Goal: Task Accomplishment & Management: Complete application form

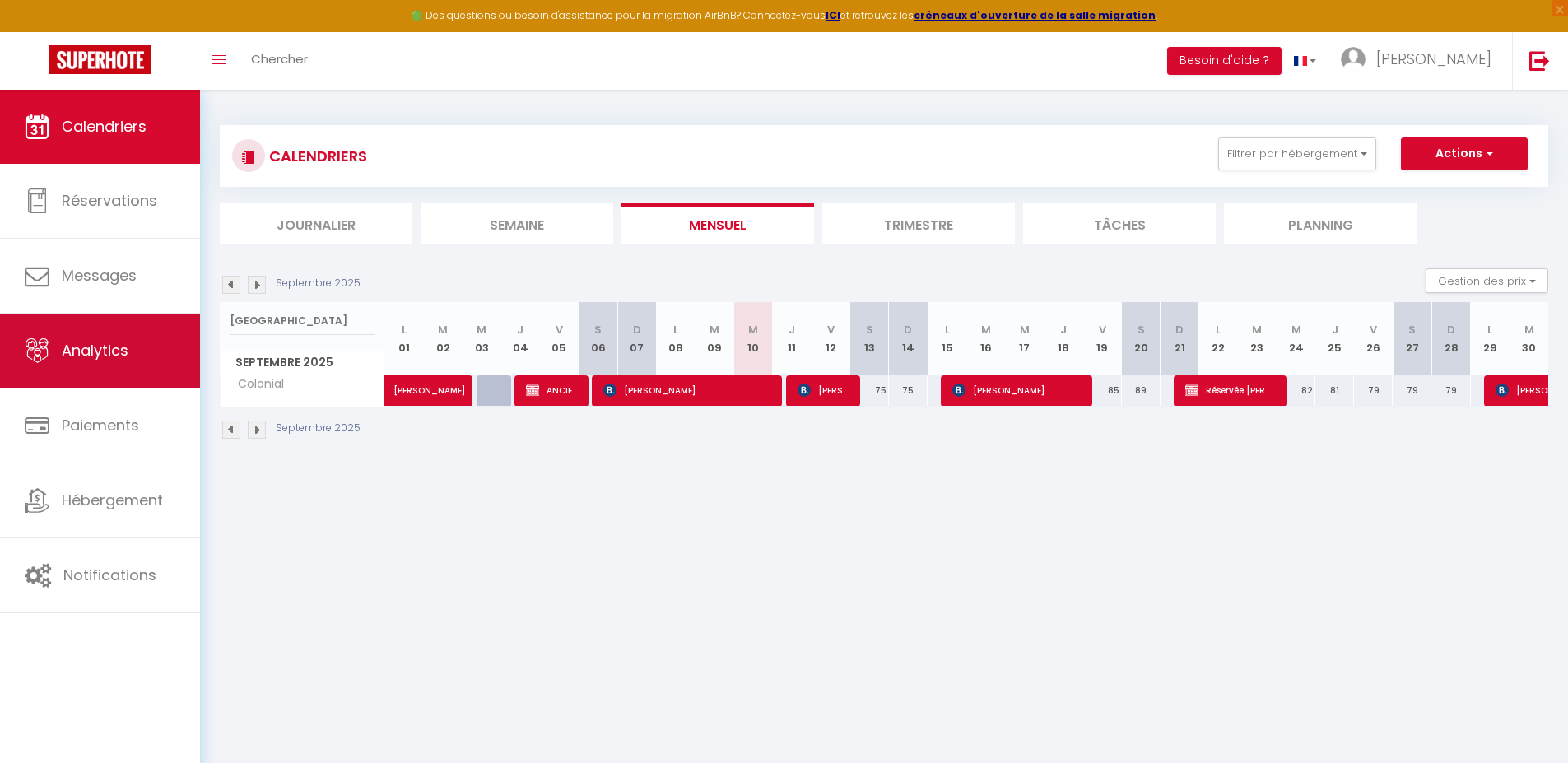
drag, startPoint x: 276, startPoint y: 325, endPoint x: 191, endPoint y: 315, distance: 85.6
click at [191, 315] on div "🟢 Des questions ou besoin d'assistance pour la migration AirBnB? Connectez-vous…" at bounding box center [784, 282] width 1568 height 386
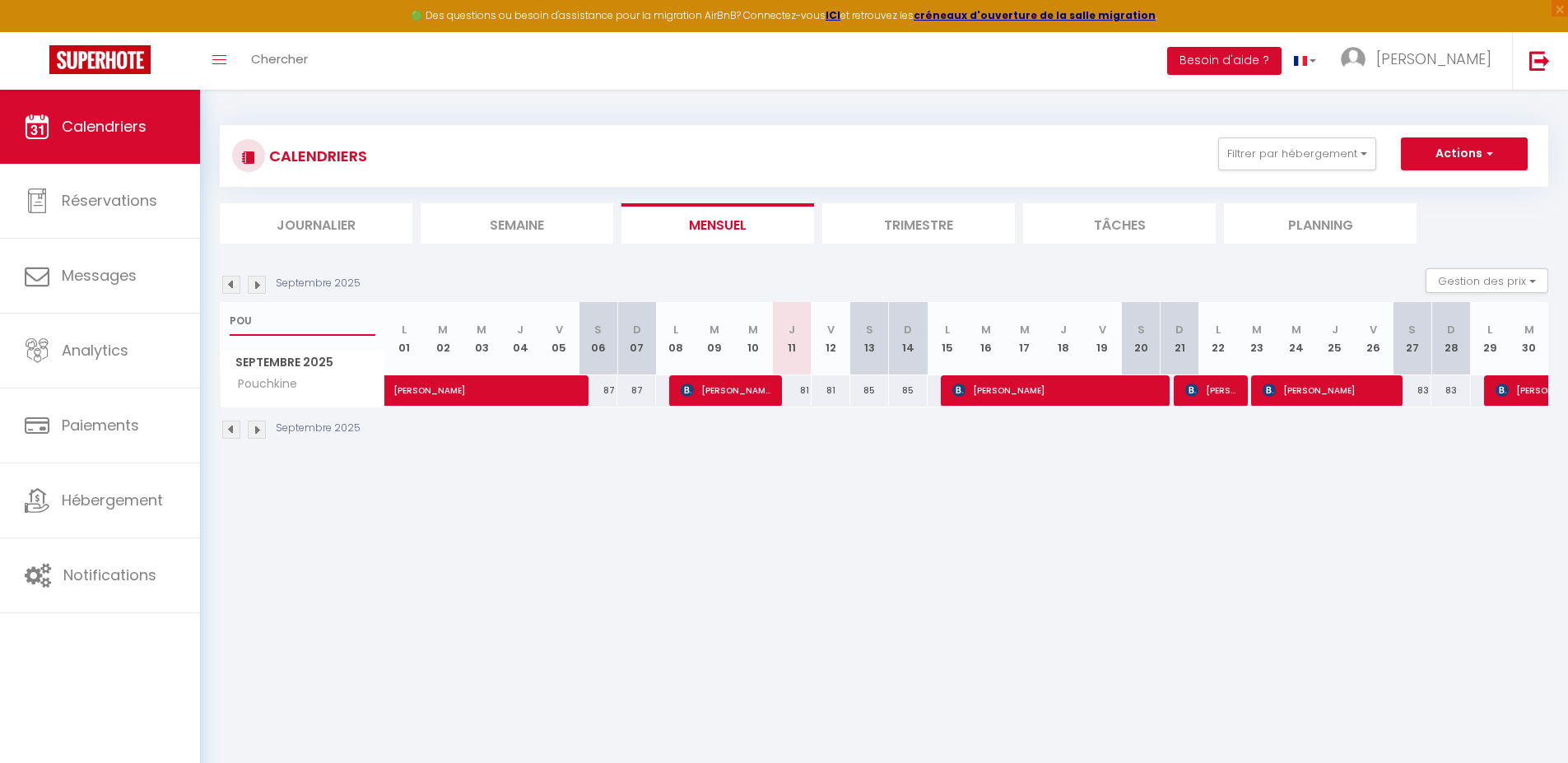
drag, startPoint x: 284, startPoint y: 325, endPoint x: 226, endPoint y: 320, distance: 58.2
click at [226, 321] on div "POU" at bounding box center [302, 321] width 164 height 38
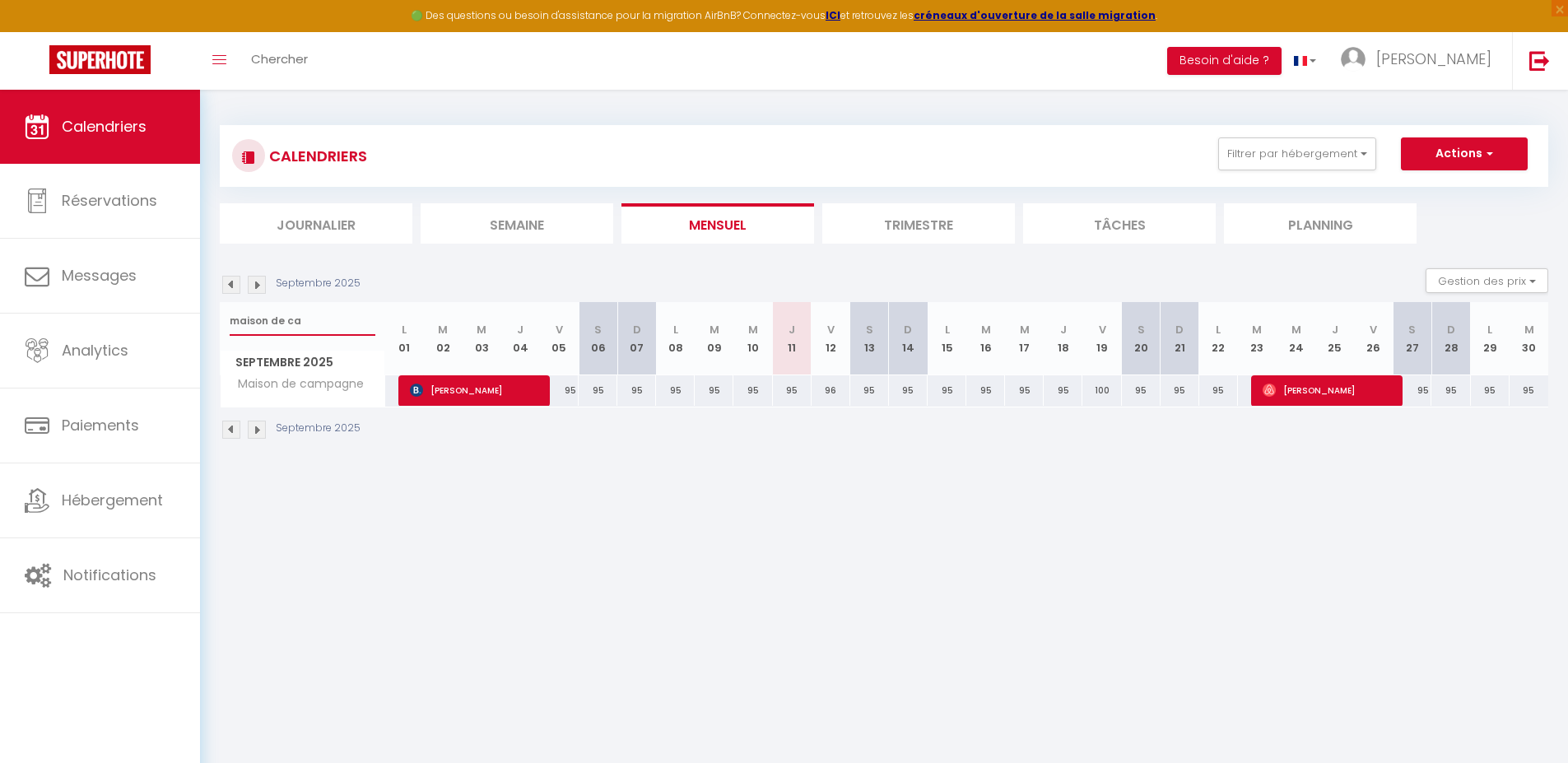
type input "maison de ca"
click at [1487, 154] on span "button" at bounding box center [1487, 153] width 9 height 16
click at [1460, 192] on link "Nouvelle réservation" at bounding box center [1447, 192] width 143 height 25
select select
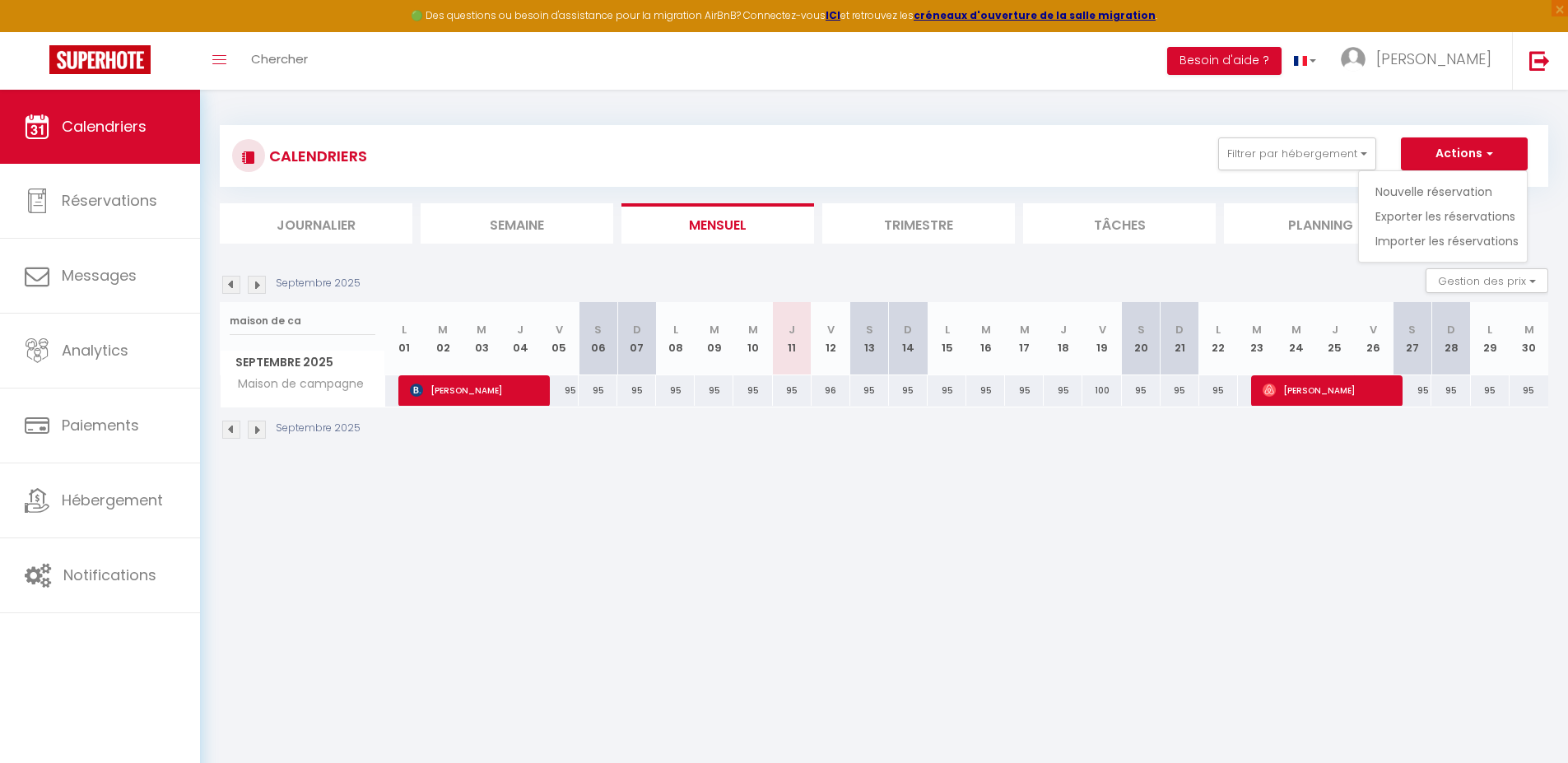
select select
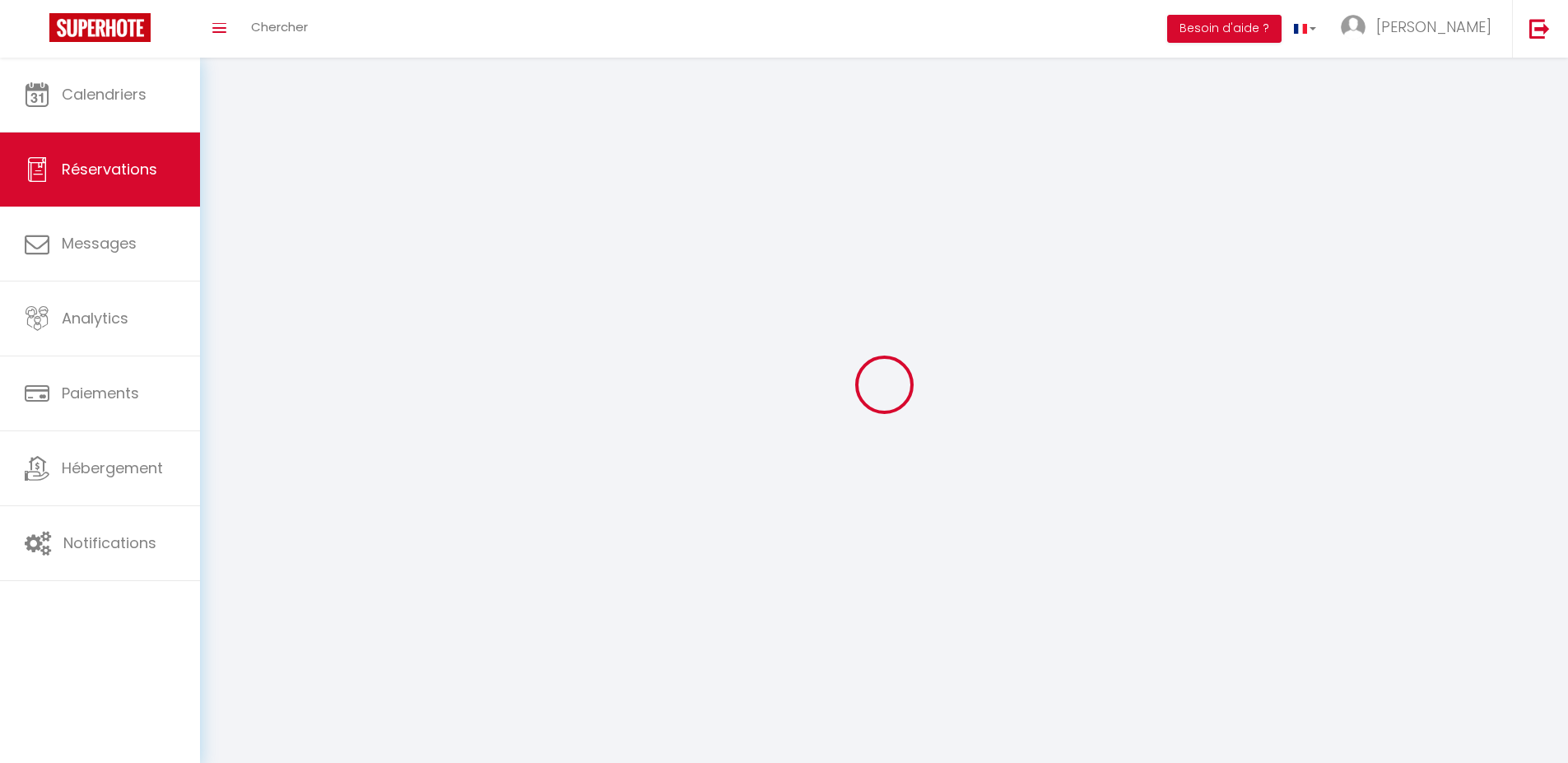
select select
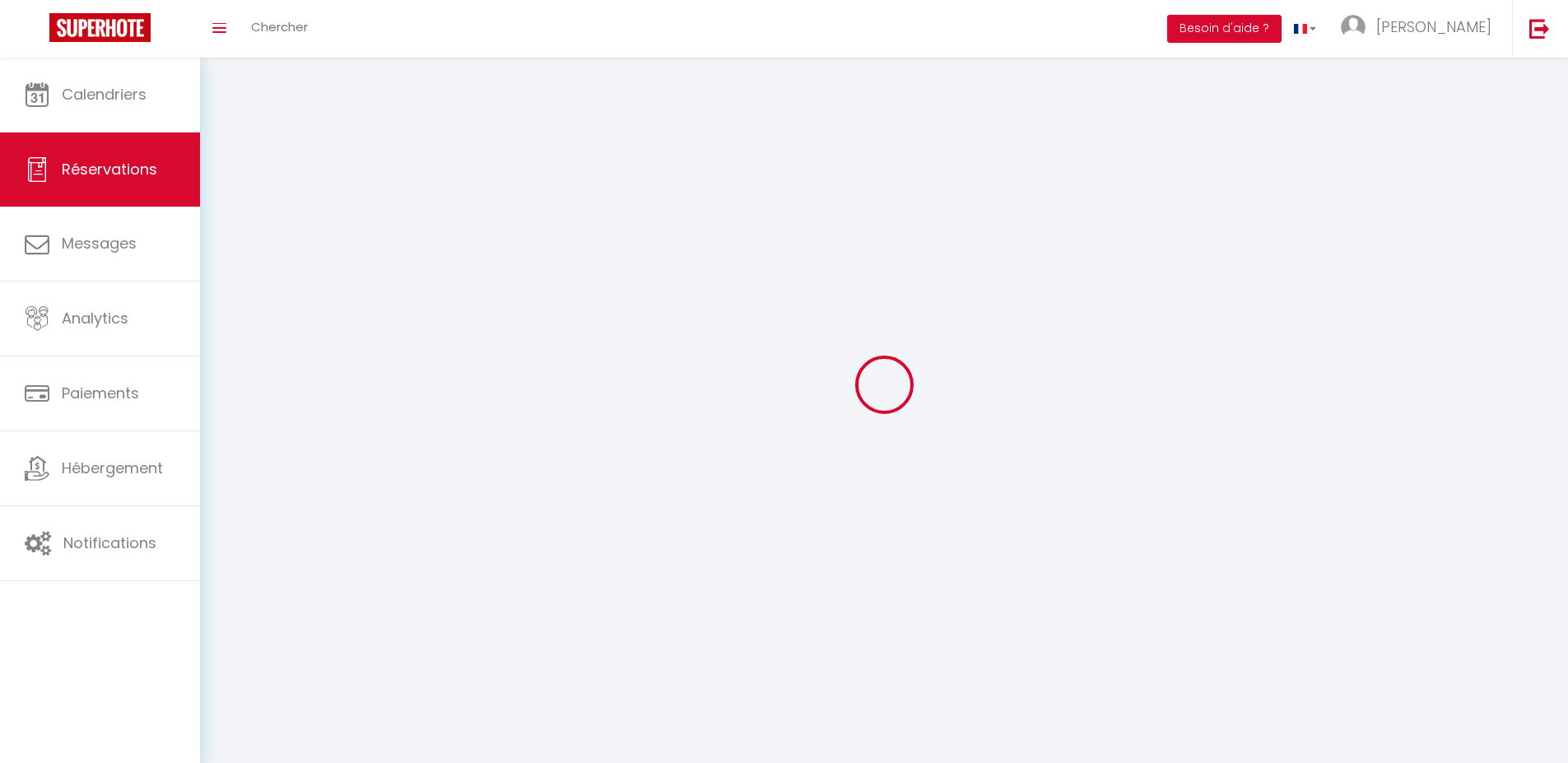
select select
checkbox input "false"
select select
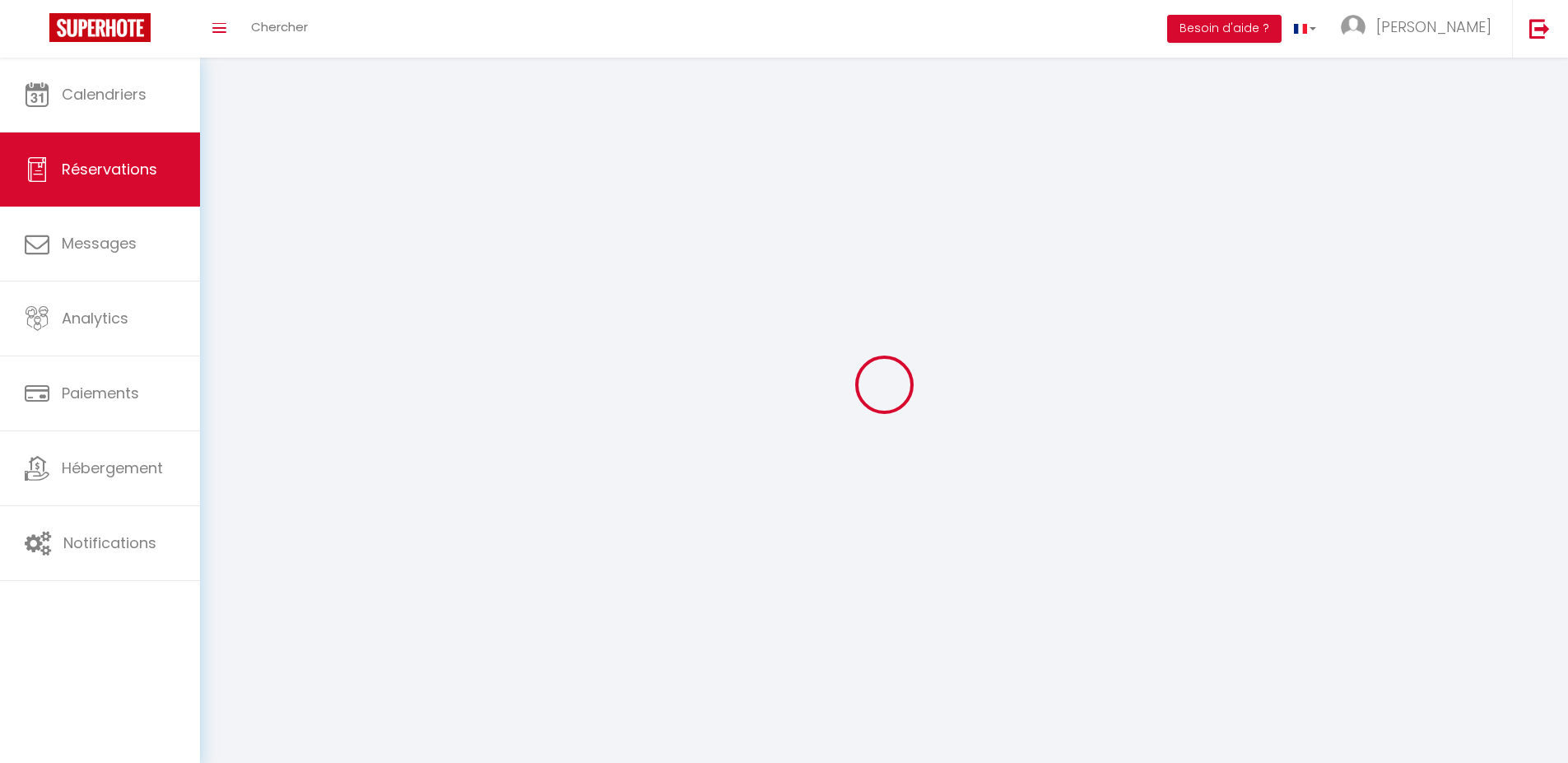
select select
checkbox input "false"
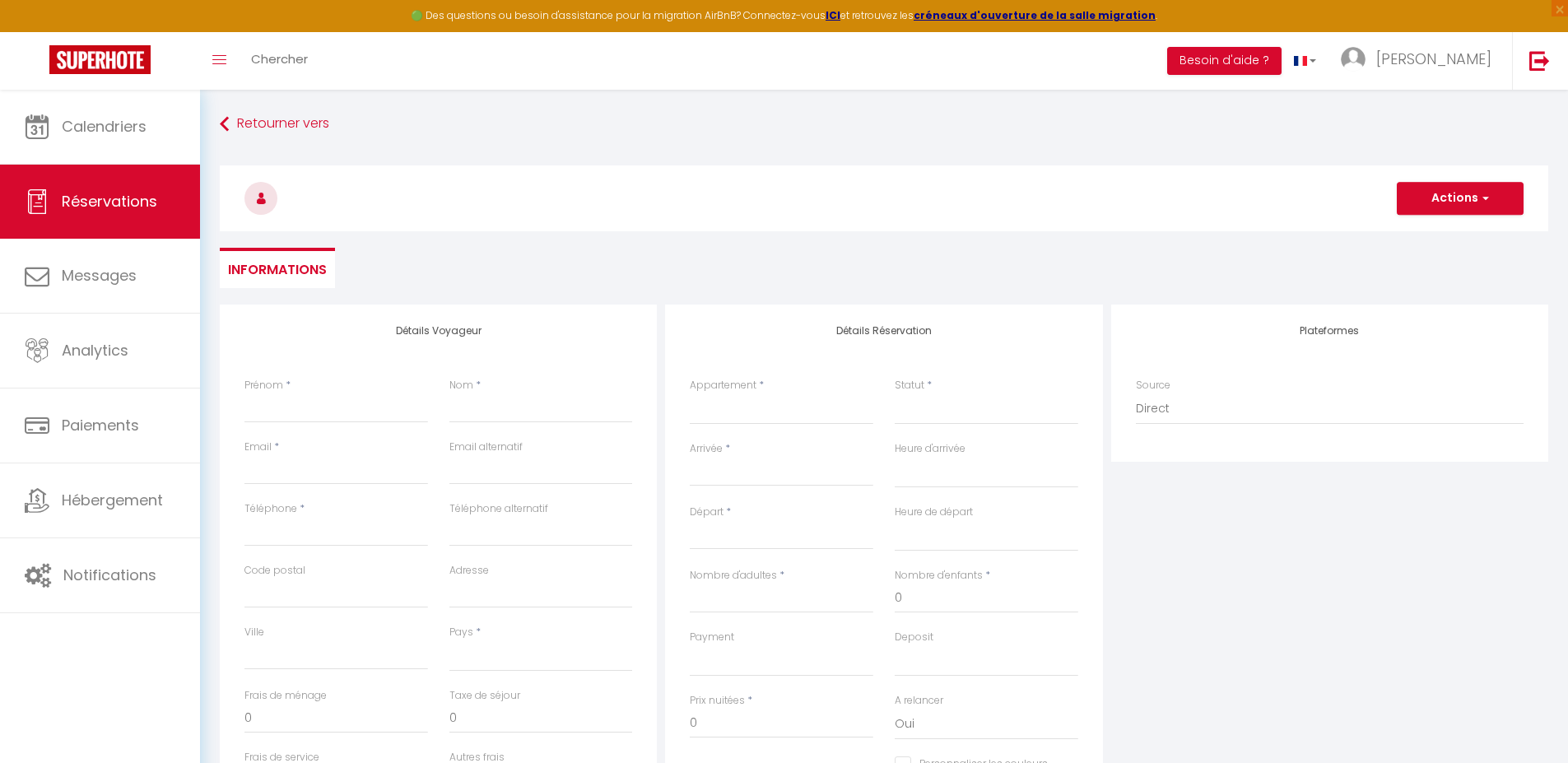
select select
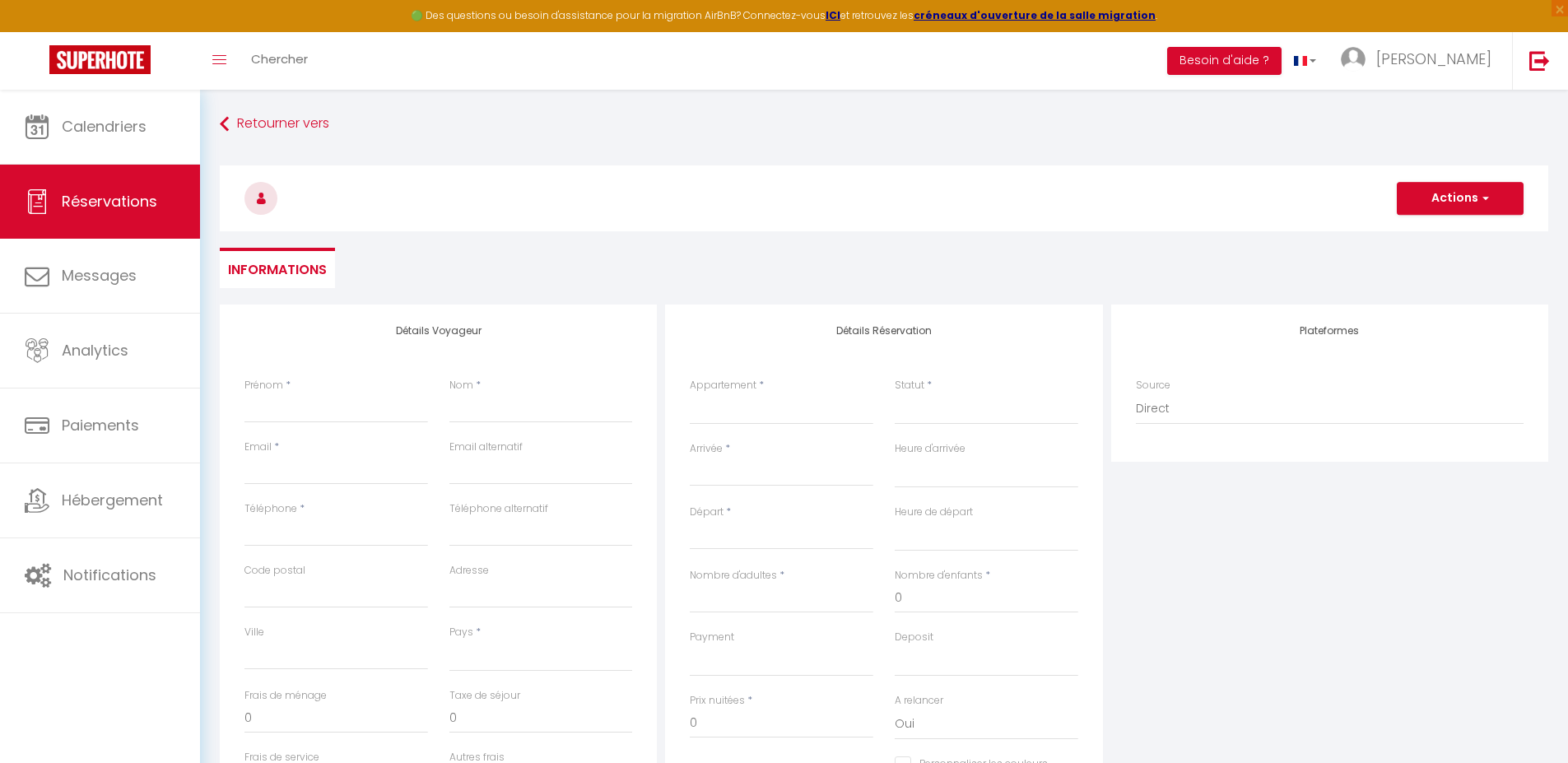
select select
checkbox input "false"
select select
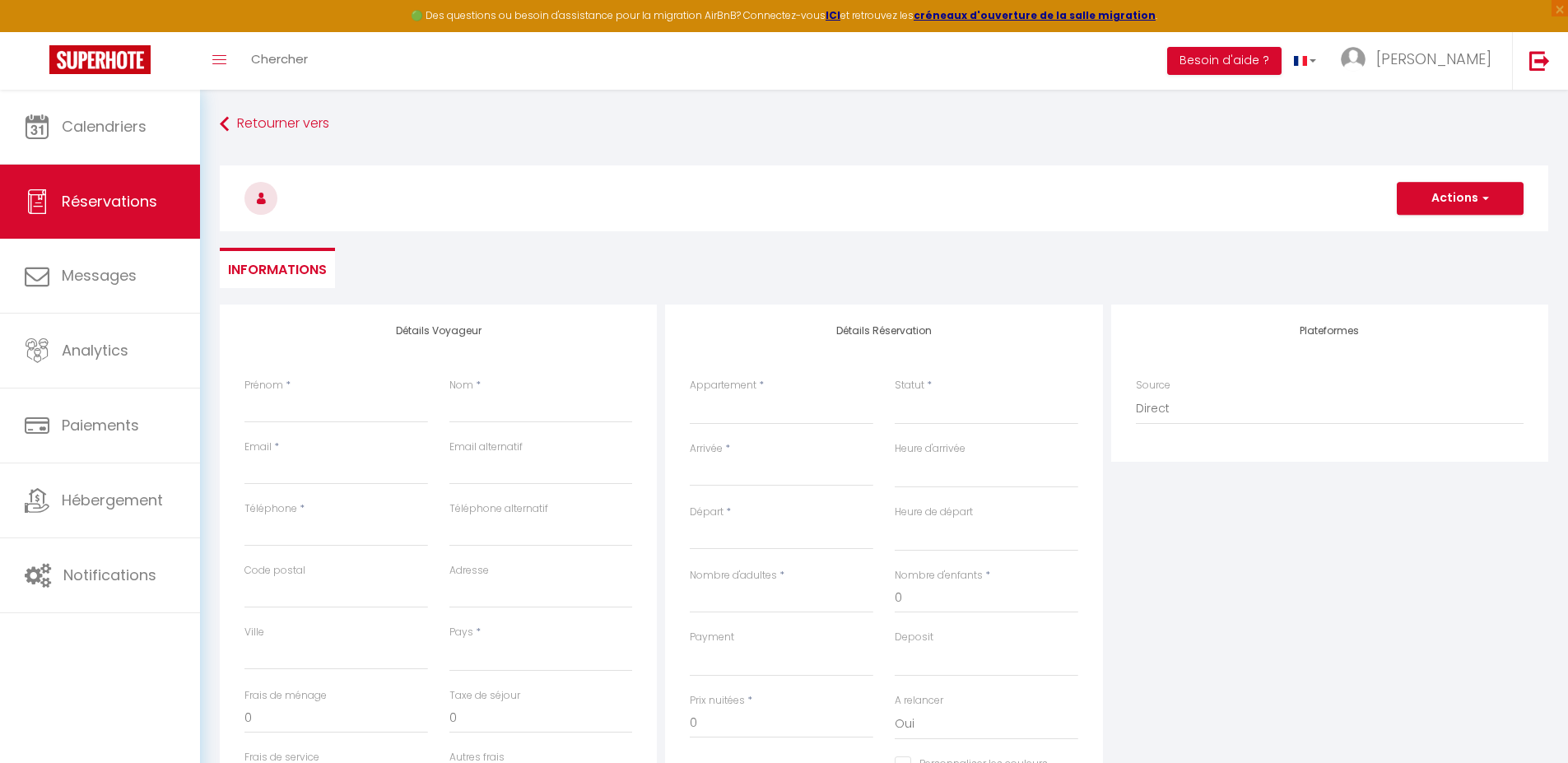
select select
checkbox input "false"
select select
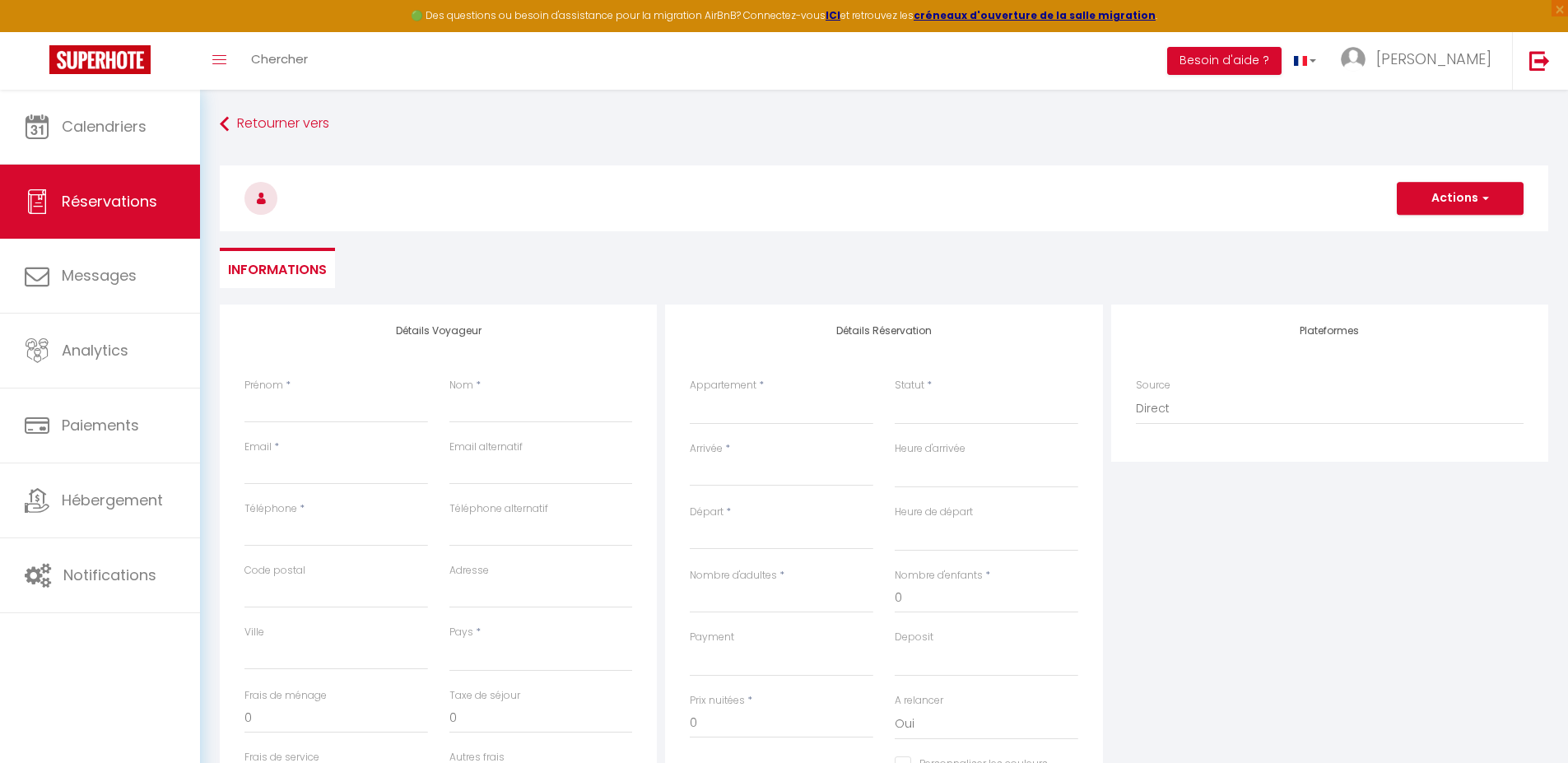
select select
click at [363, 400] on input "Prénom" at bounding box center [337, 408] width 184 height 29
type input "v"
select select
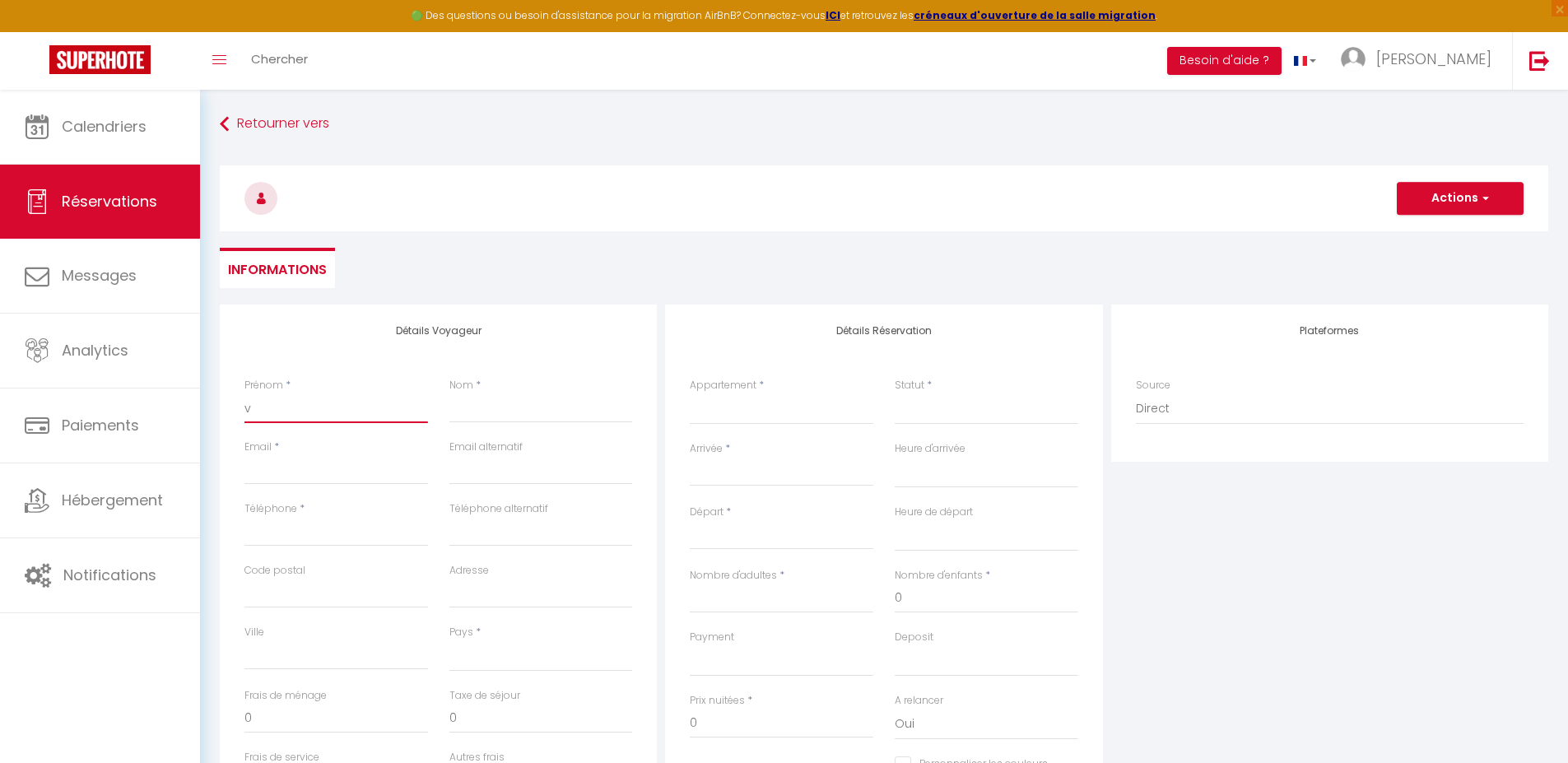
select select
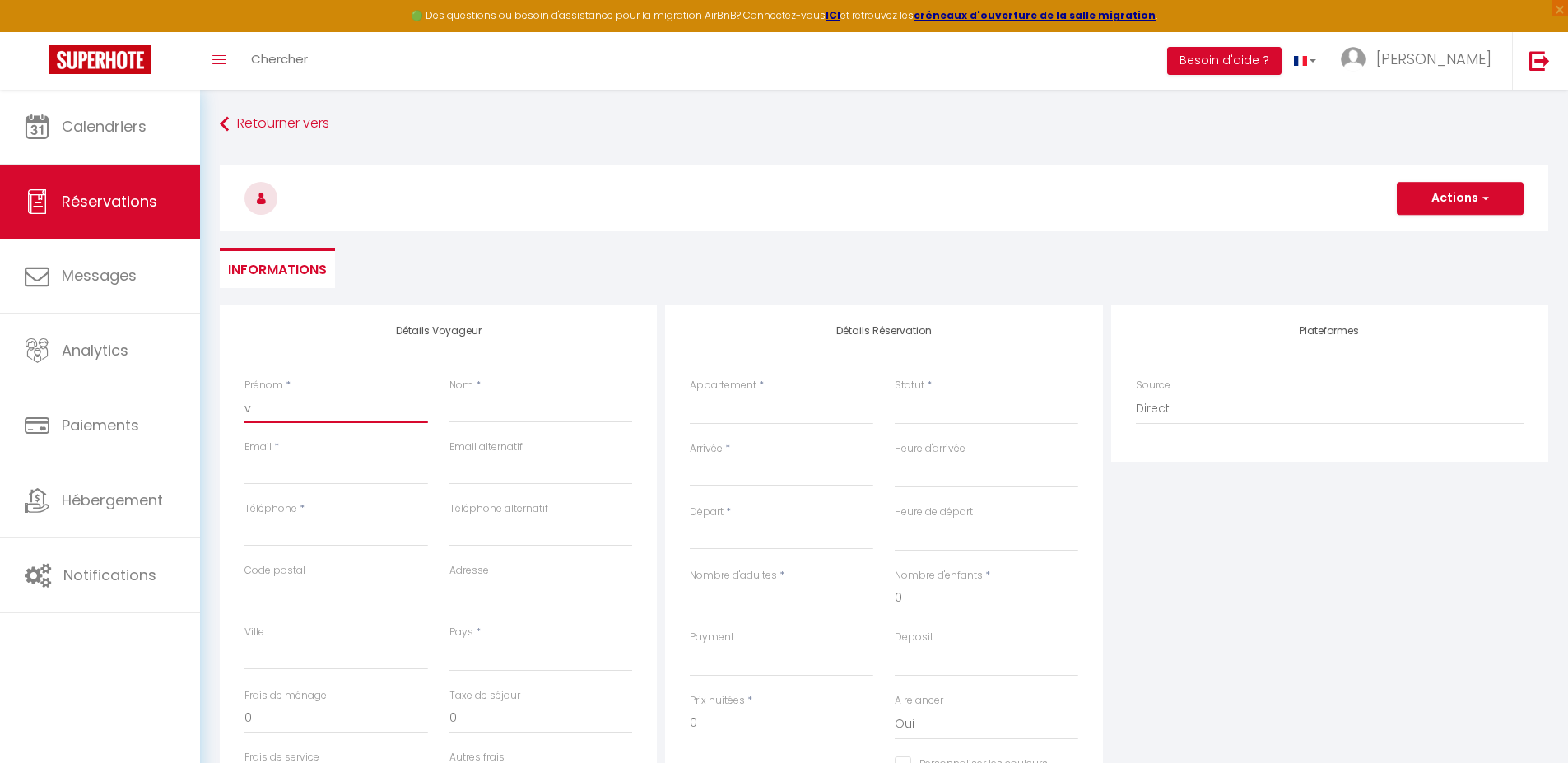
checkbox input "false"
type input "vi"
select select
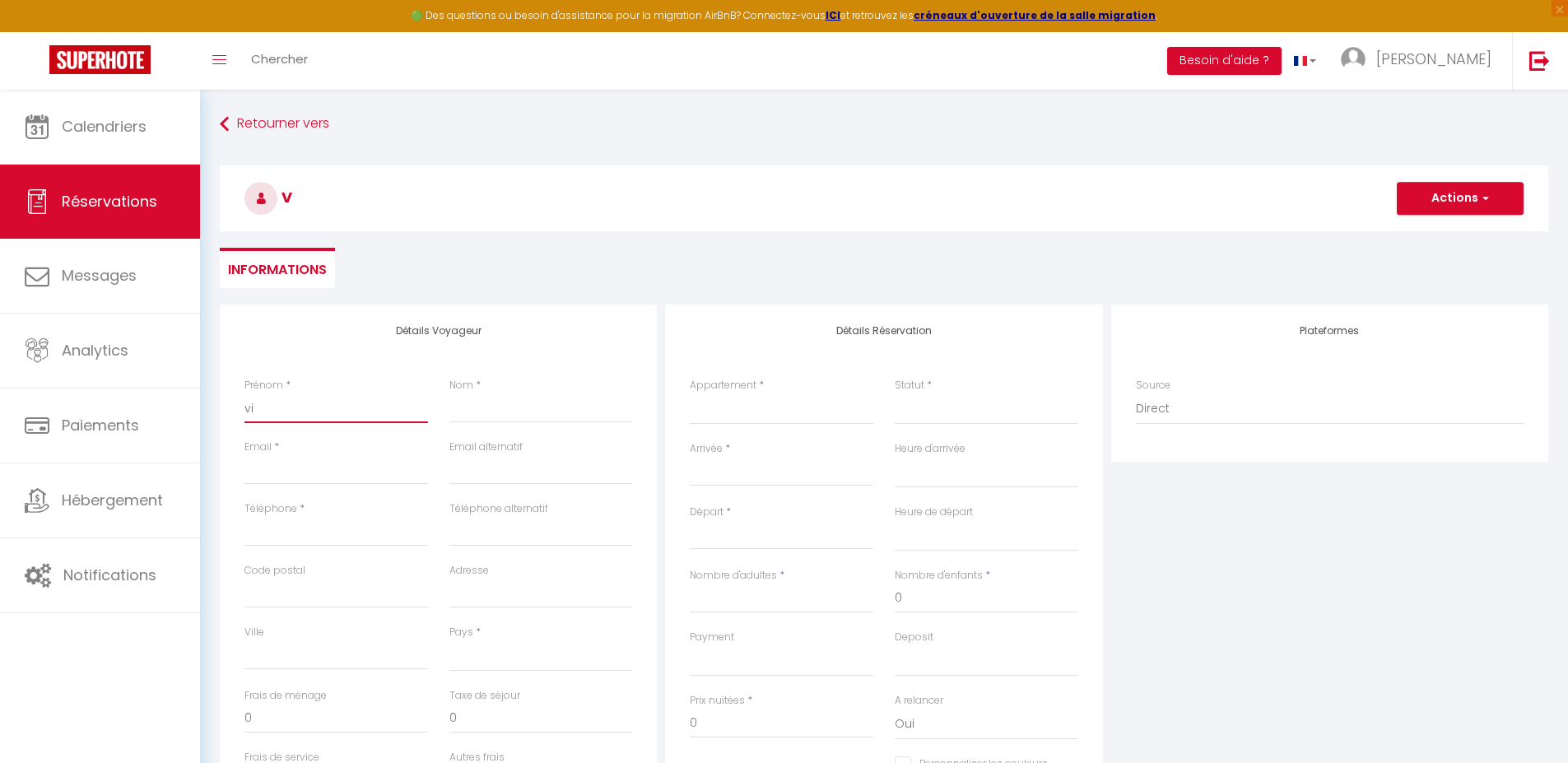
select select
checkbox input "false"
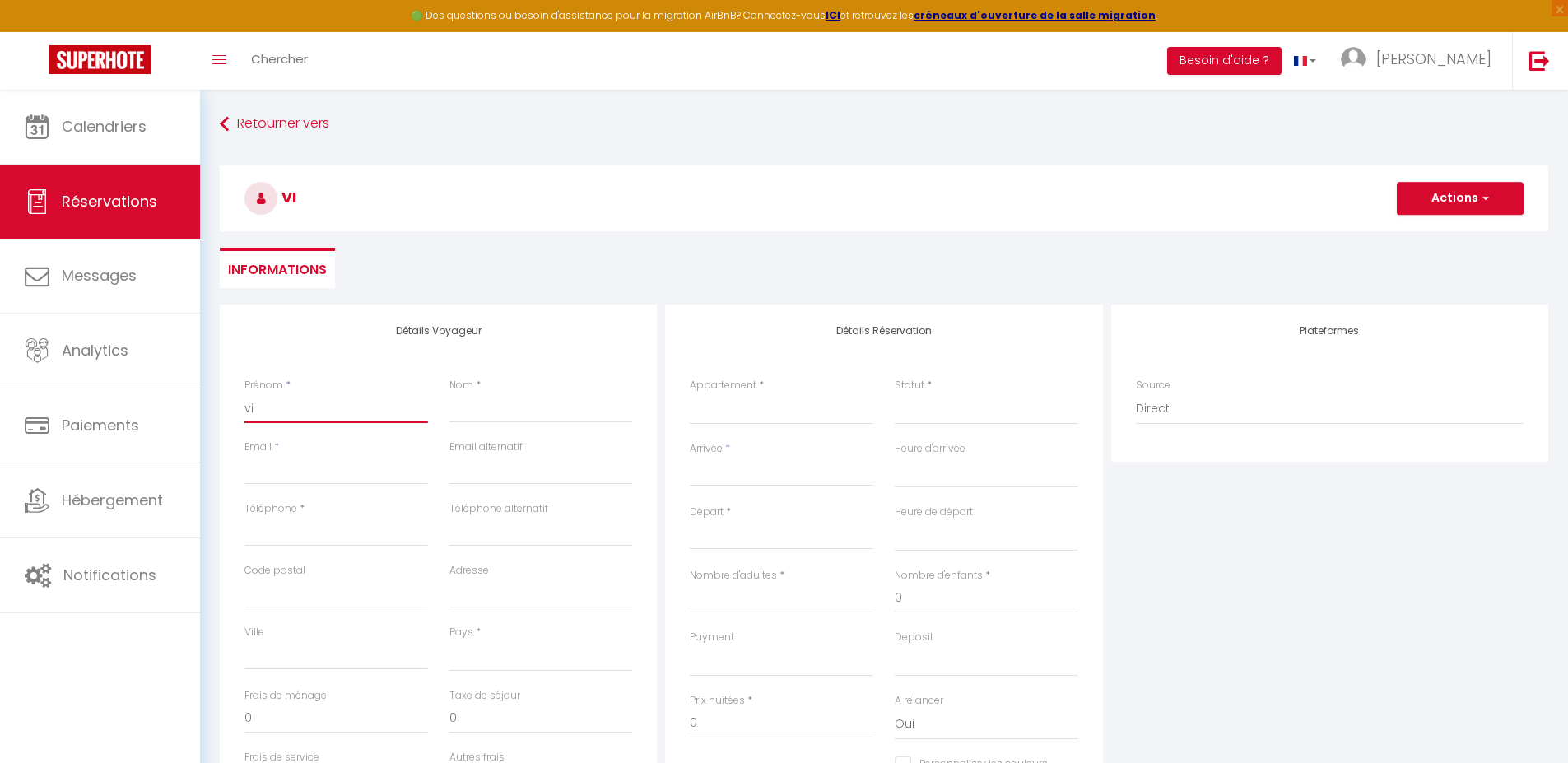
type input "vis"
select select
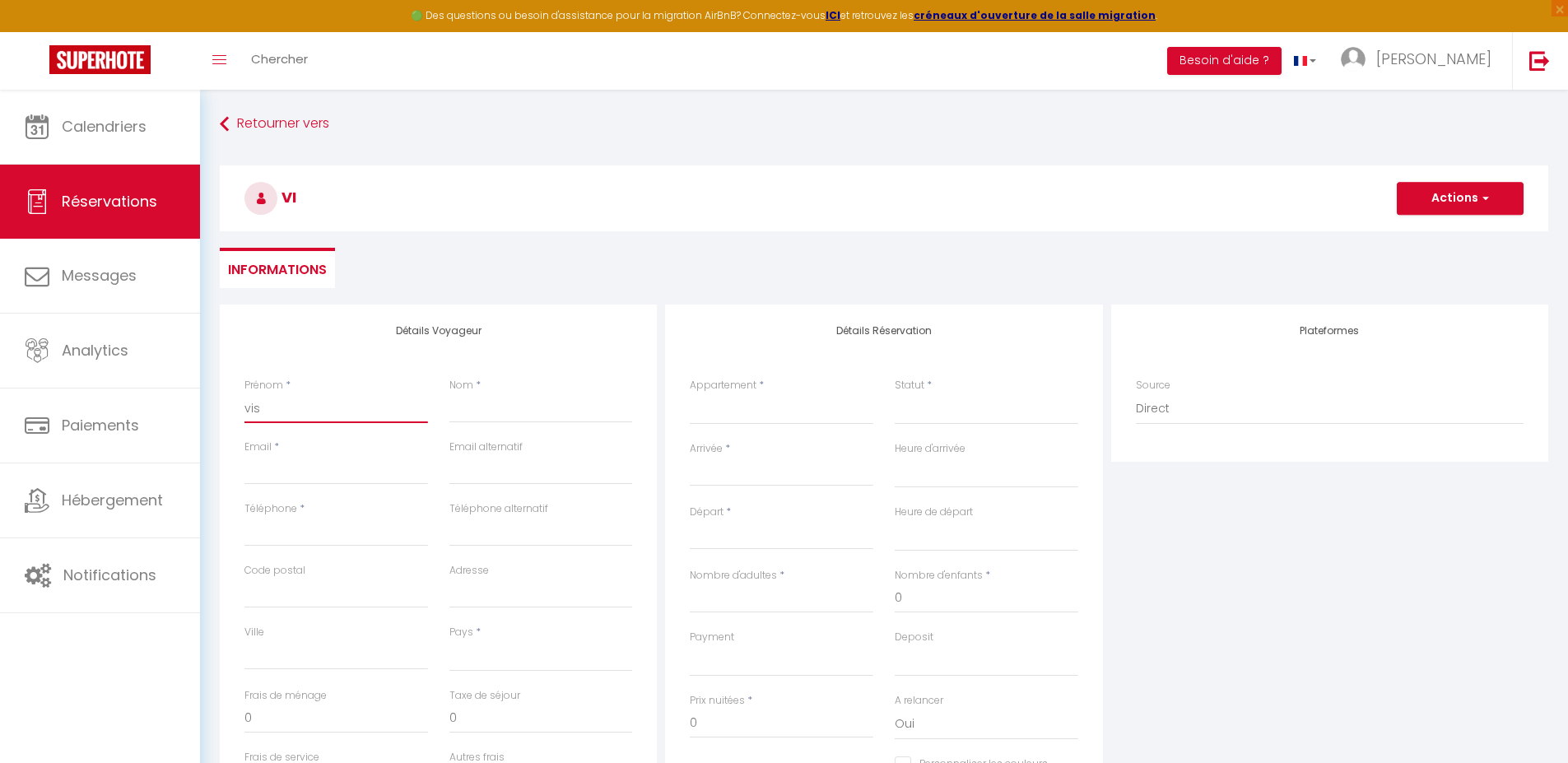
select select
checkbox input "false"
type input "visi"
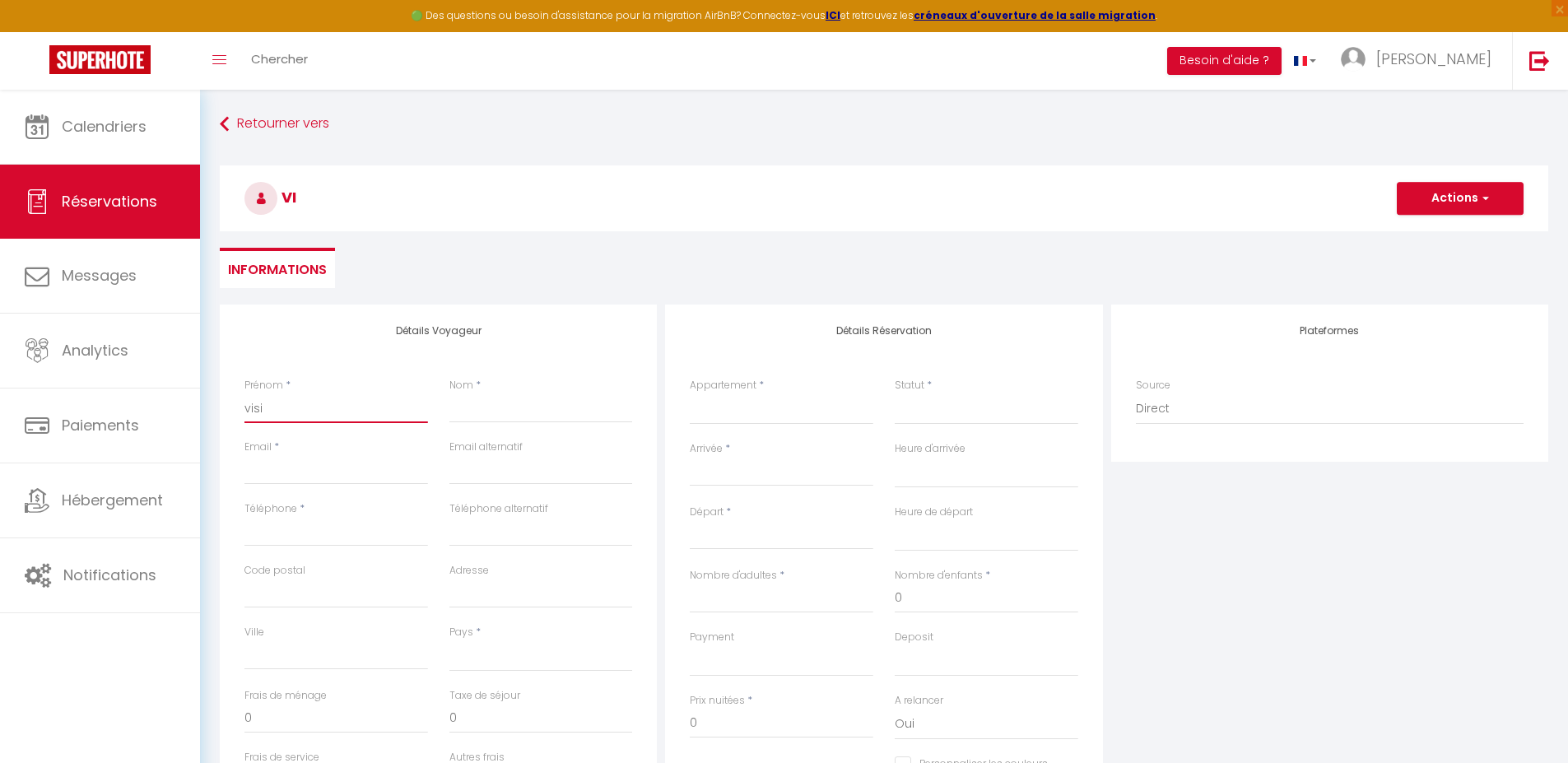
select select
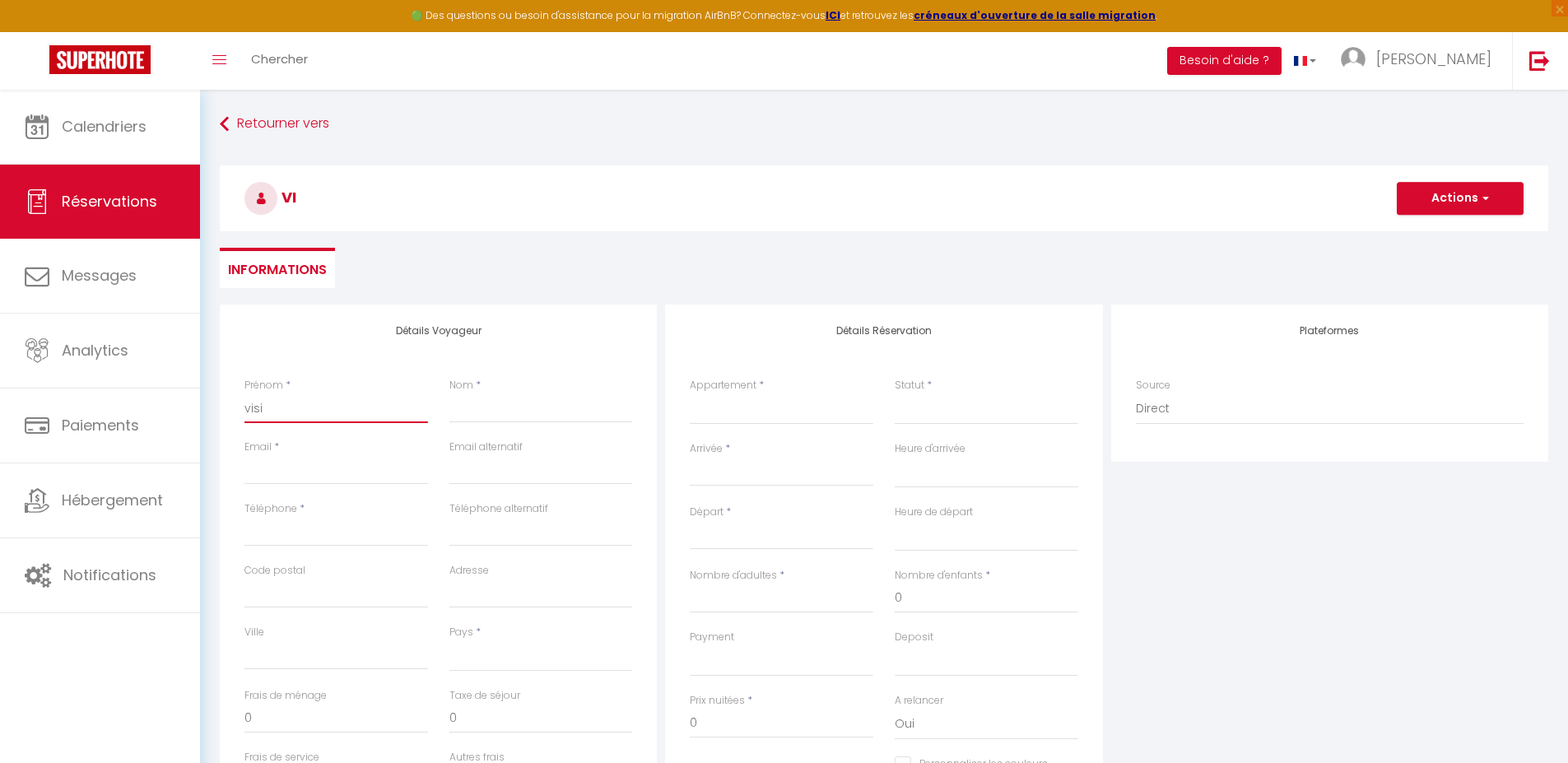
select select
checkbox input "false"
type input "visit"
select select
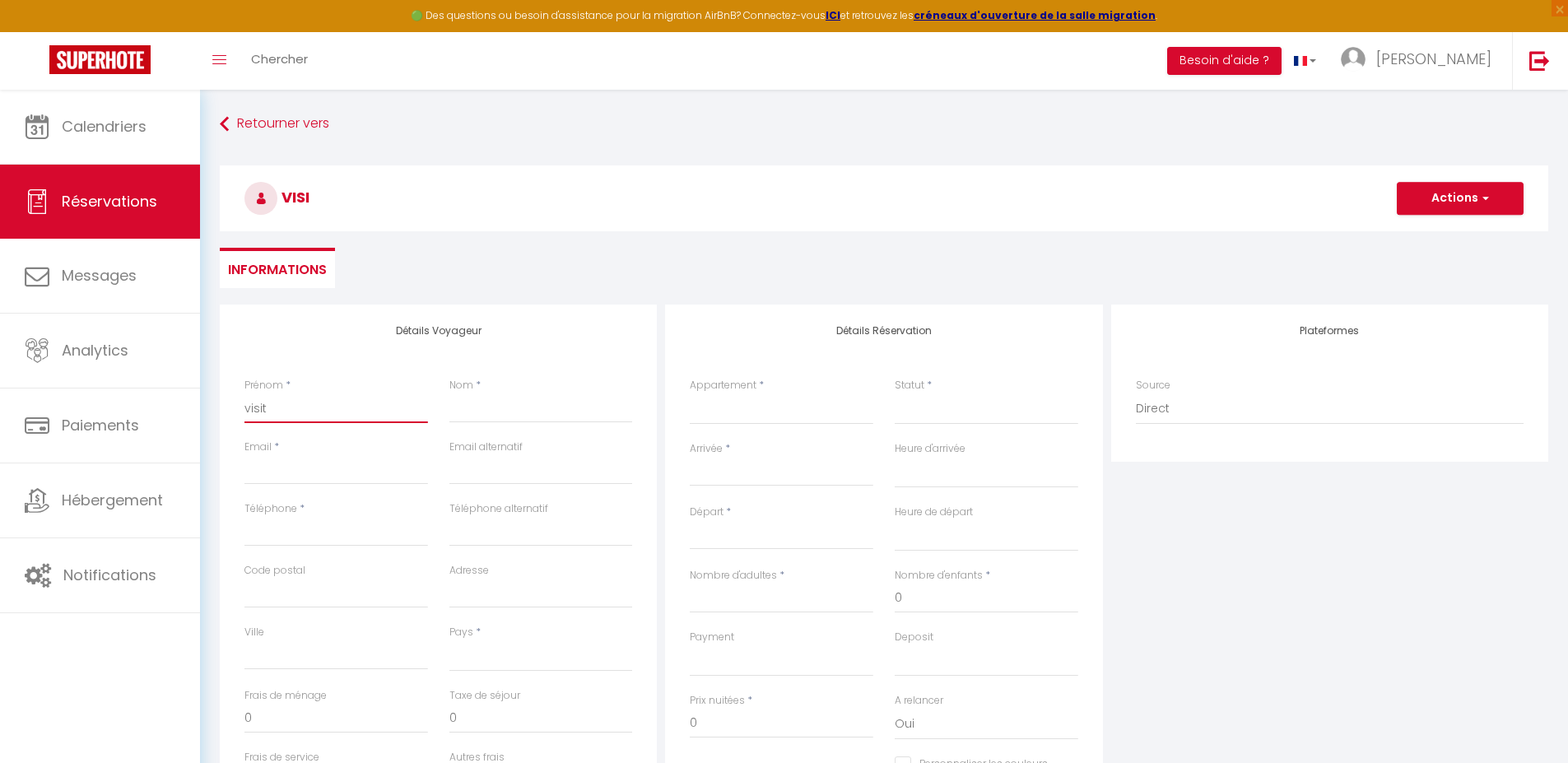
select select
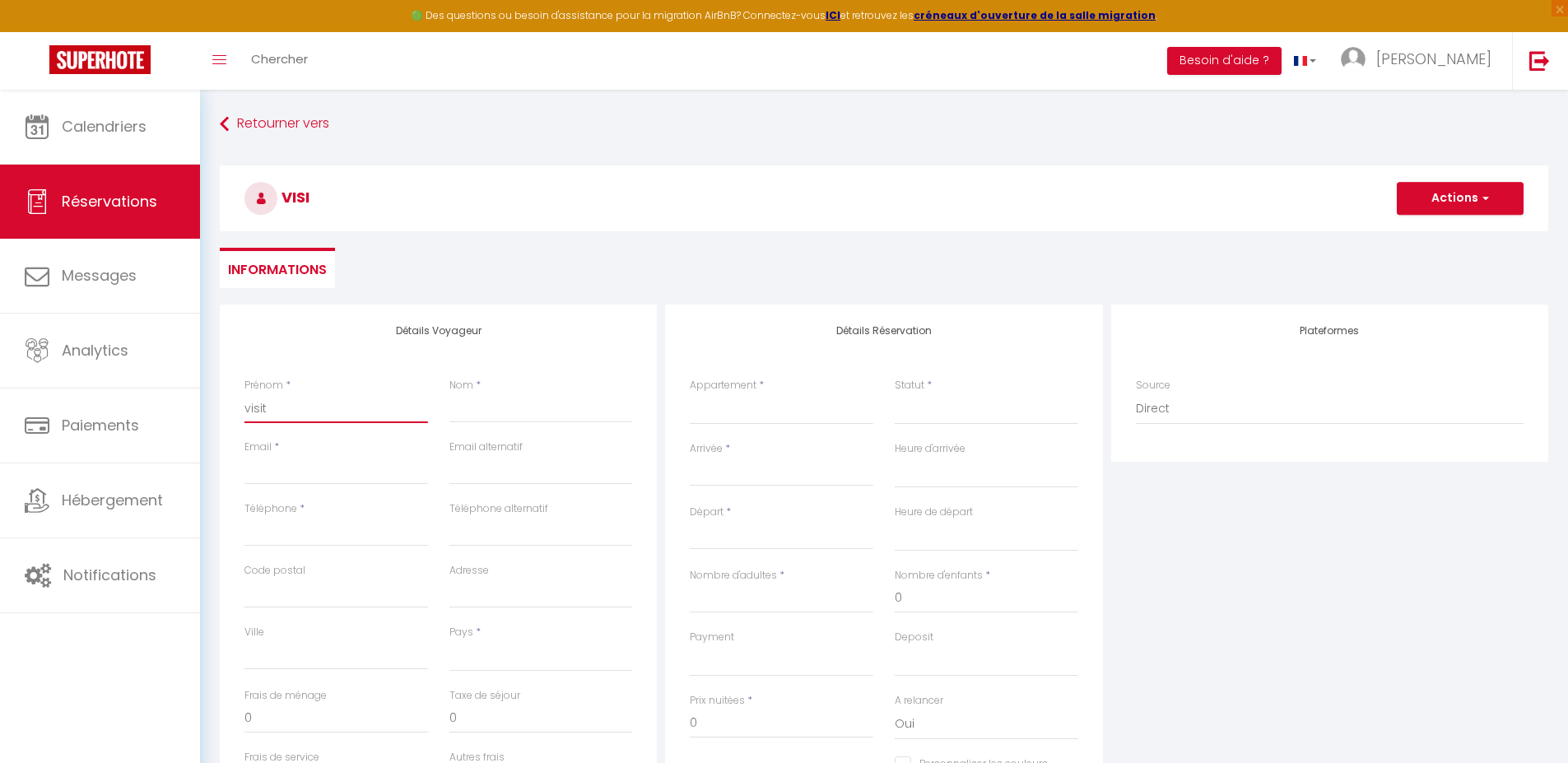
select select
checkbox input "false"
type input "visite"
select select
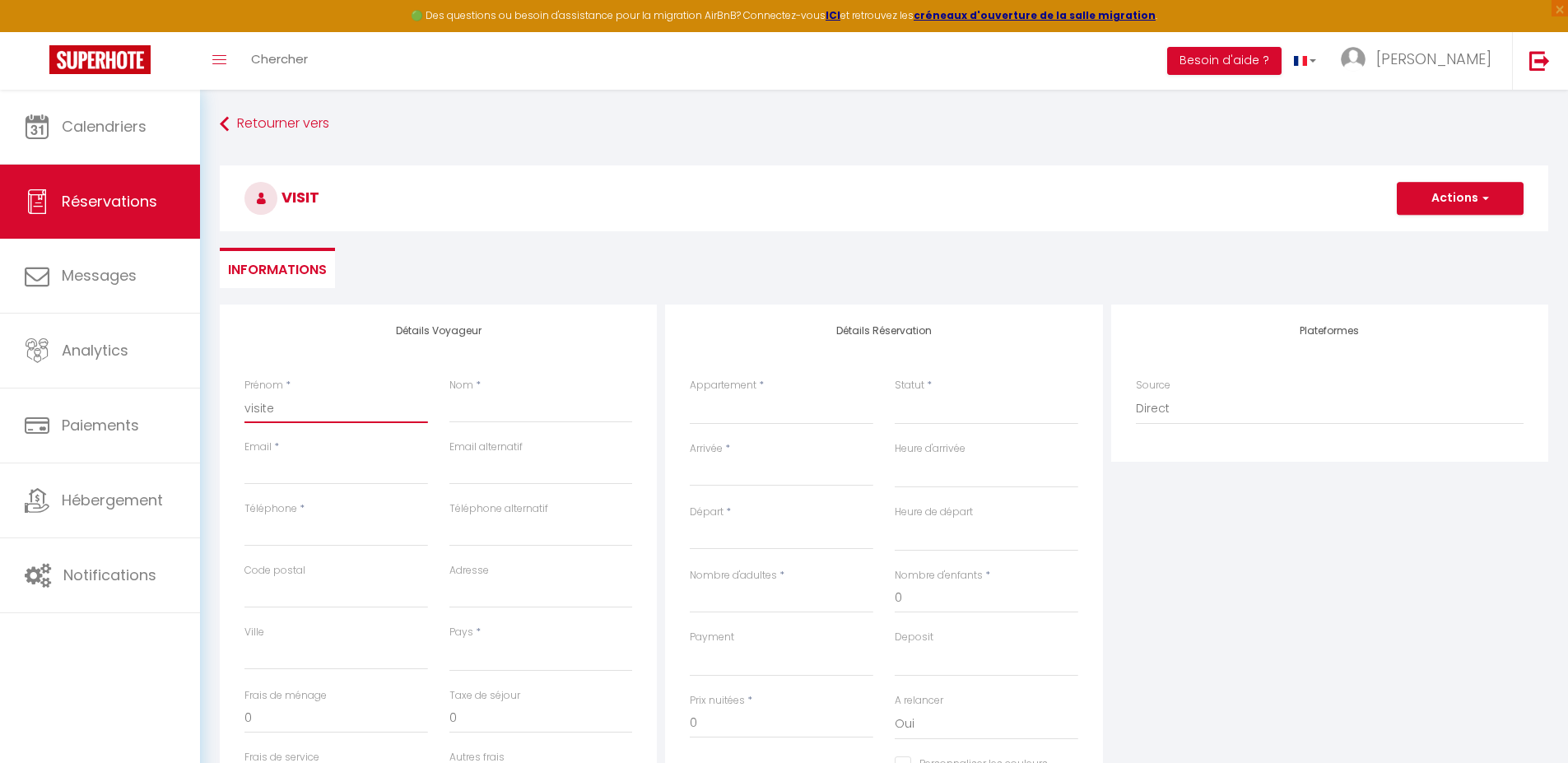
select select
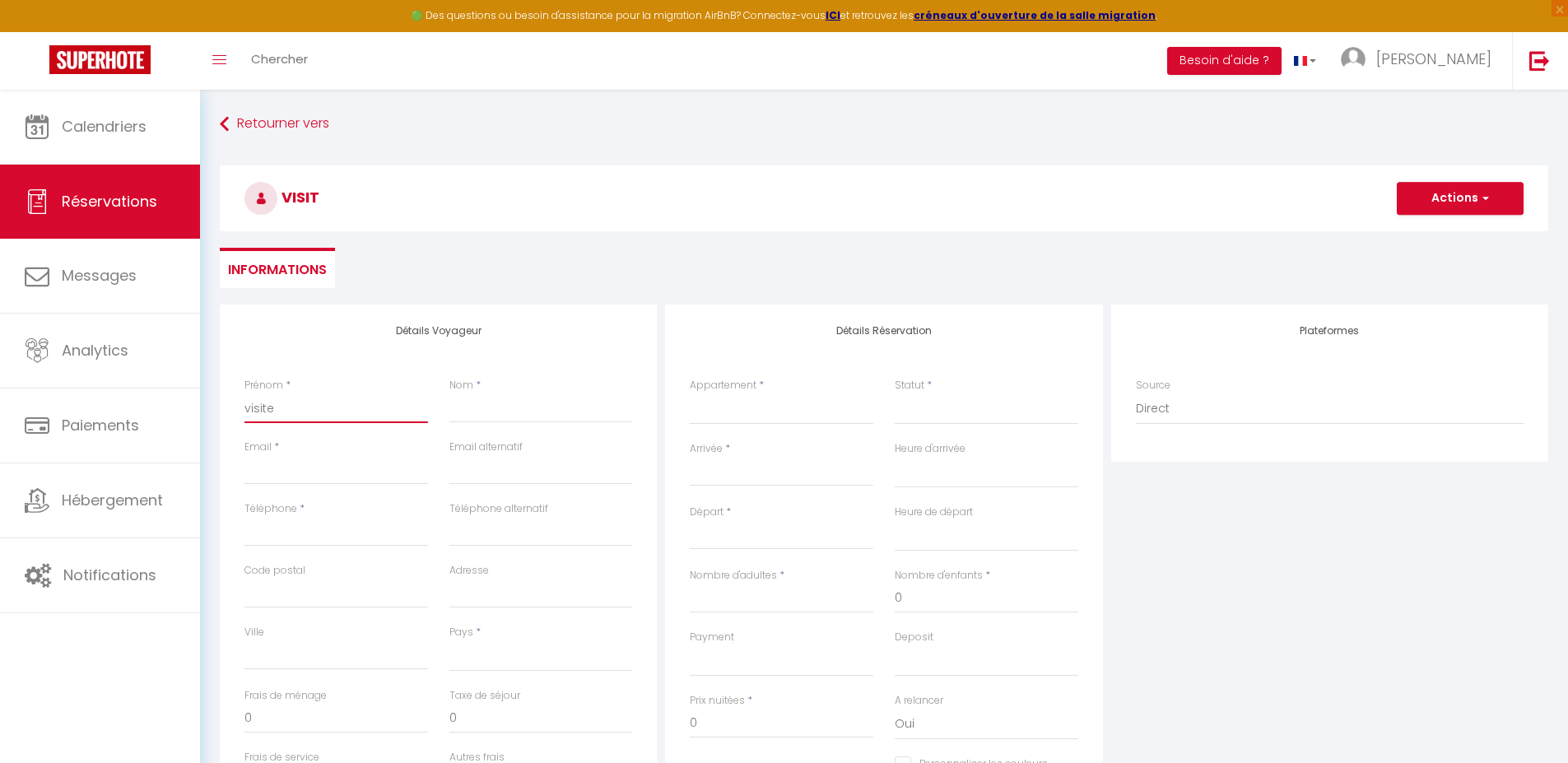
checkbox input "false"
type input "visite"
select select
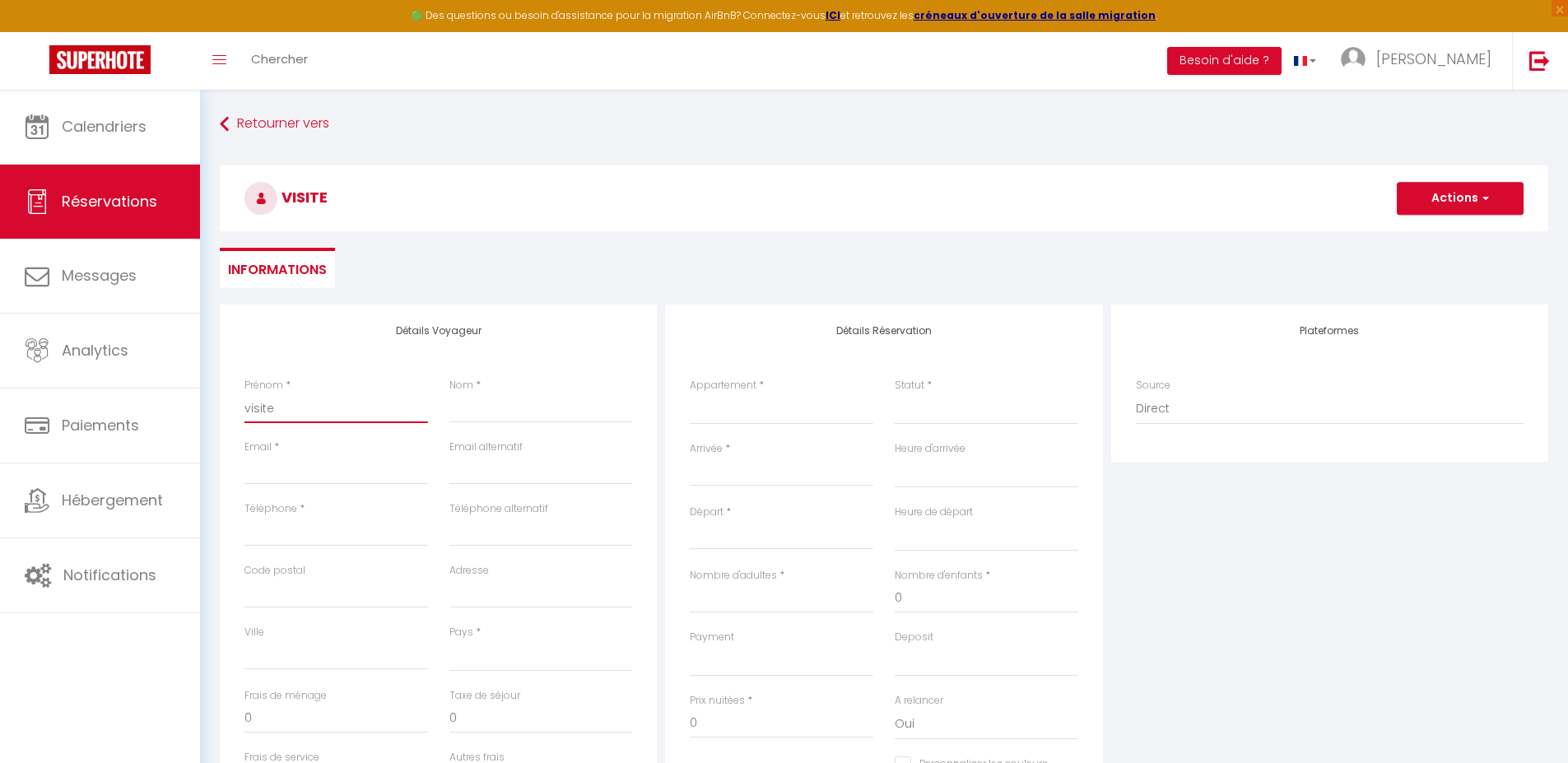
select select
checkbox input "false"
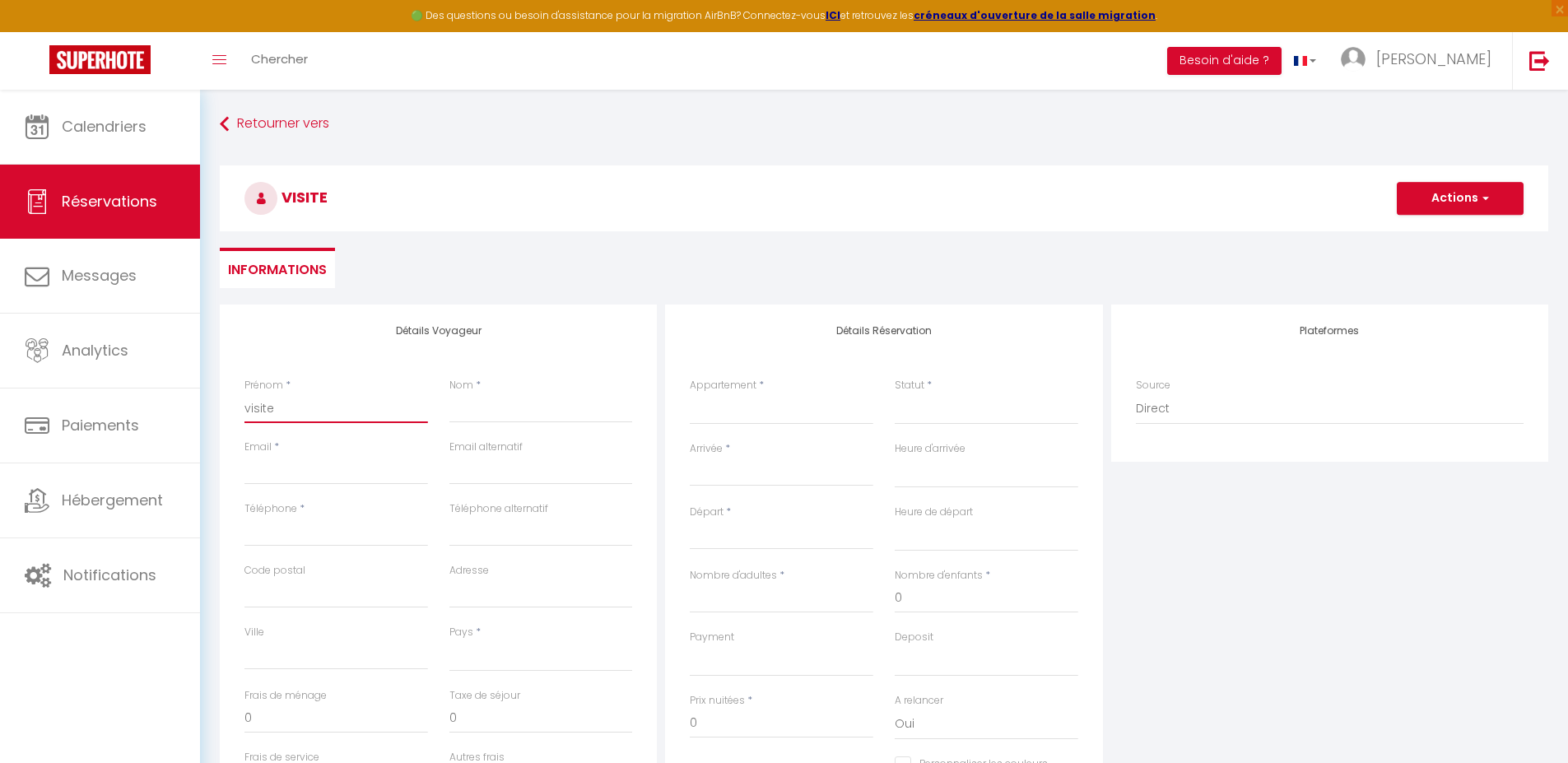
type input "visite"
type input "p"
select select
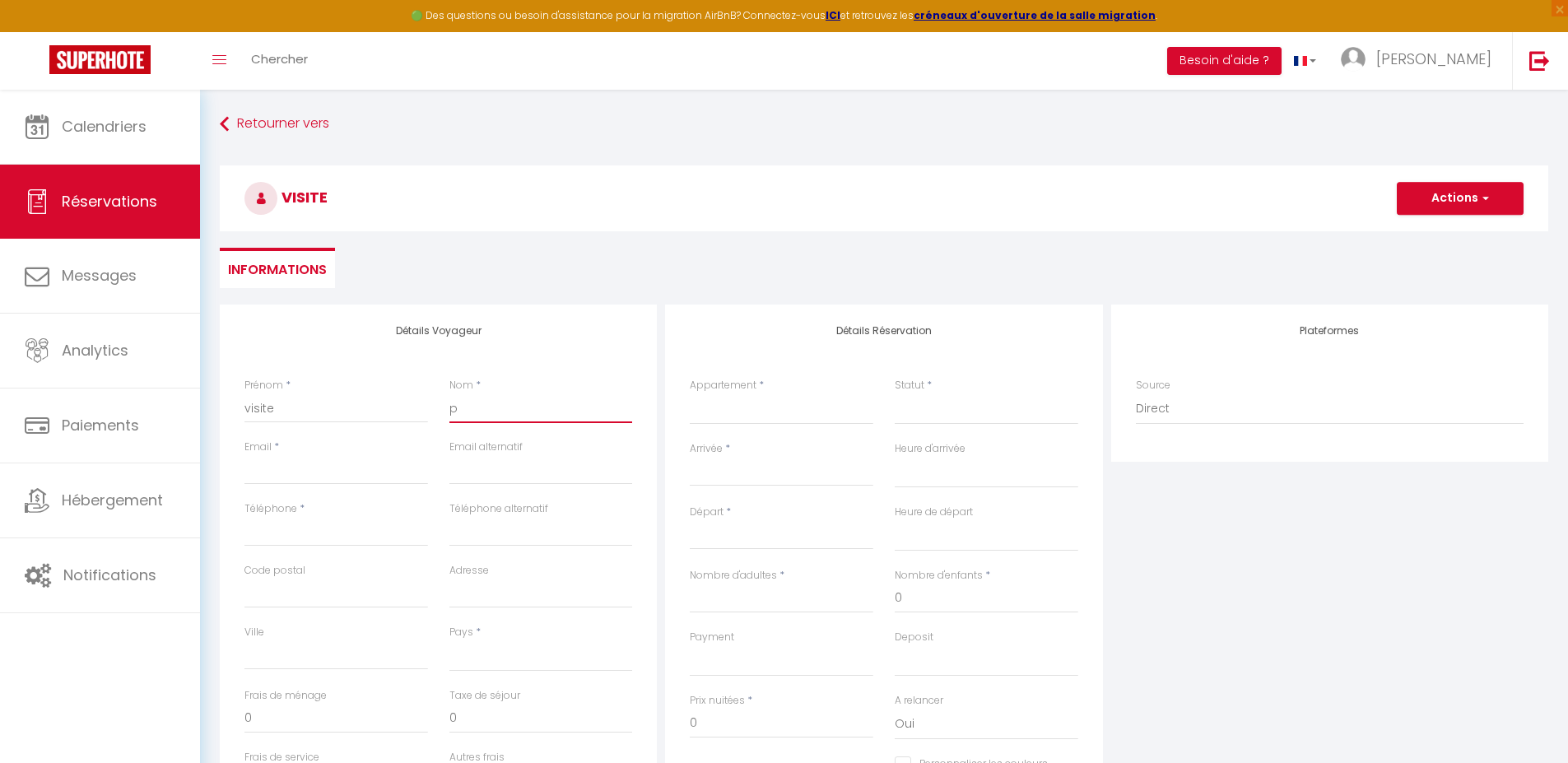
select select
checkbox input "false"
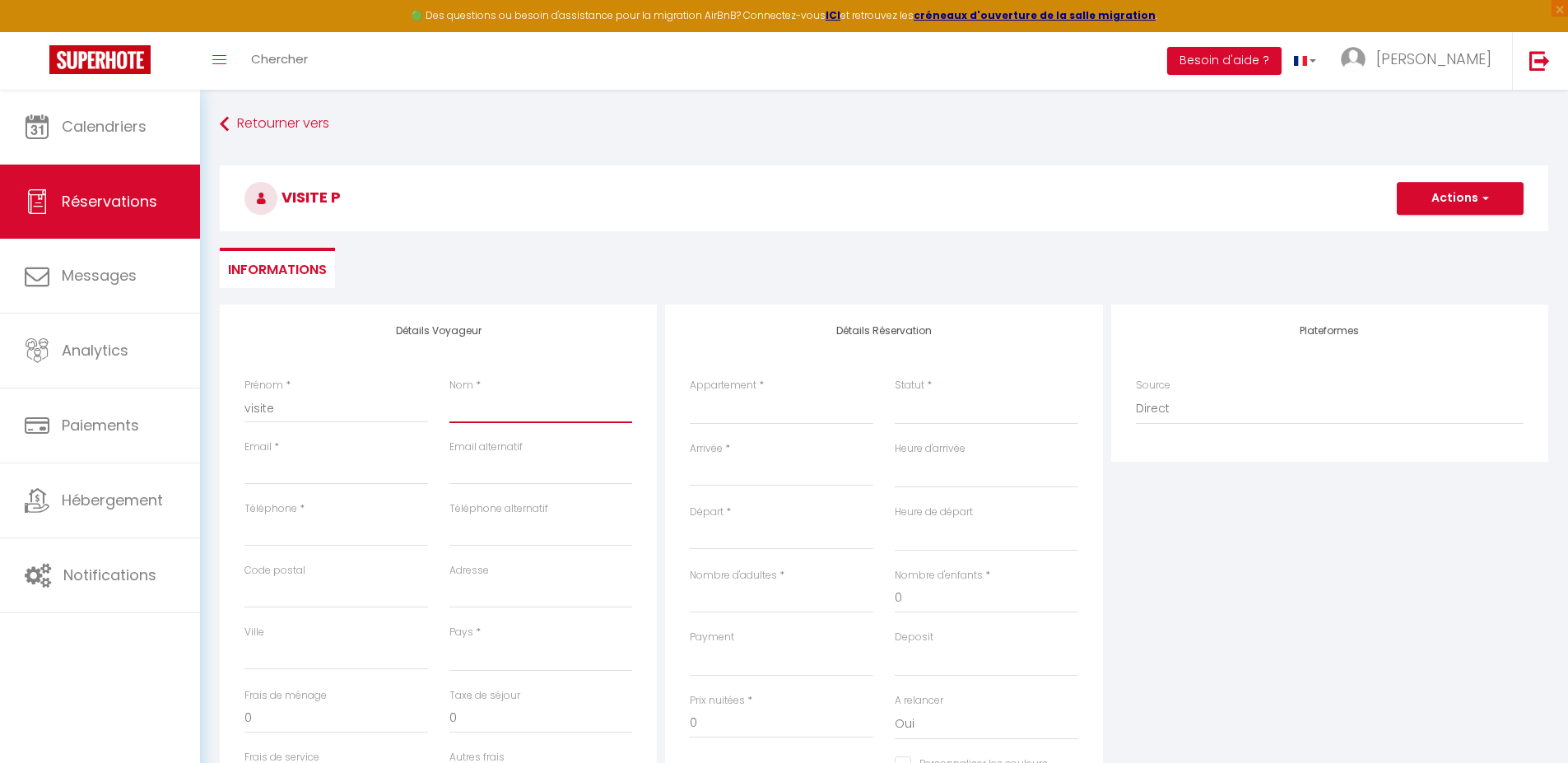
select select
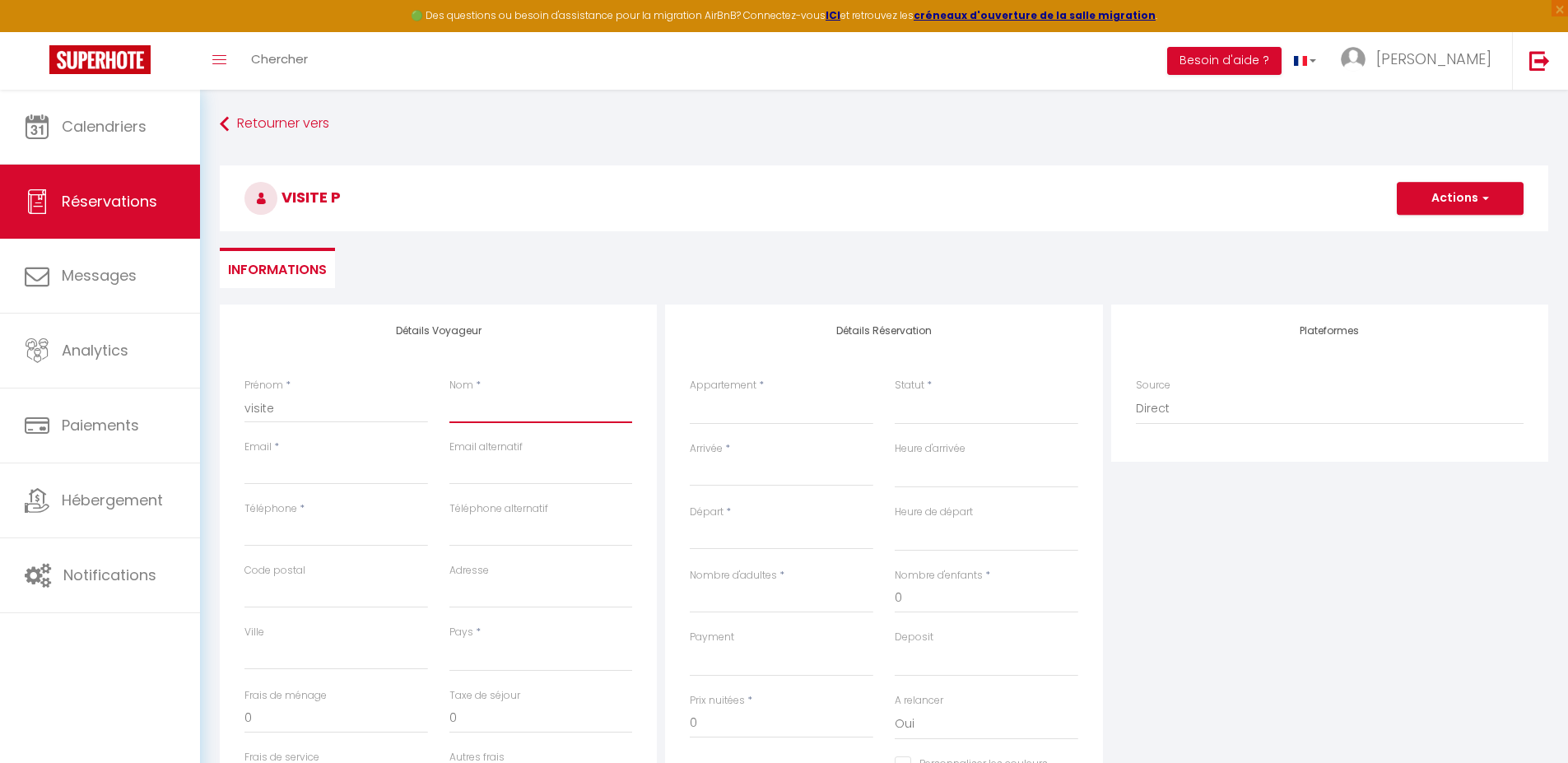
select select
checkbox input "false"
type input "v"
select select
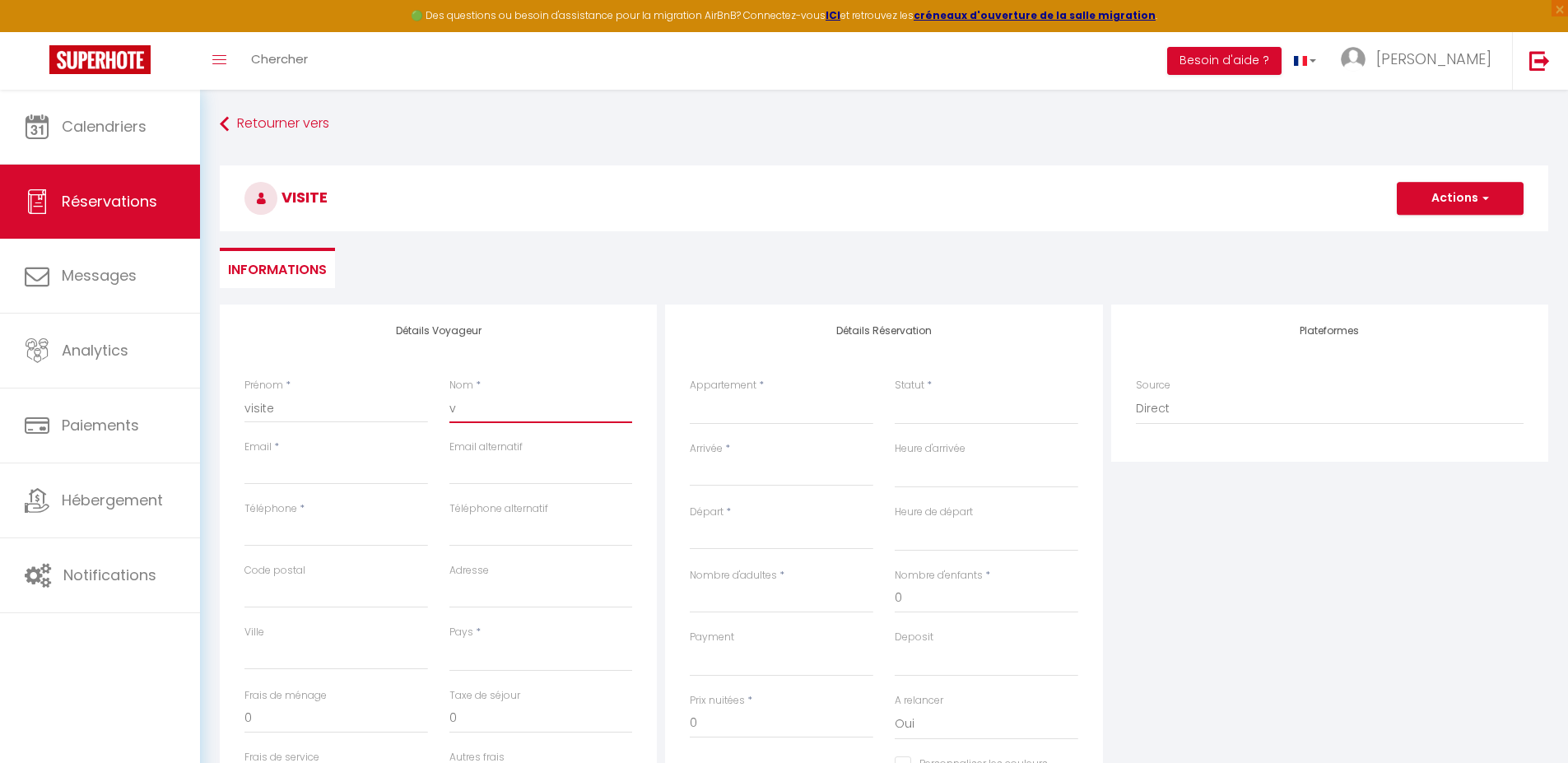
select select
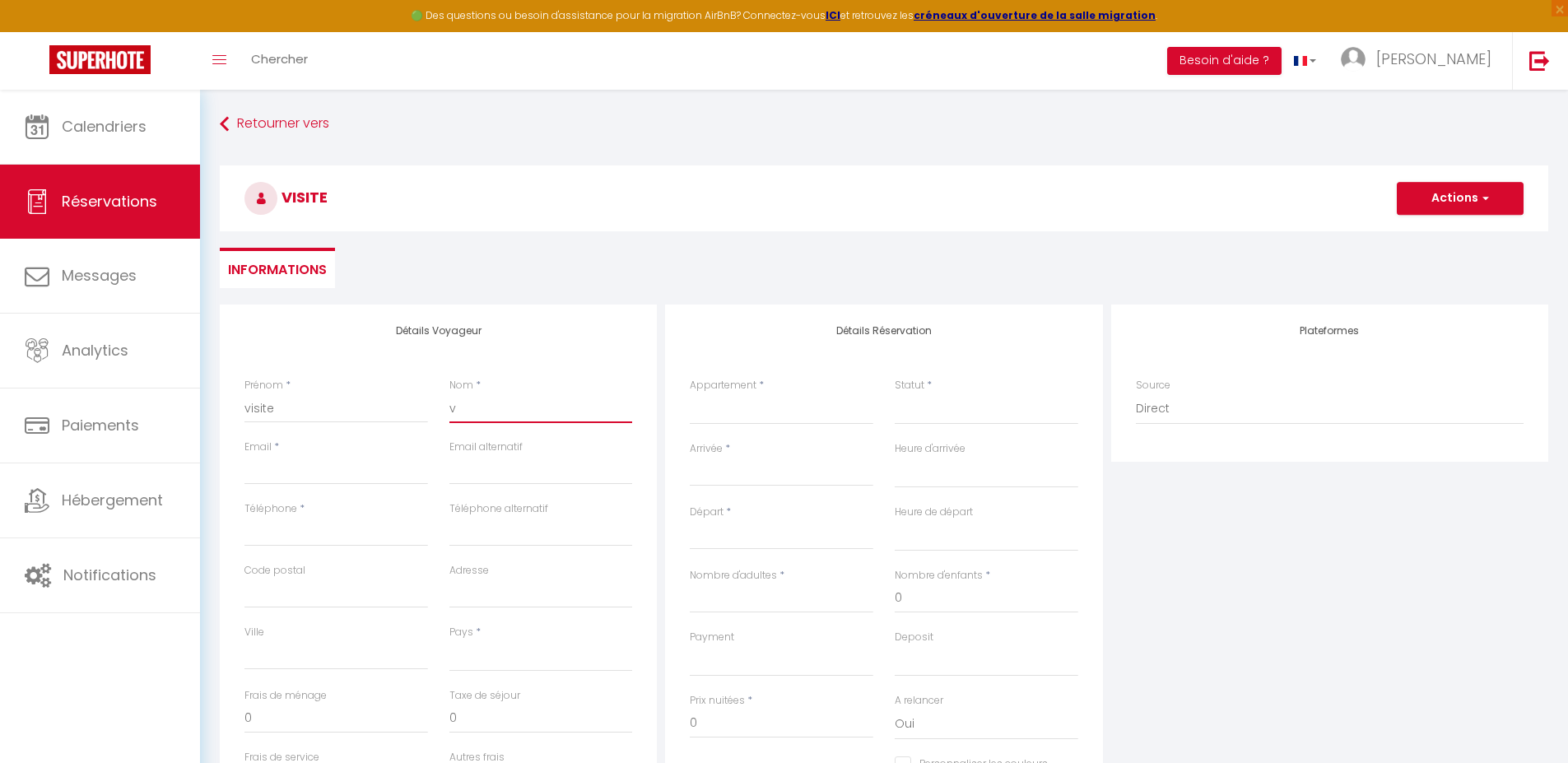
select select
checkbox input "false"
type input "ve"
select select
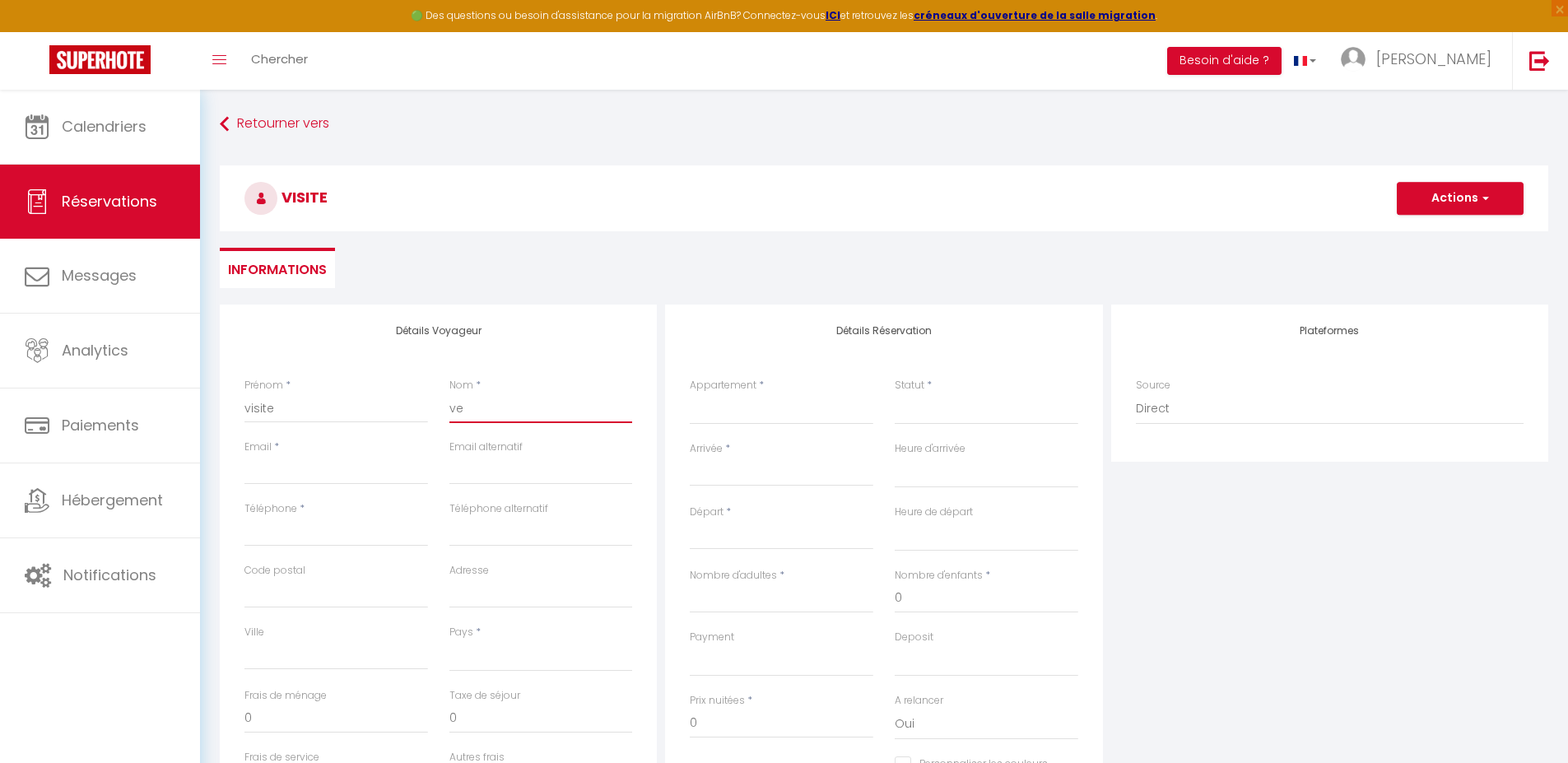
select select
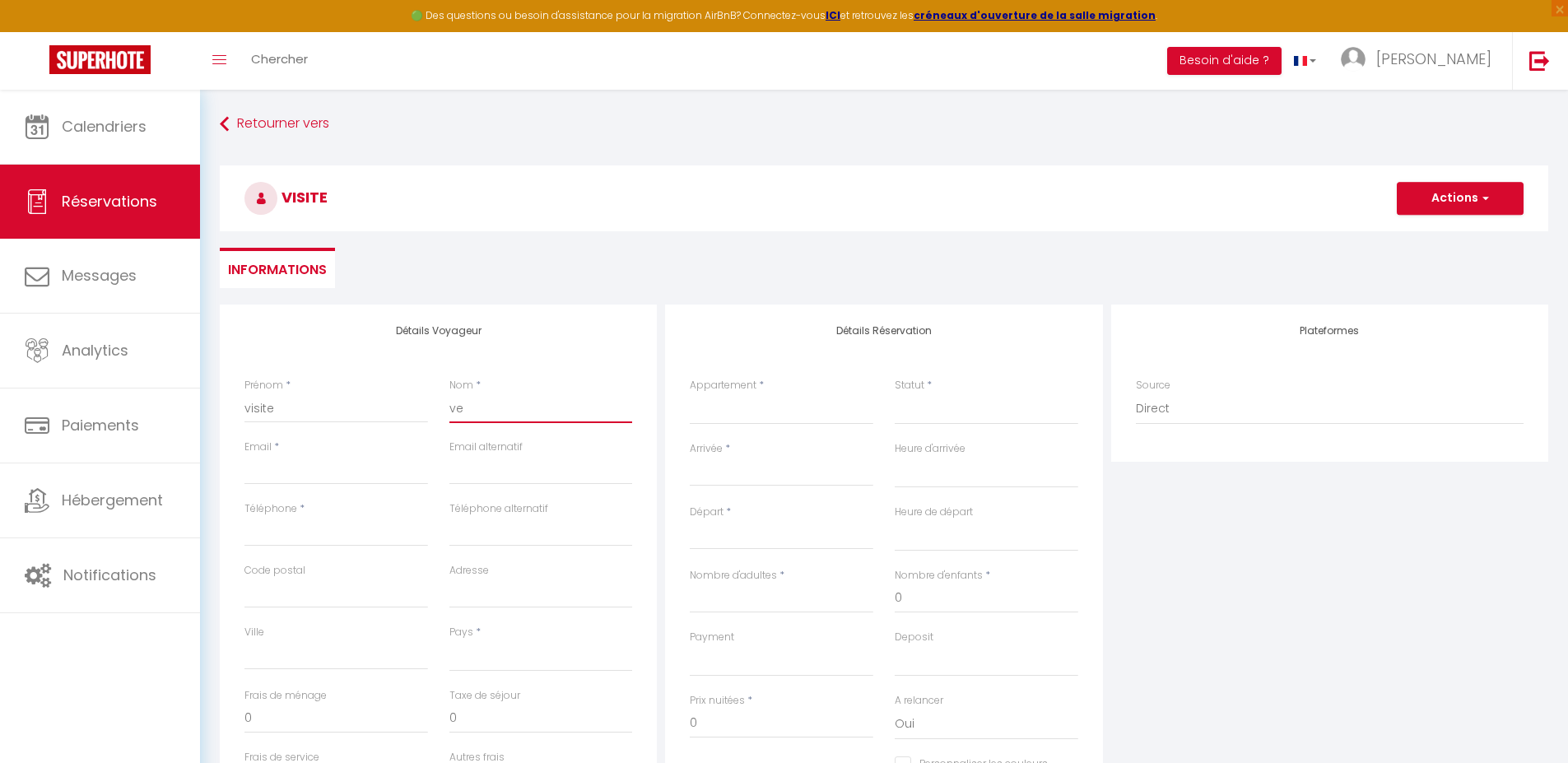
checkbox input "false"
type input "ven"
select select
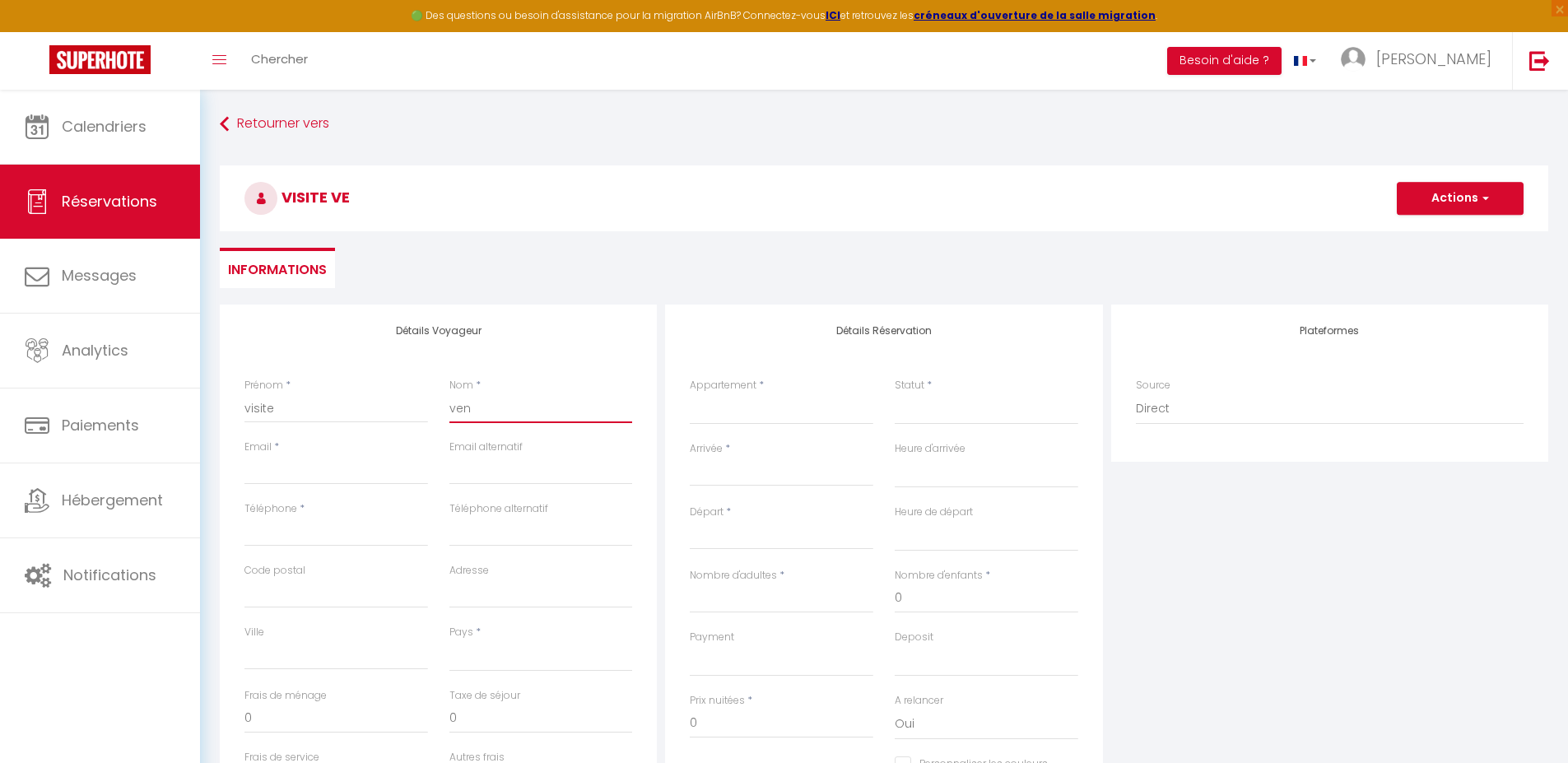
select select
checkbox input "false"
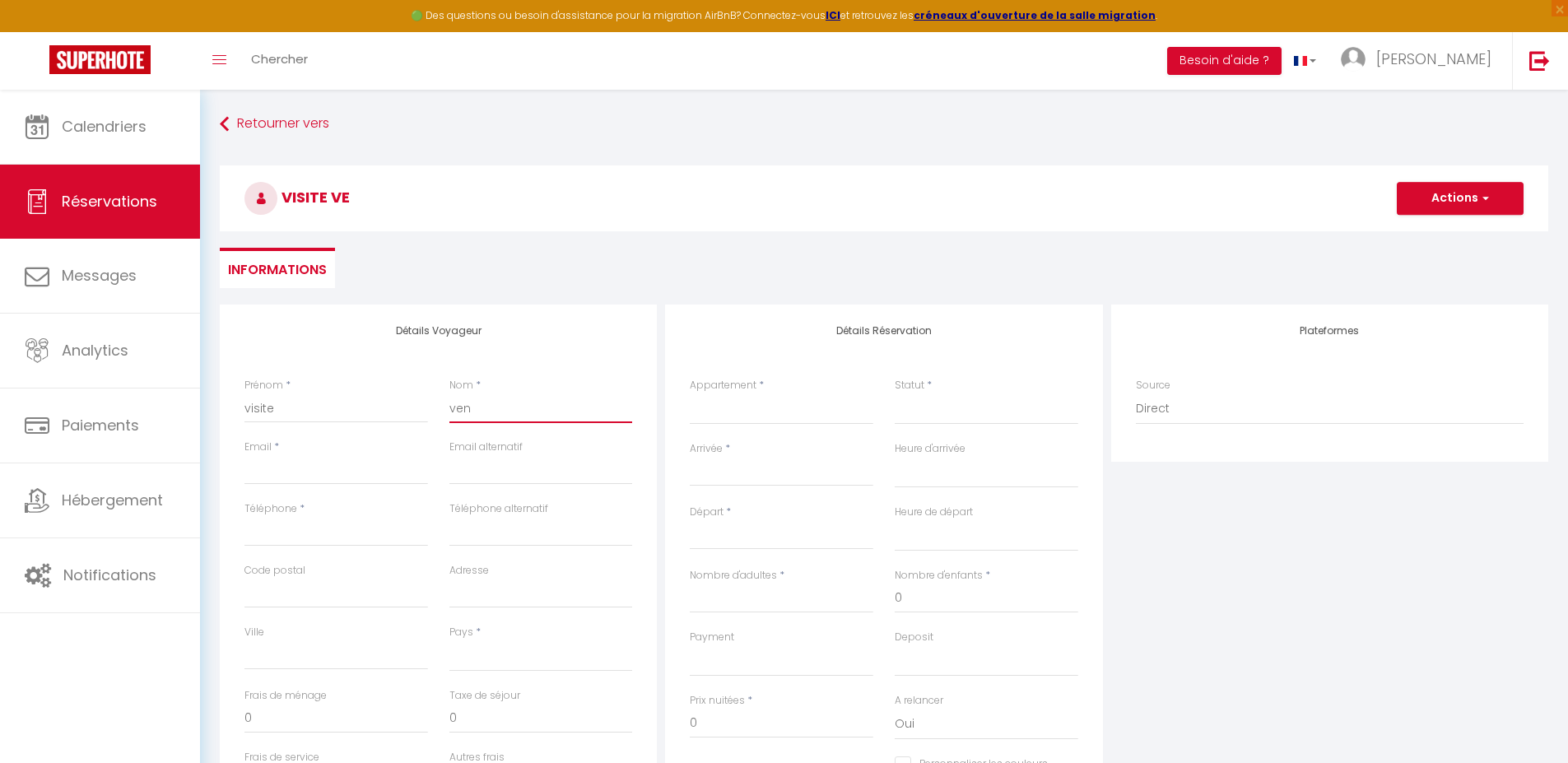
type input "vent"
select select
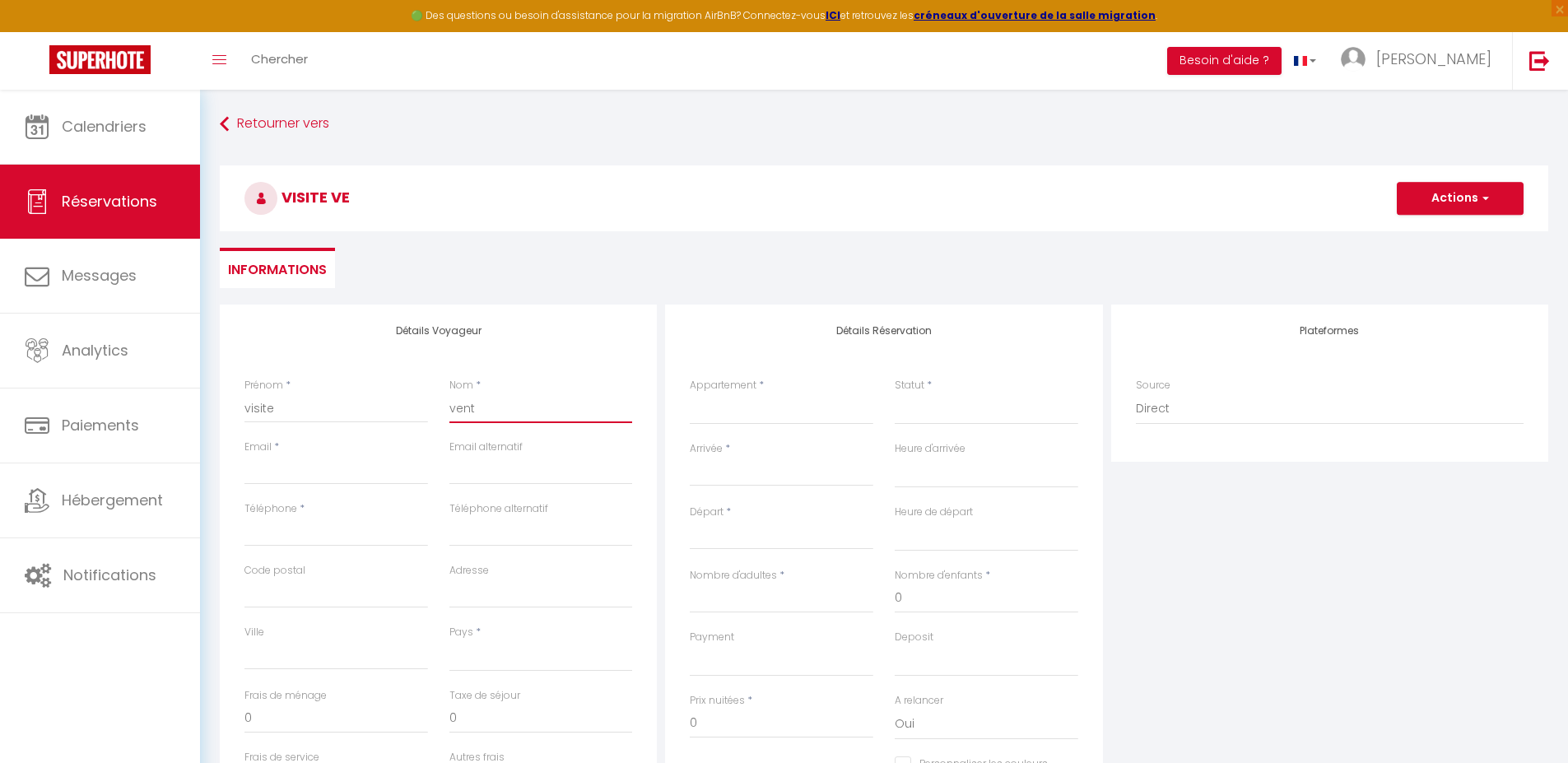
select select
checkbox input "false"
type input "vente"
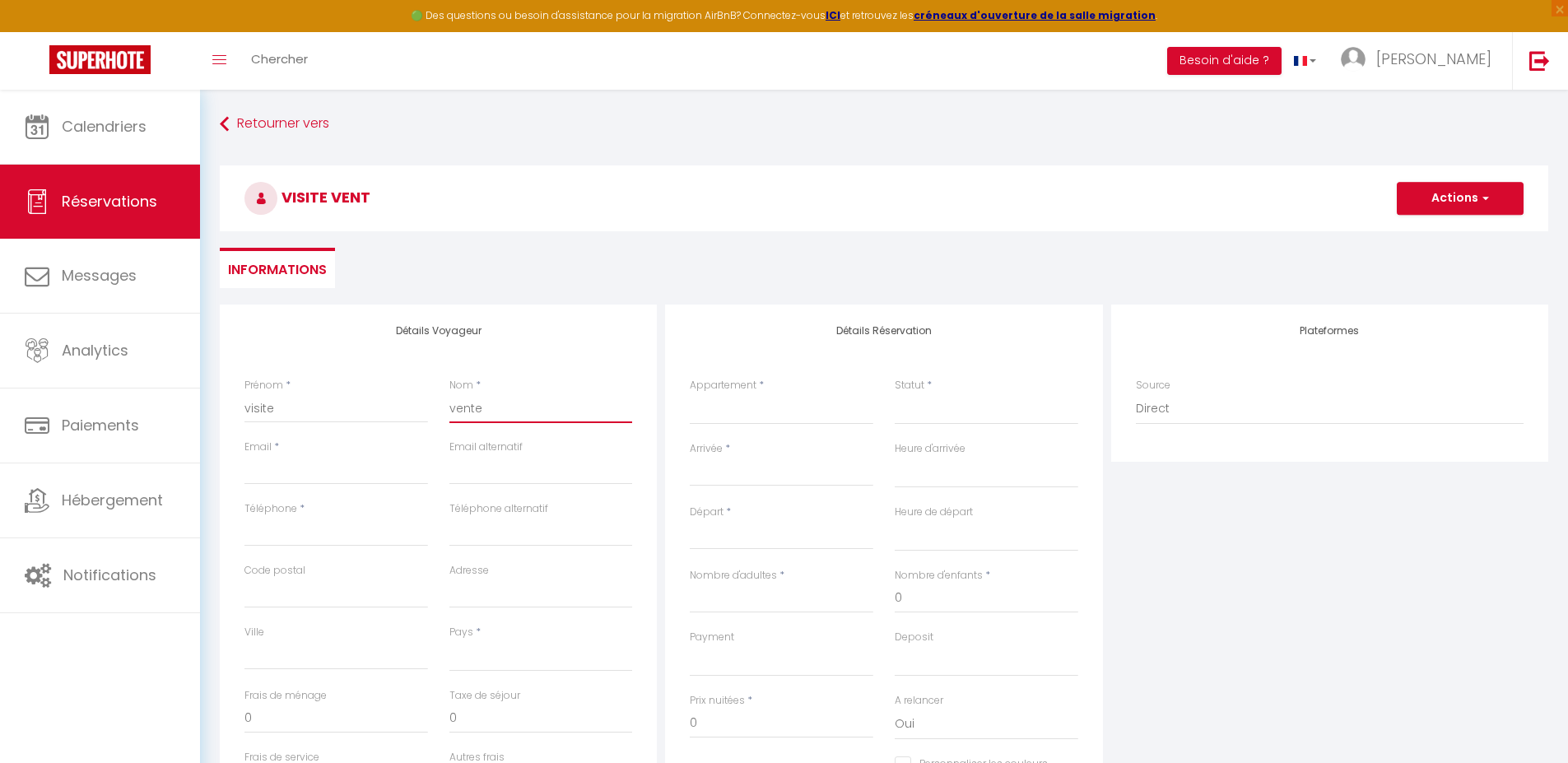
select select
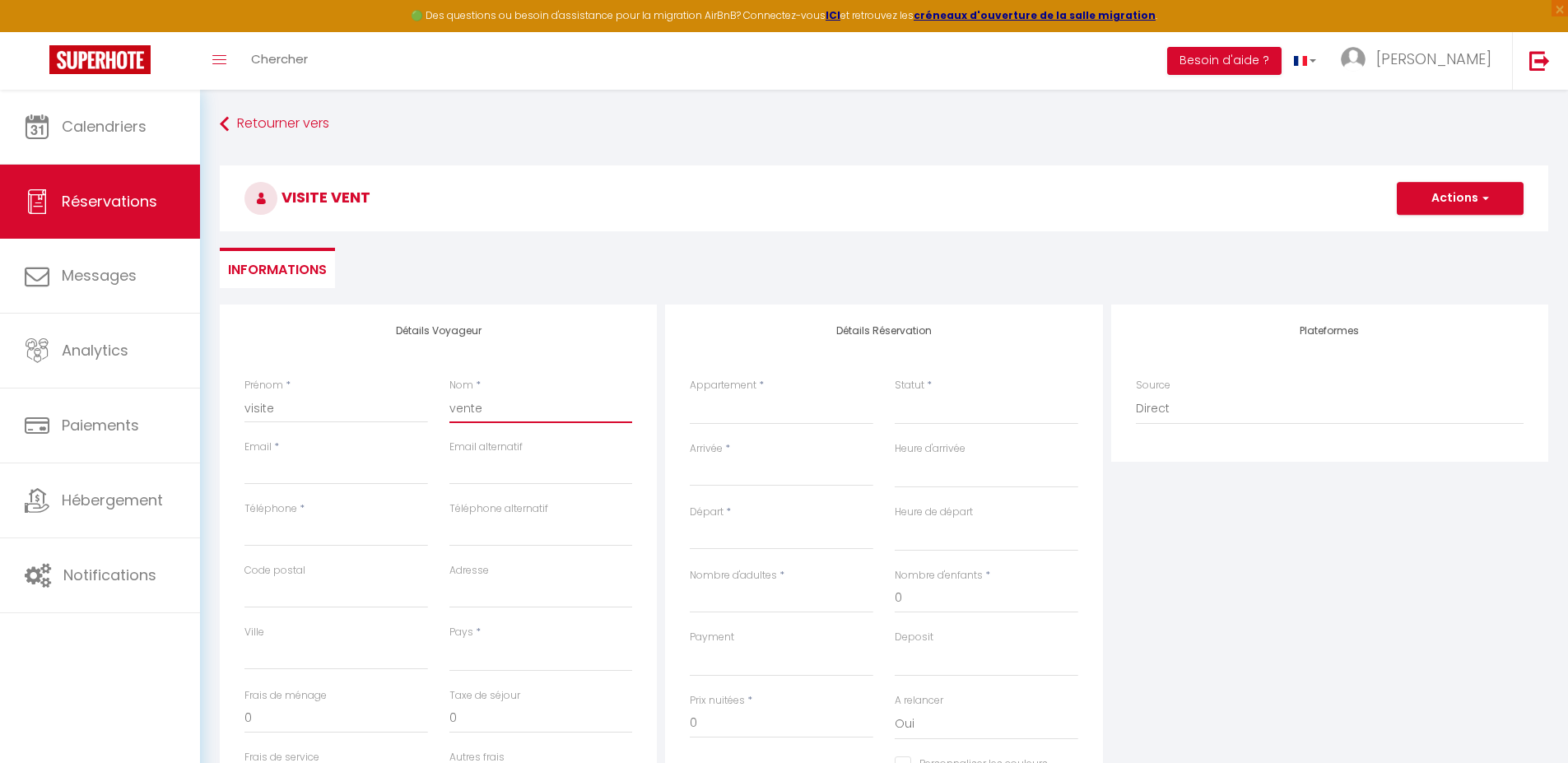
select select
checkbox input "false"
type input "vente"
click at [339, 469] on input "Email client" at bounding box center [337, 470] width 184 height 29
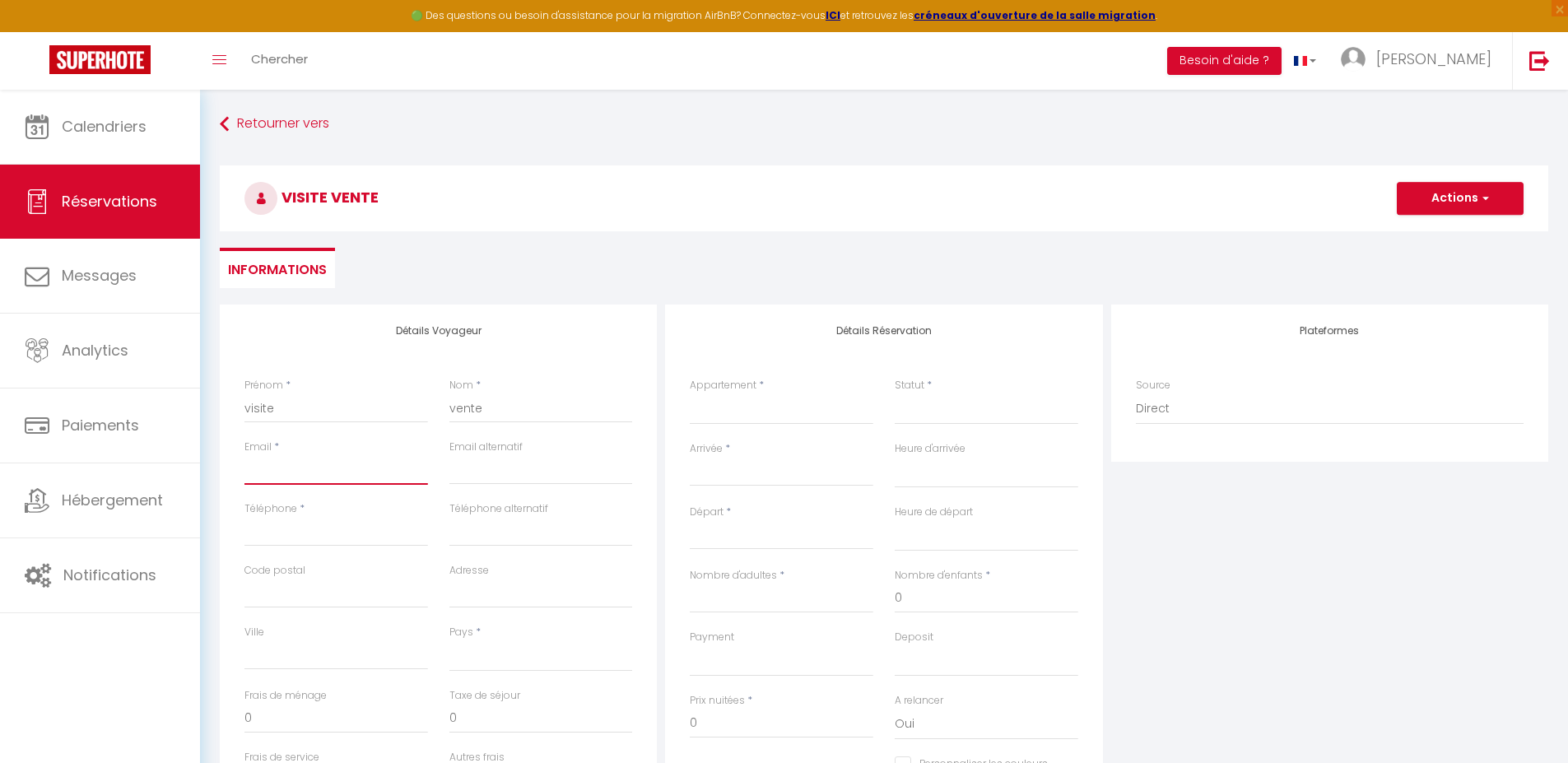
type input "f"
select select
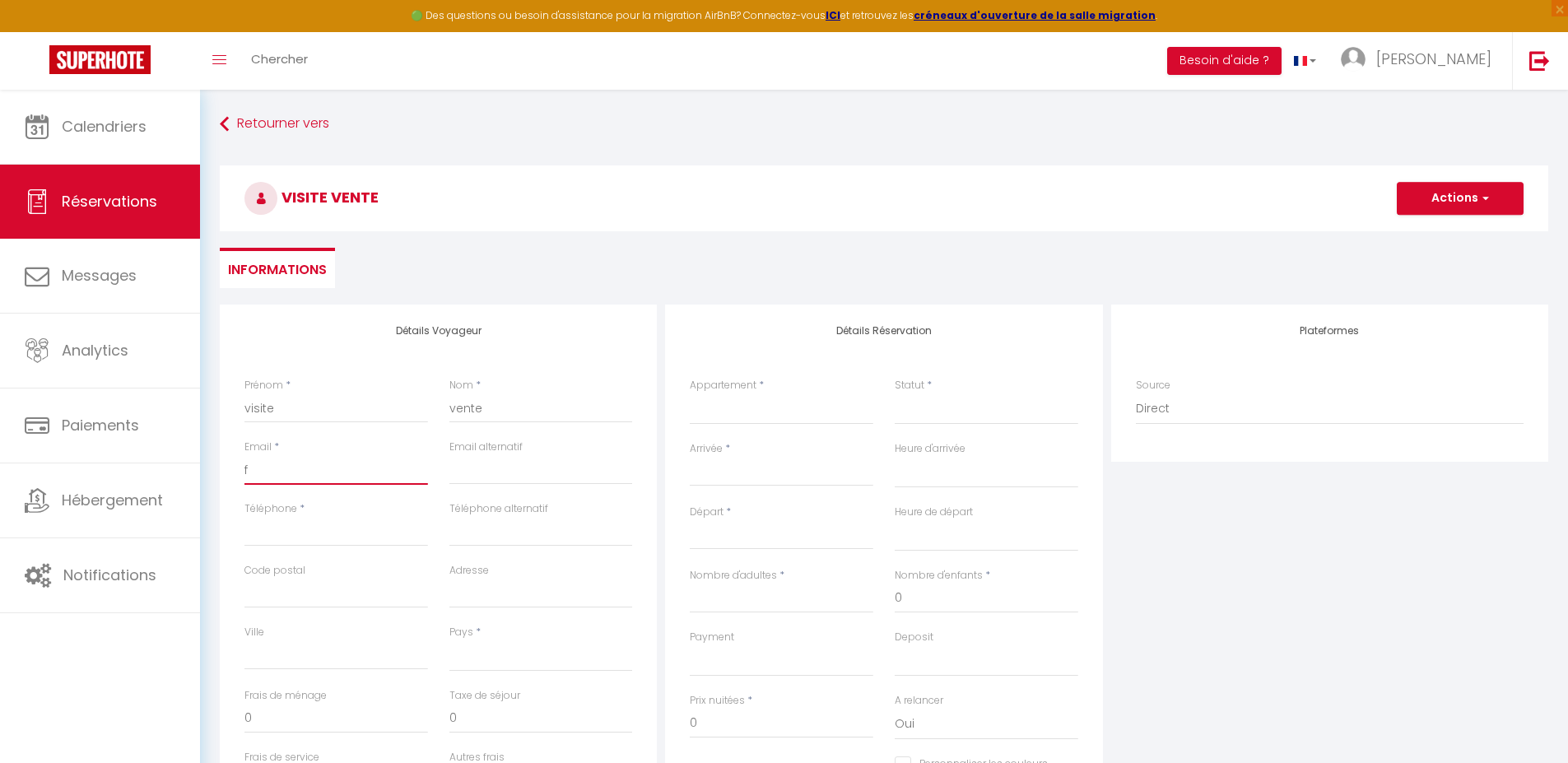
select select
checkbox input "false"
type input "fe"
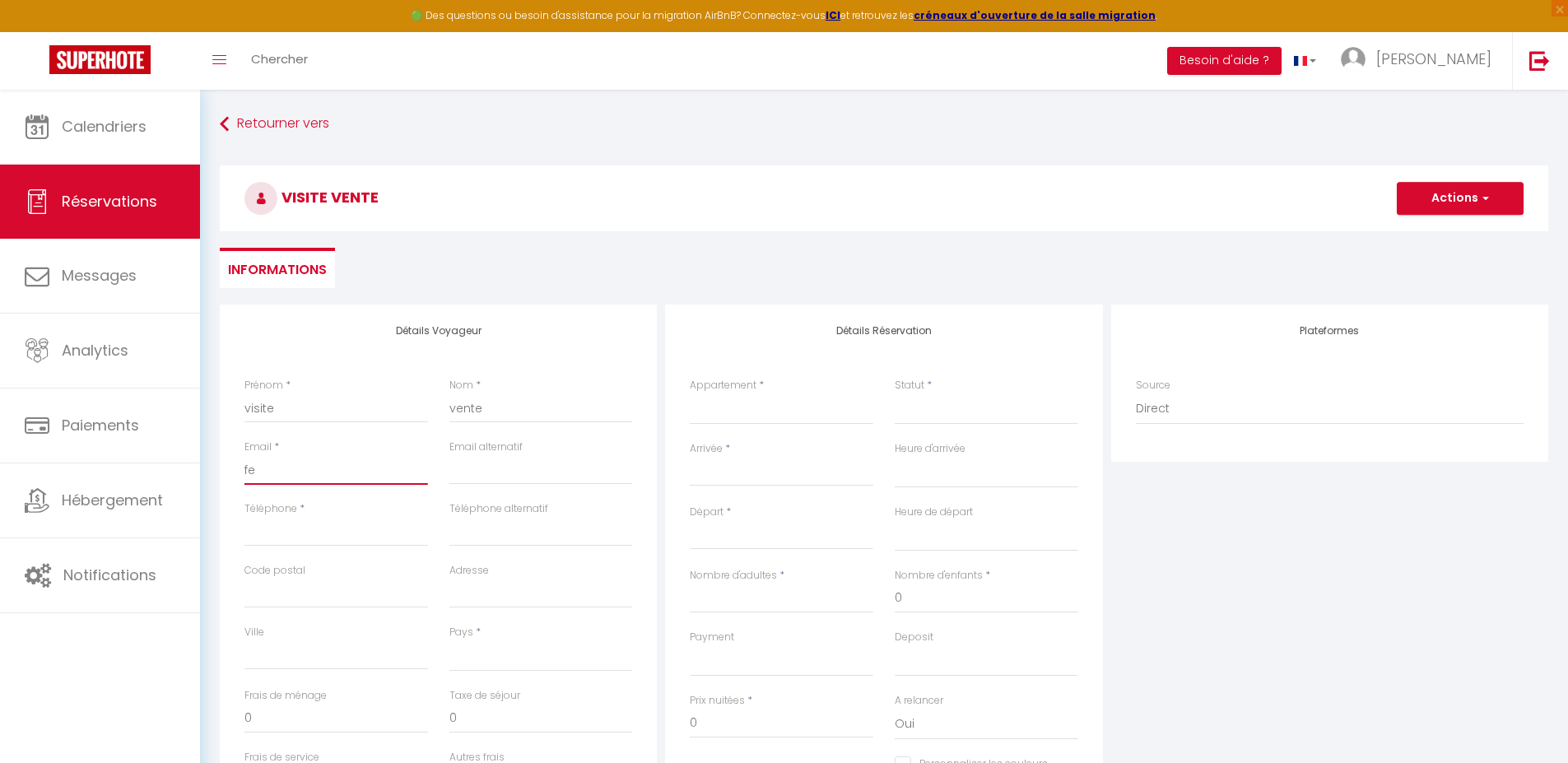
select select
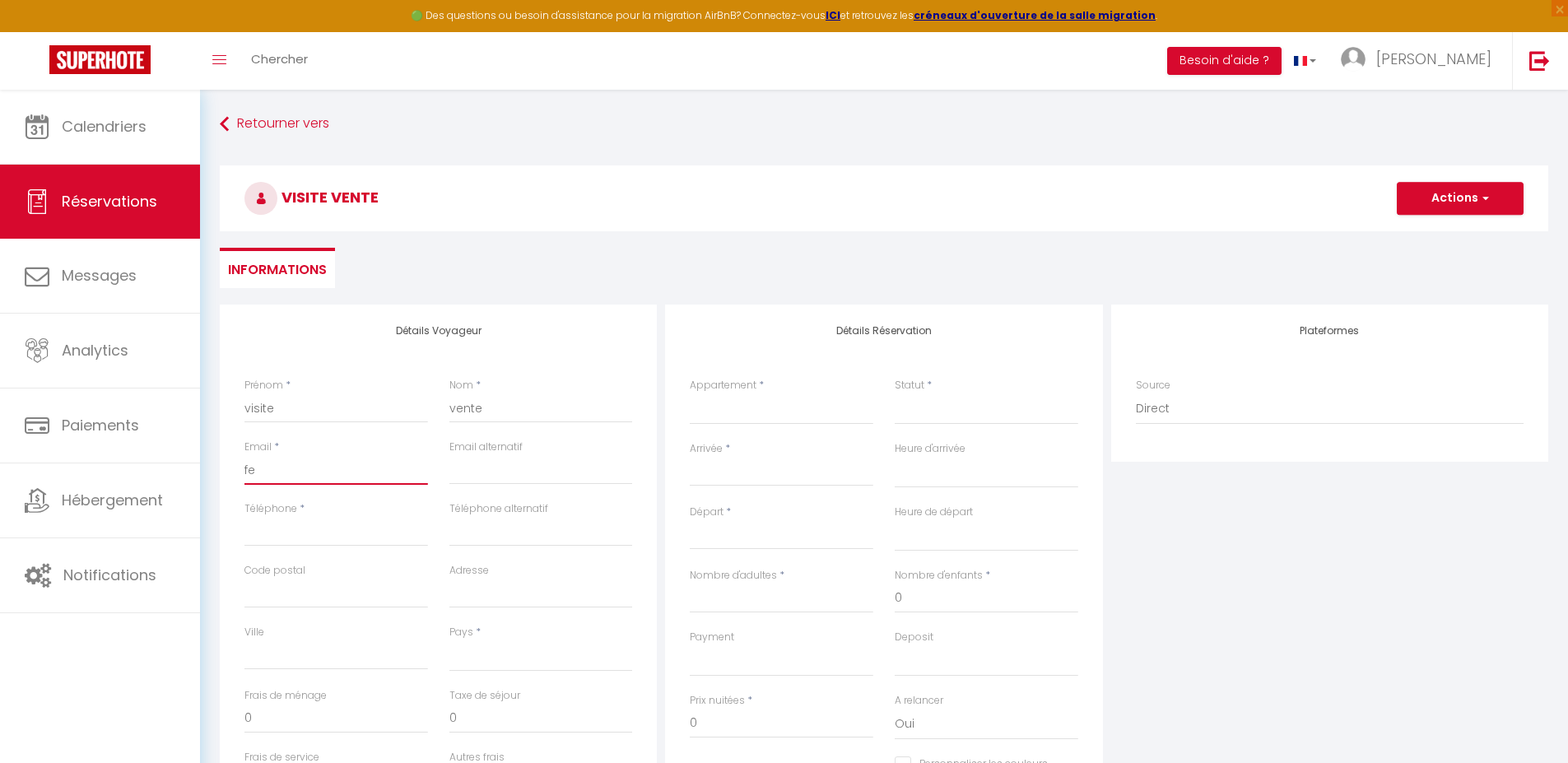
select select
checkbox input "false"
type input "[EMAIL_ADDRESS][DOMAIN_NAME]"
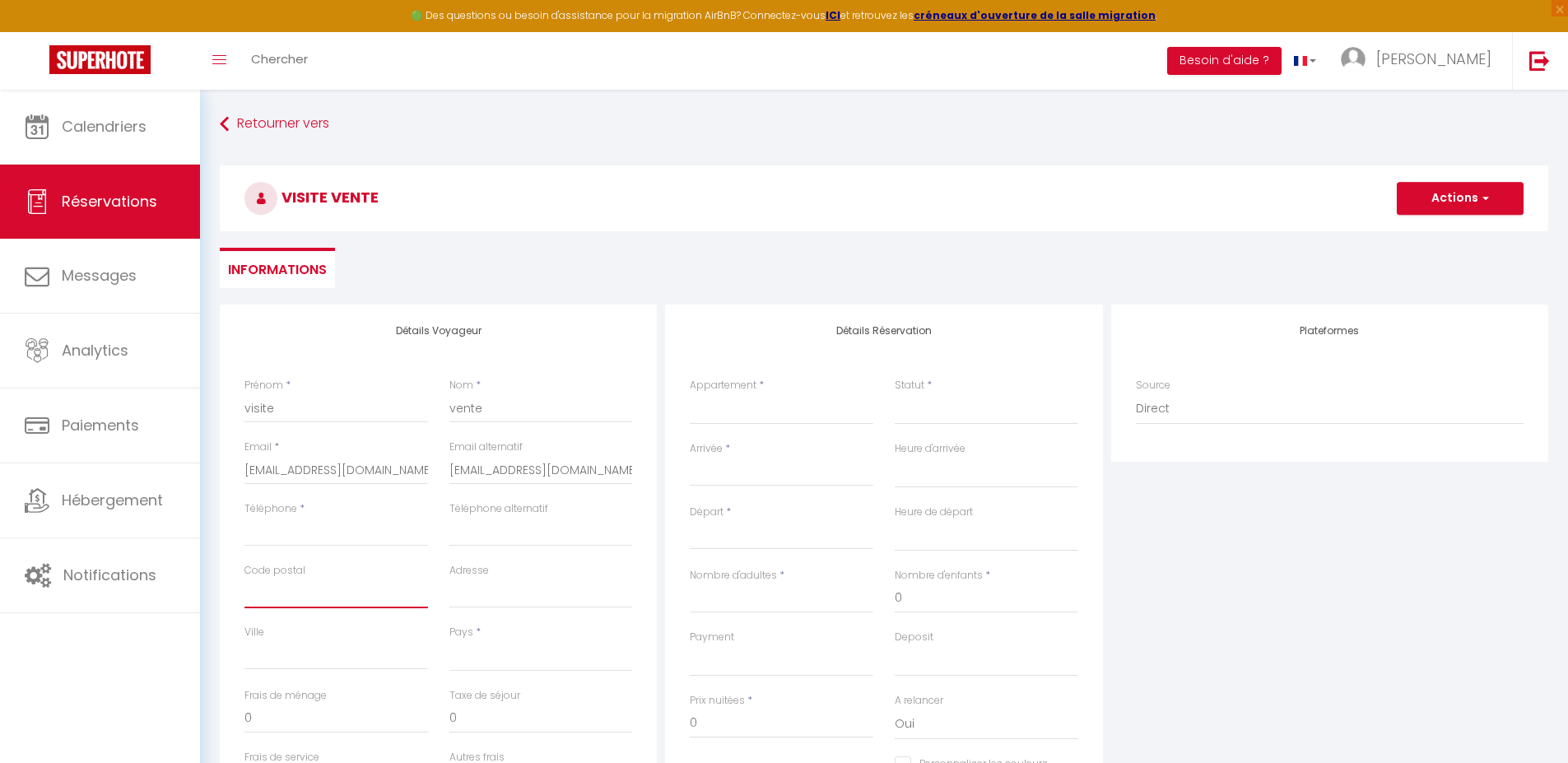
type input "14250"
type input "6"
type input "LOUCELLES"
select select "FR"
select select
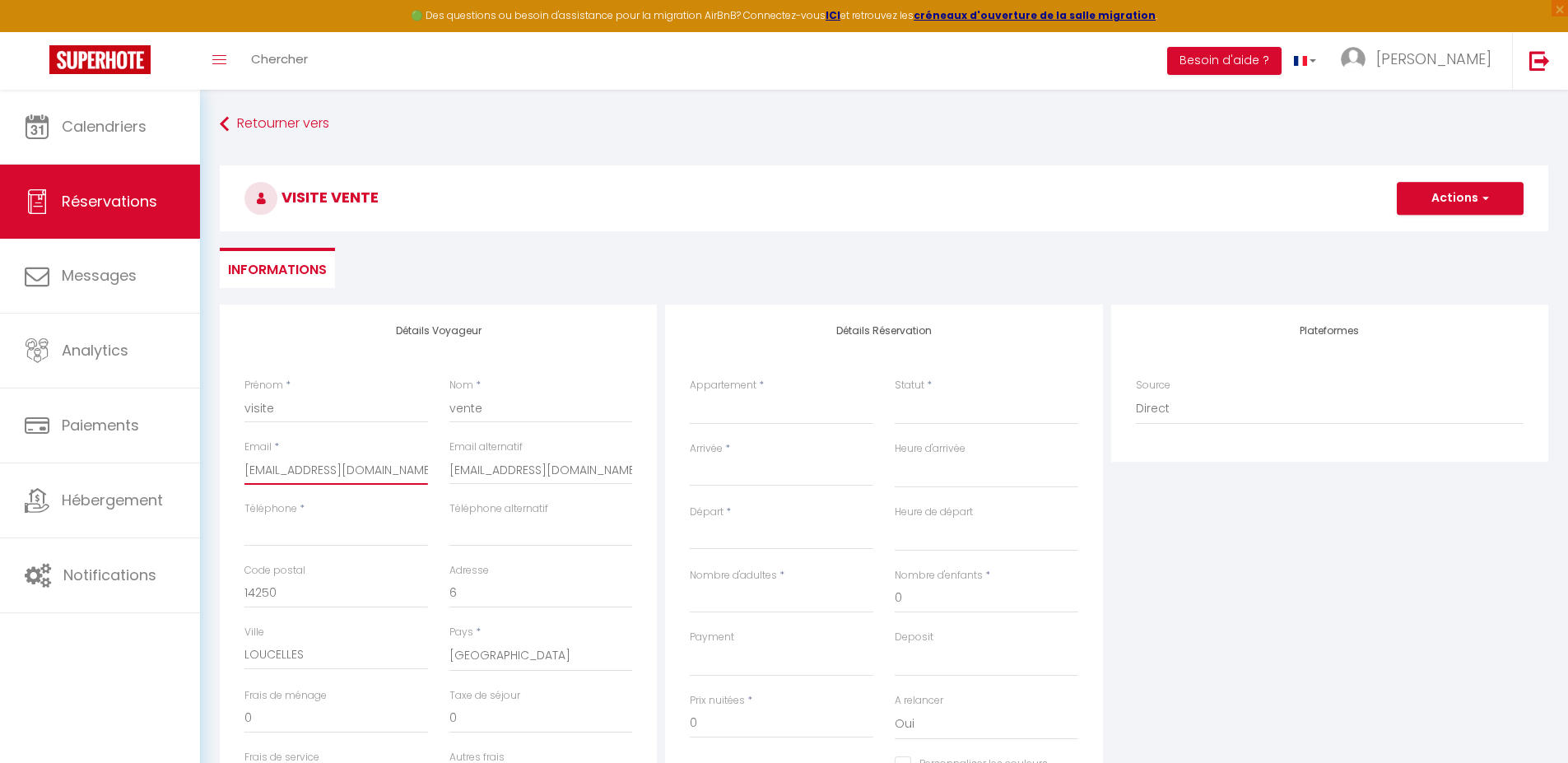
select select
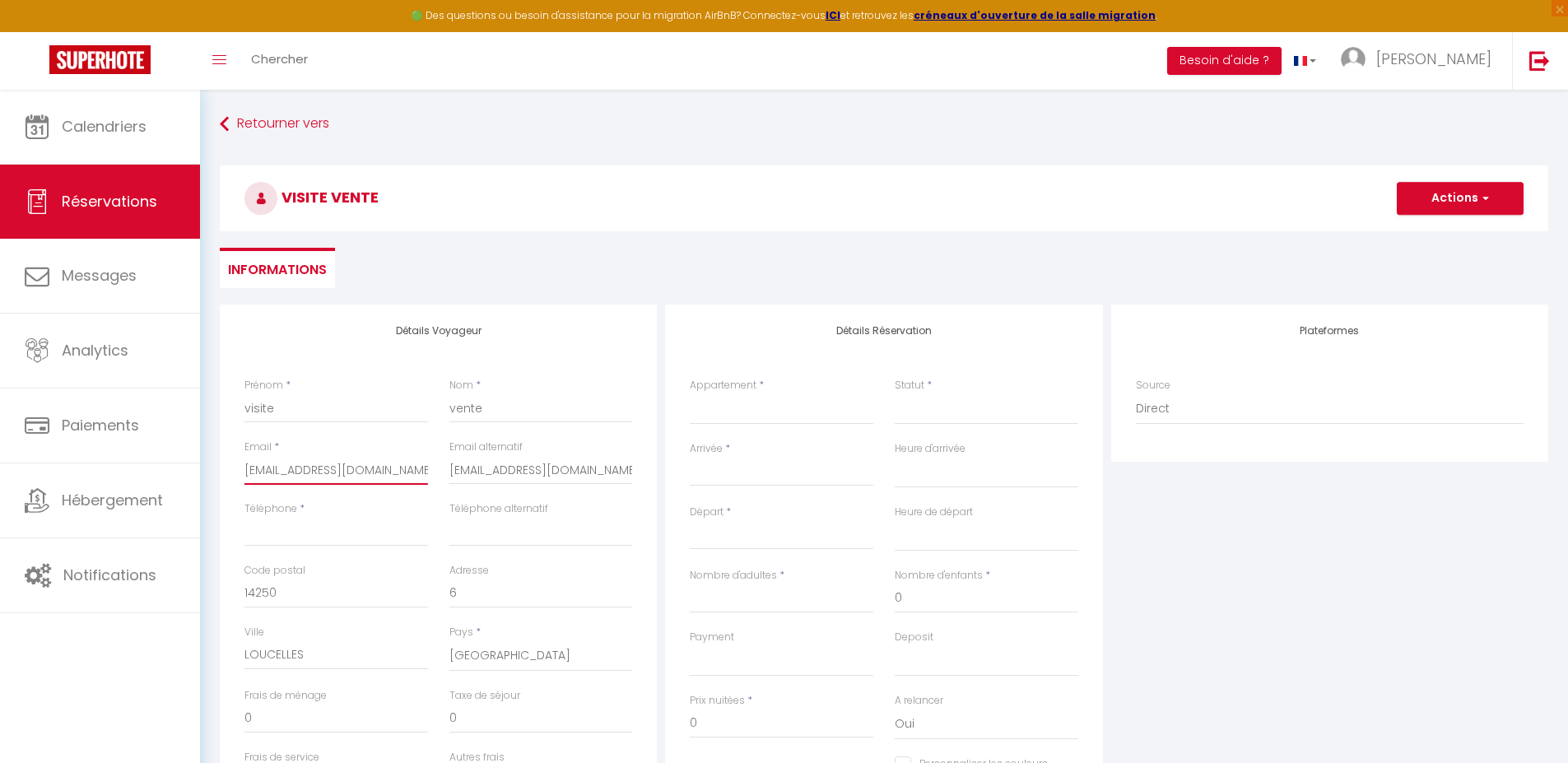
checkbox input "false"
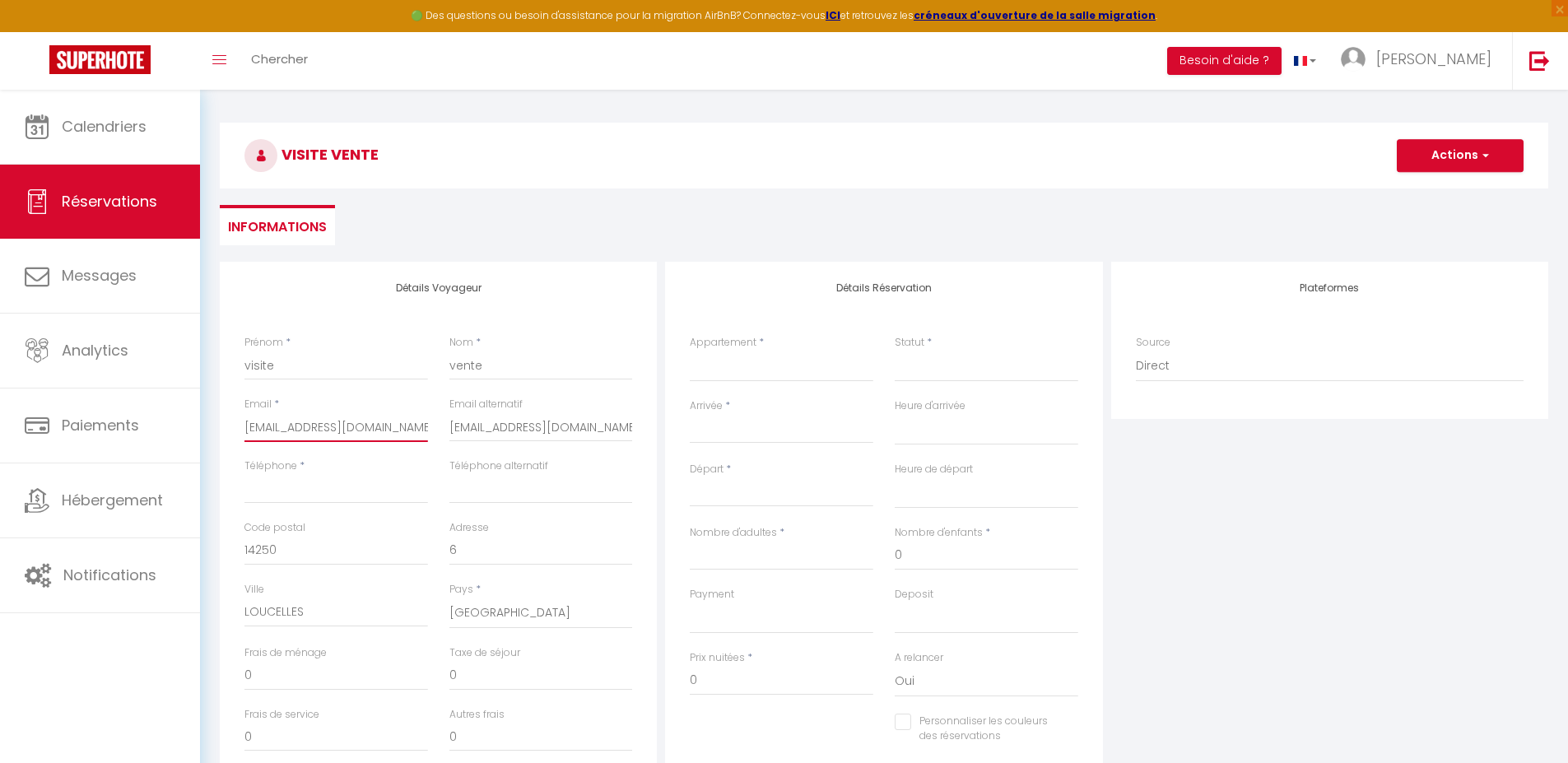
scroll to position [82, 0]
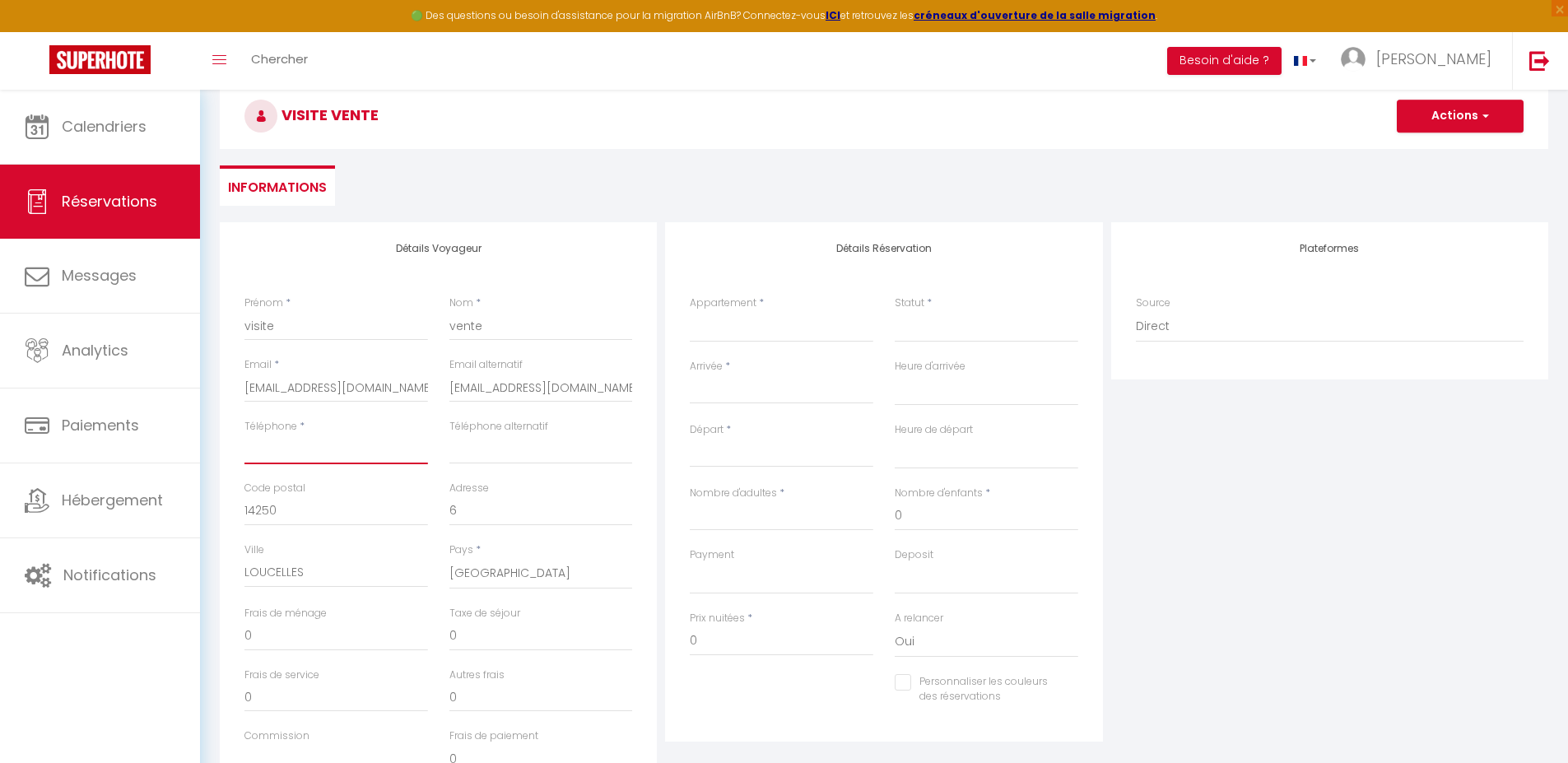
click at [389, 450] on input "Téléphone" at bounding box center [337, 449] width 184 height 29
type input "0"
select select
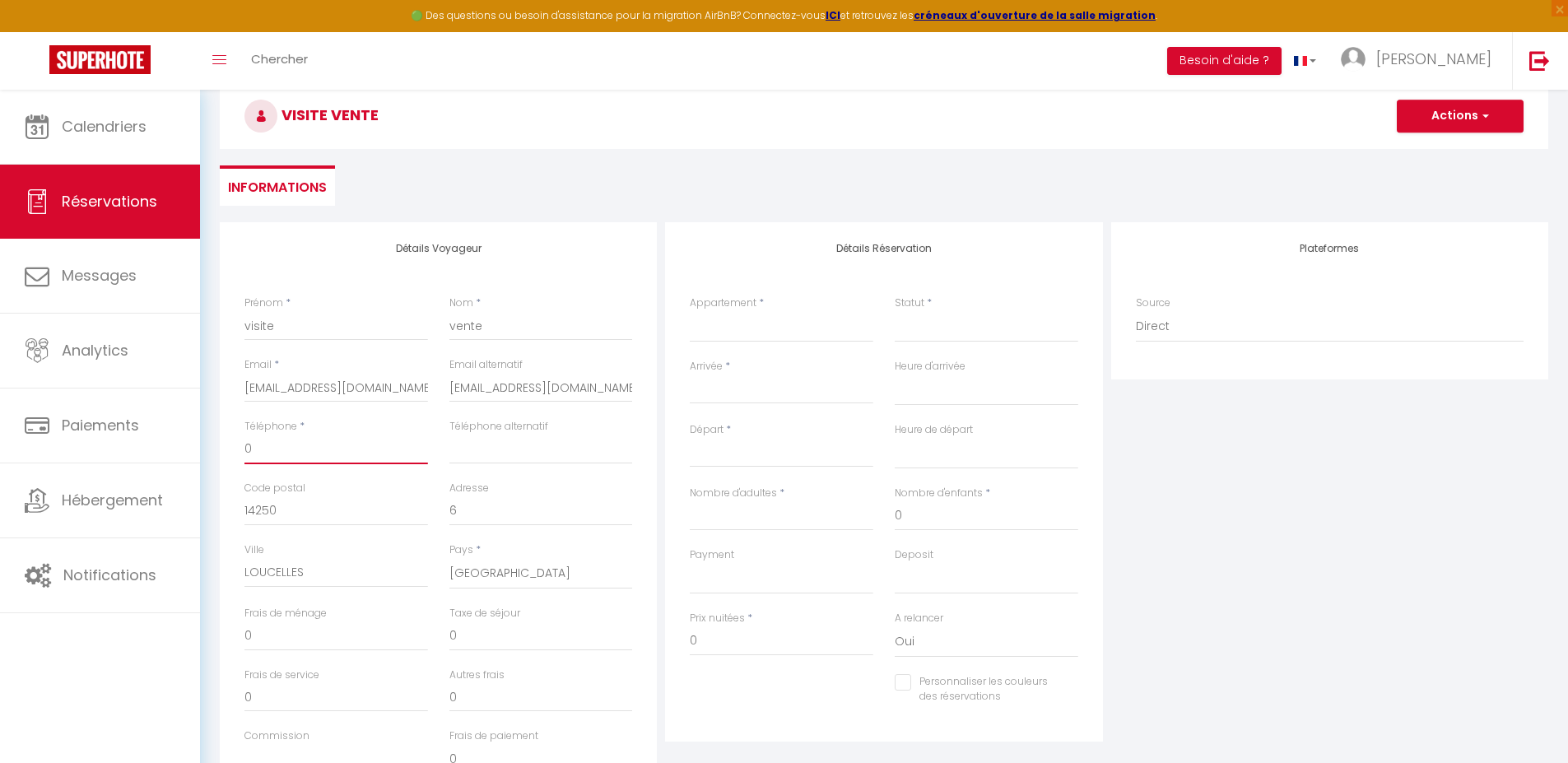
select select
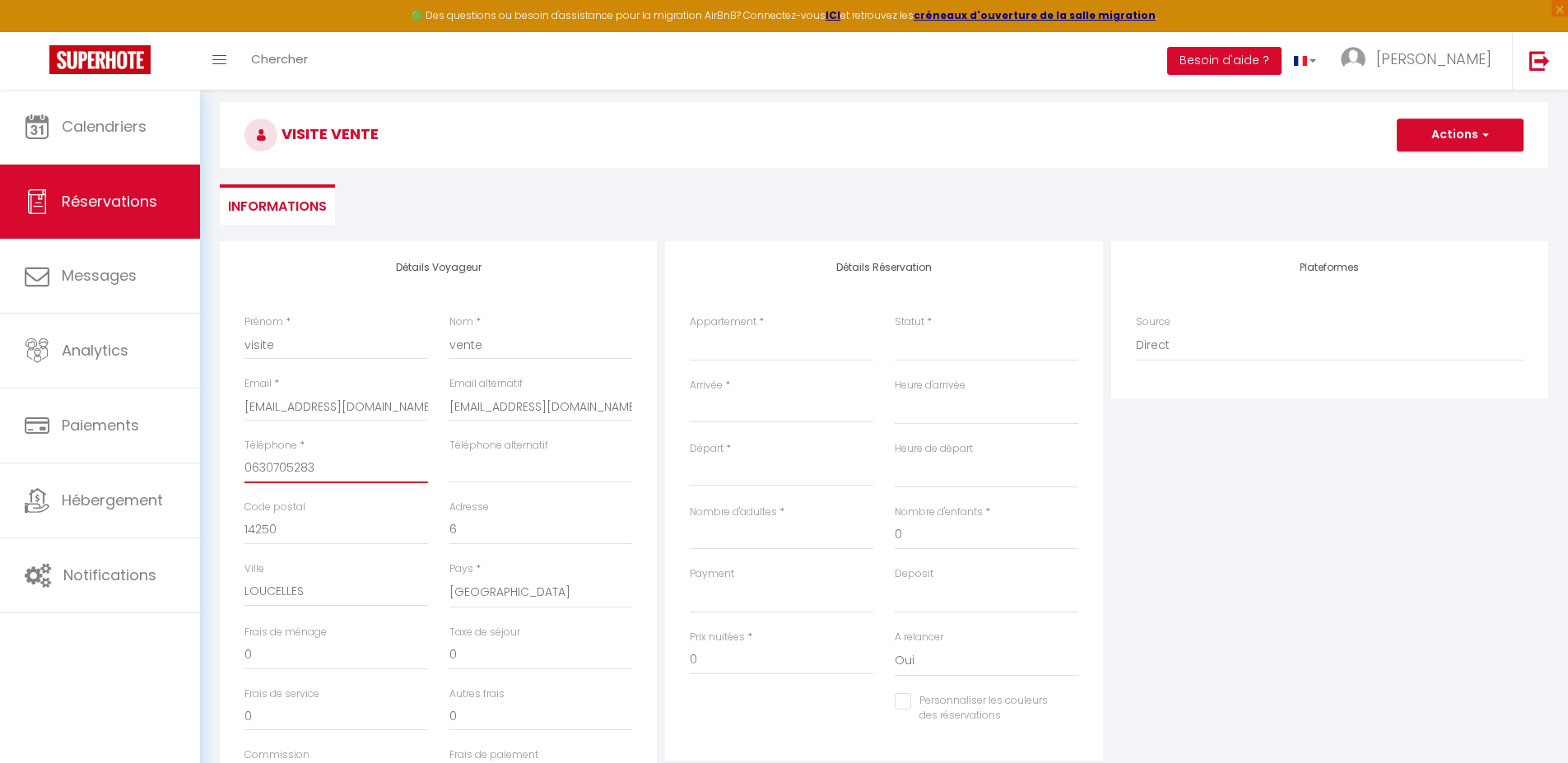
scroll to position [0, 0]
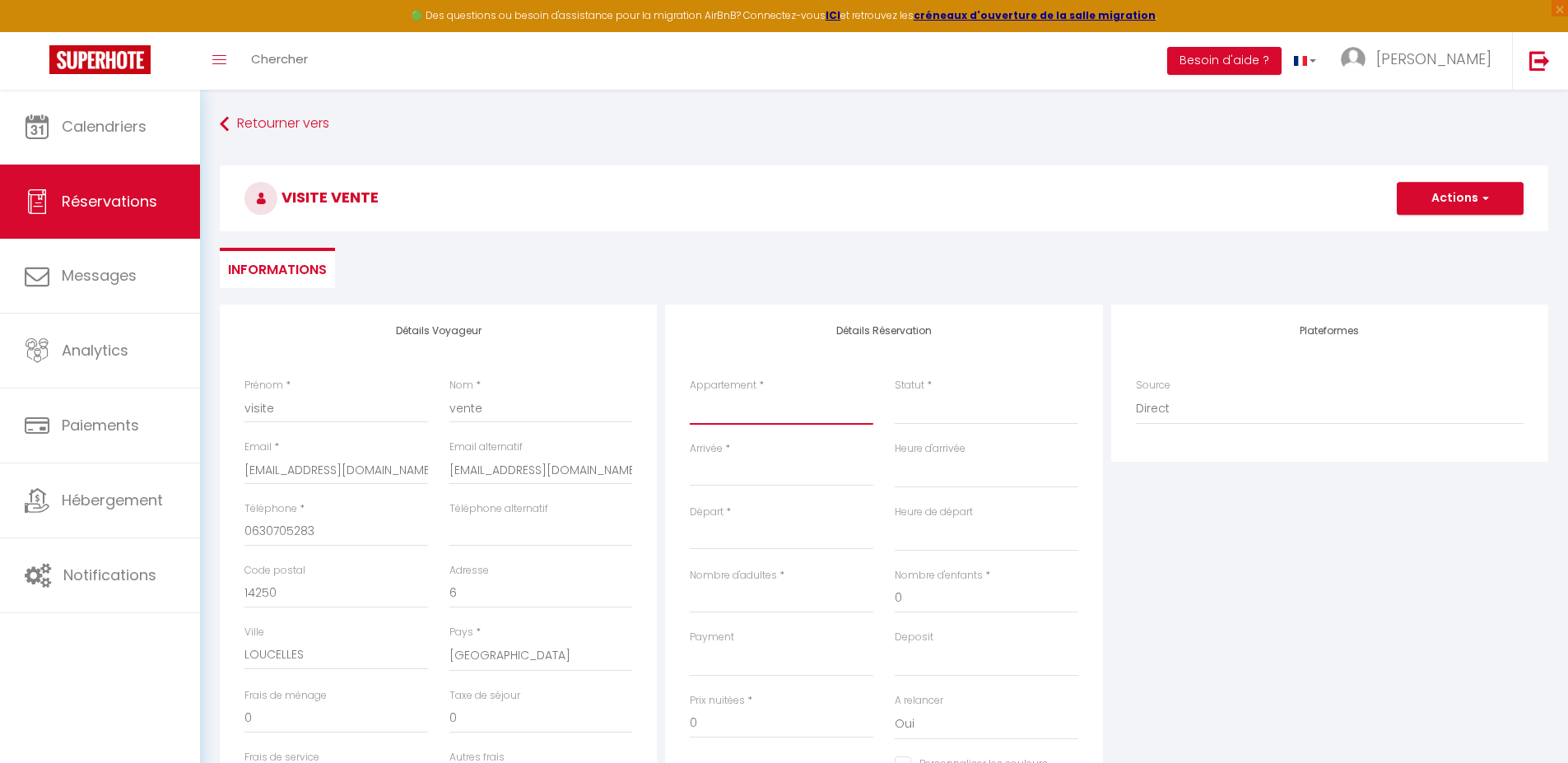
click at [691, 409] on select "Les continents Glamour Le Cosy Anglais/ [GEOGRAPHIC_DATA] · deux appartements c…" at bounding box center [782, 409] width 184 height 31
click at [690, 394] on select "Les continents Glamour Le Cosy Anglais/ [GEOGRAPHIC_DATA] · deux appartements c…" at bounding box center [782, 409] width 184 height 31
click at [949, 406] on select "Confirmé Non Confirmé [PERSON_NAME] par le voyageur No Show Request" at bounding box center [986, 409] width 184 height 31
click at [948, 416] on select "Confirmé Non Confirmé [PERSON_NAME] par le voyageur No Show Request" at bounding box center [986, 409] width 184 height 31
click at [945, 412] on select "Confirmé Non Confirmé [PERSON_NAME] par le voyageur No Show Request" at bounding box center [986, 409] width 184 height 31
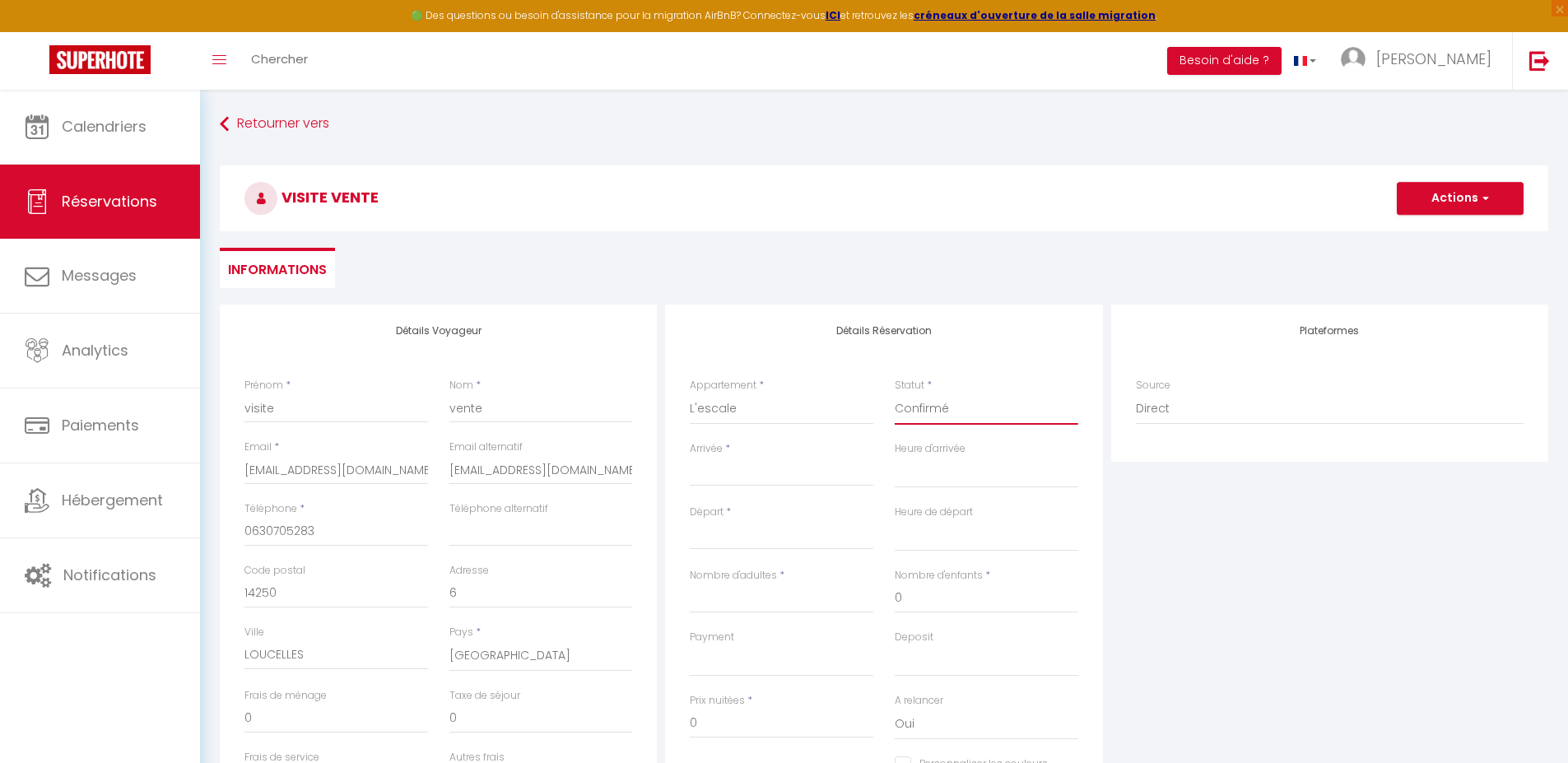
click at [894, 394] on select "Confirmé Non Confirmé [PERSON_NAME] par le voyageur No Show Request" at bounding box center [986, 409] width 184 height 31
click at [795, 462] on input "Arrivée" at bounding box center [782, 473] width 184 height 21
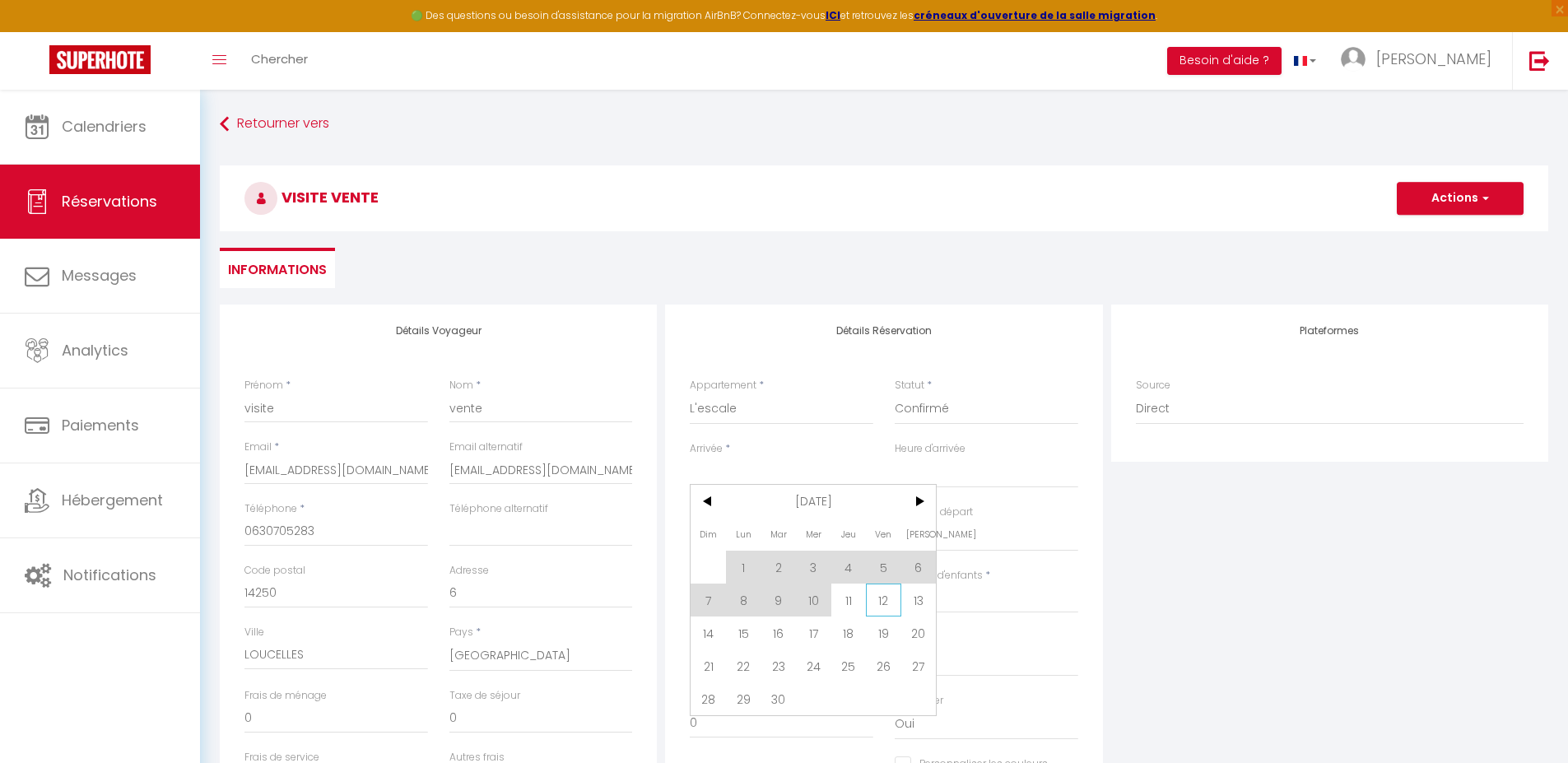
click at [884, 610] on span "12" at bounding box center [883, 600] width 35 height 33
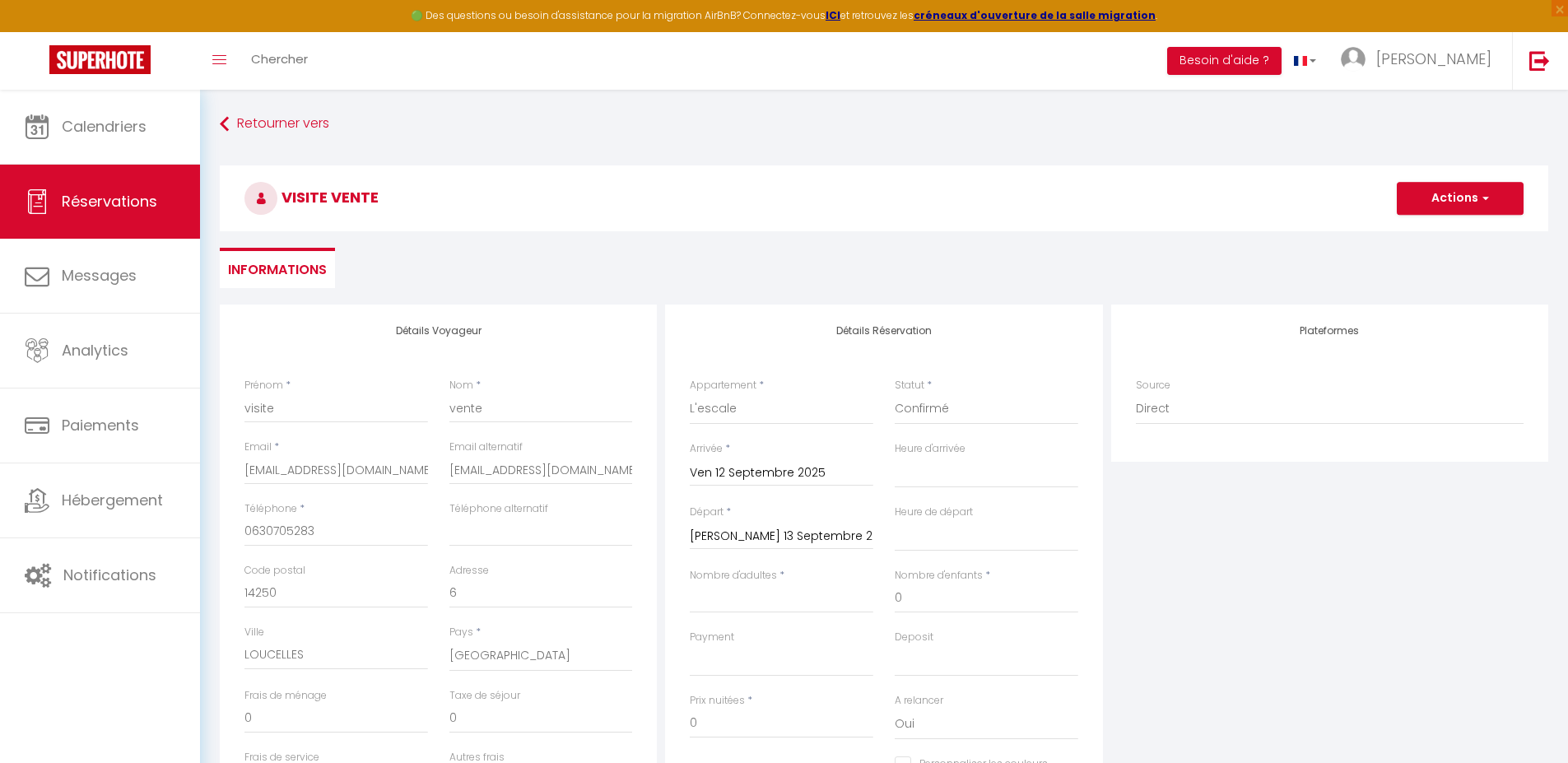
click at [816, 542] on input "[PERSON_NAME] 13 Septembre 2025" at bounding box center [782, 536] width 184 height 21
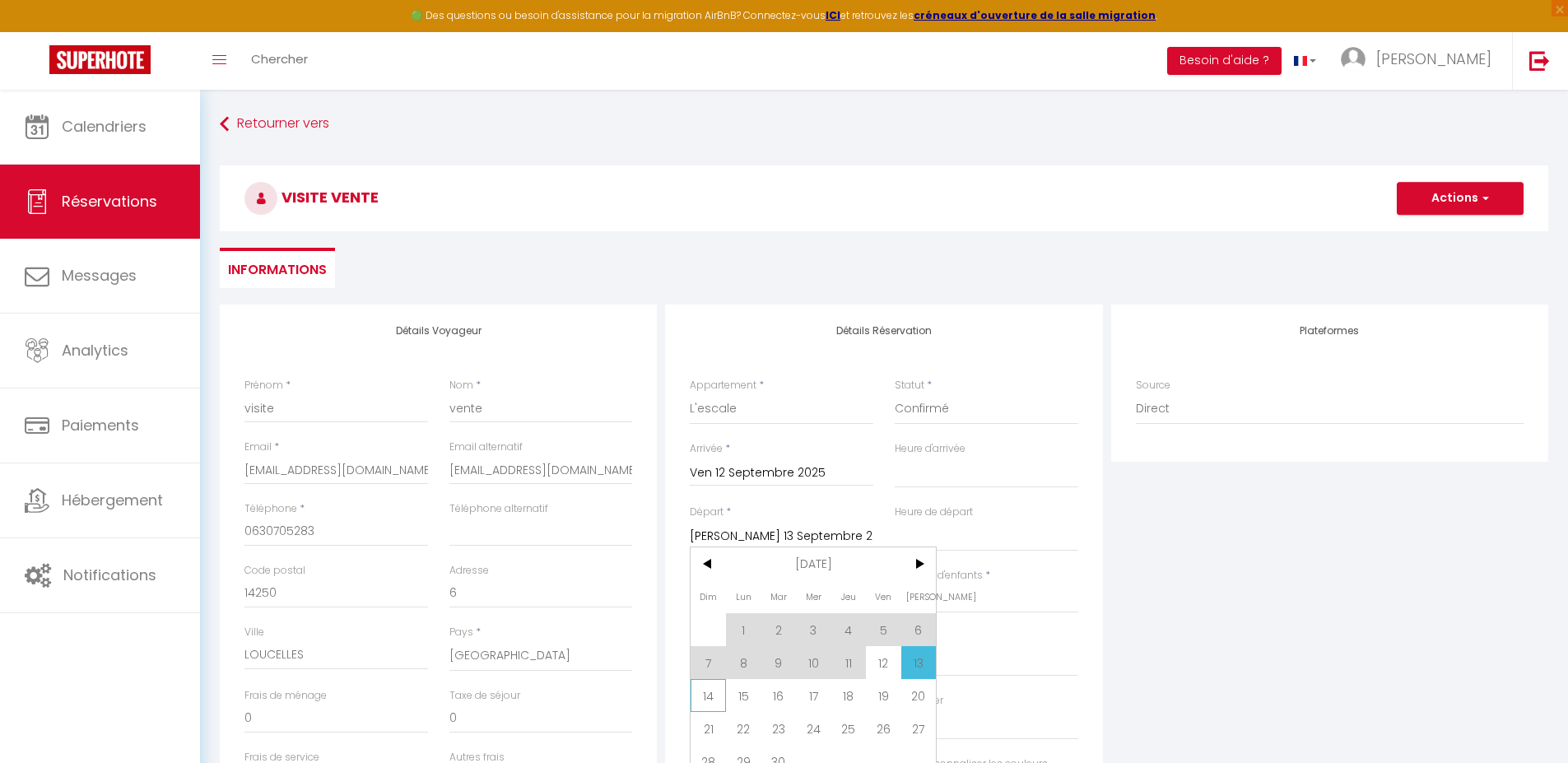
click at [700, 704] on span "14" at bounding box center [708, 695] width 35 height 33
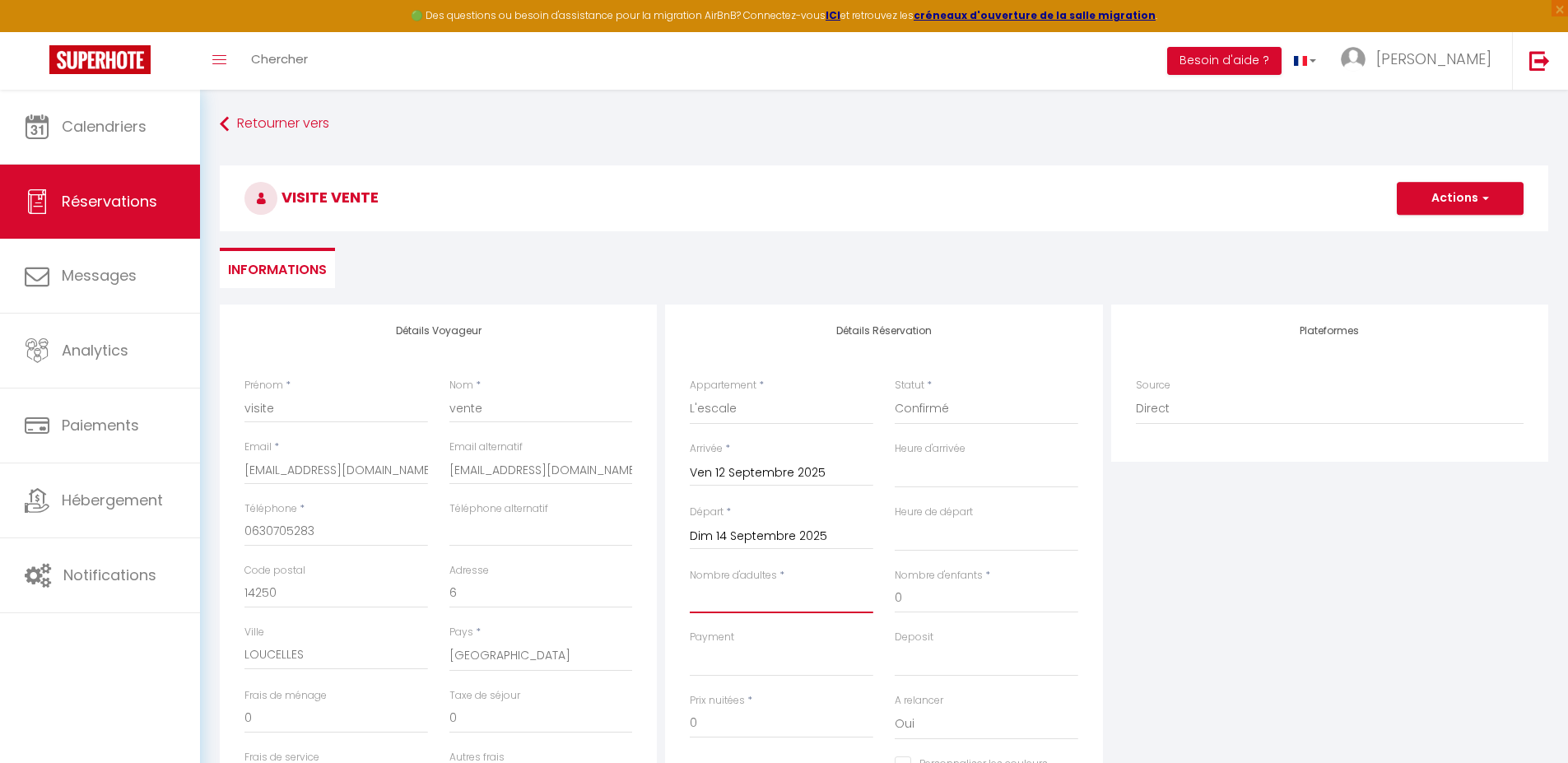
click at [774, 610] on input "Nombre d'adultes" at bounding box center [782, 598] width 184 height 29
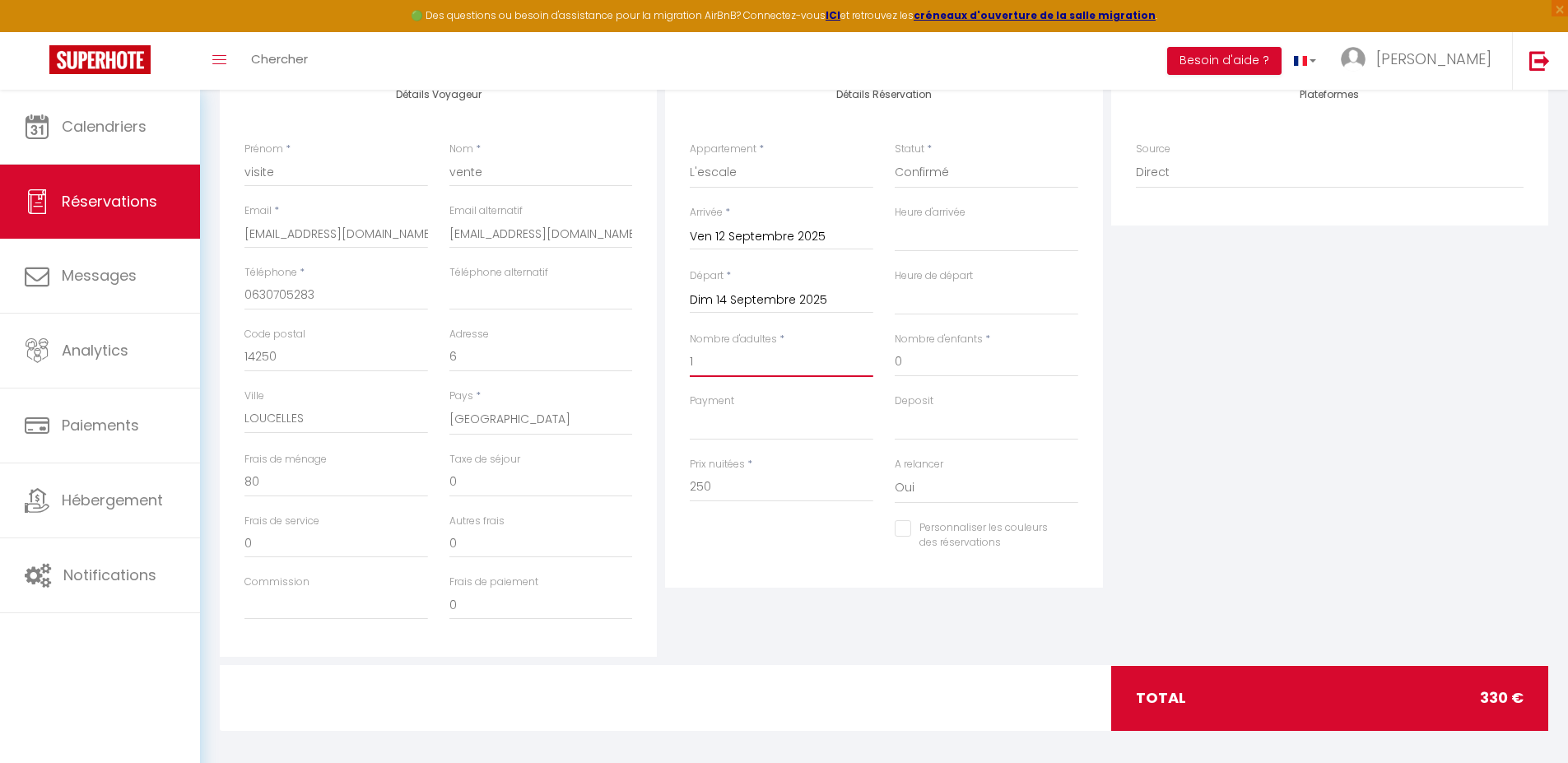
scroll to position [246, 0]
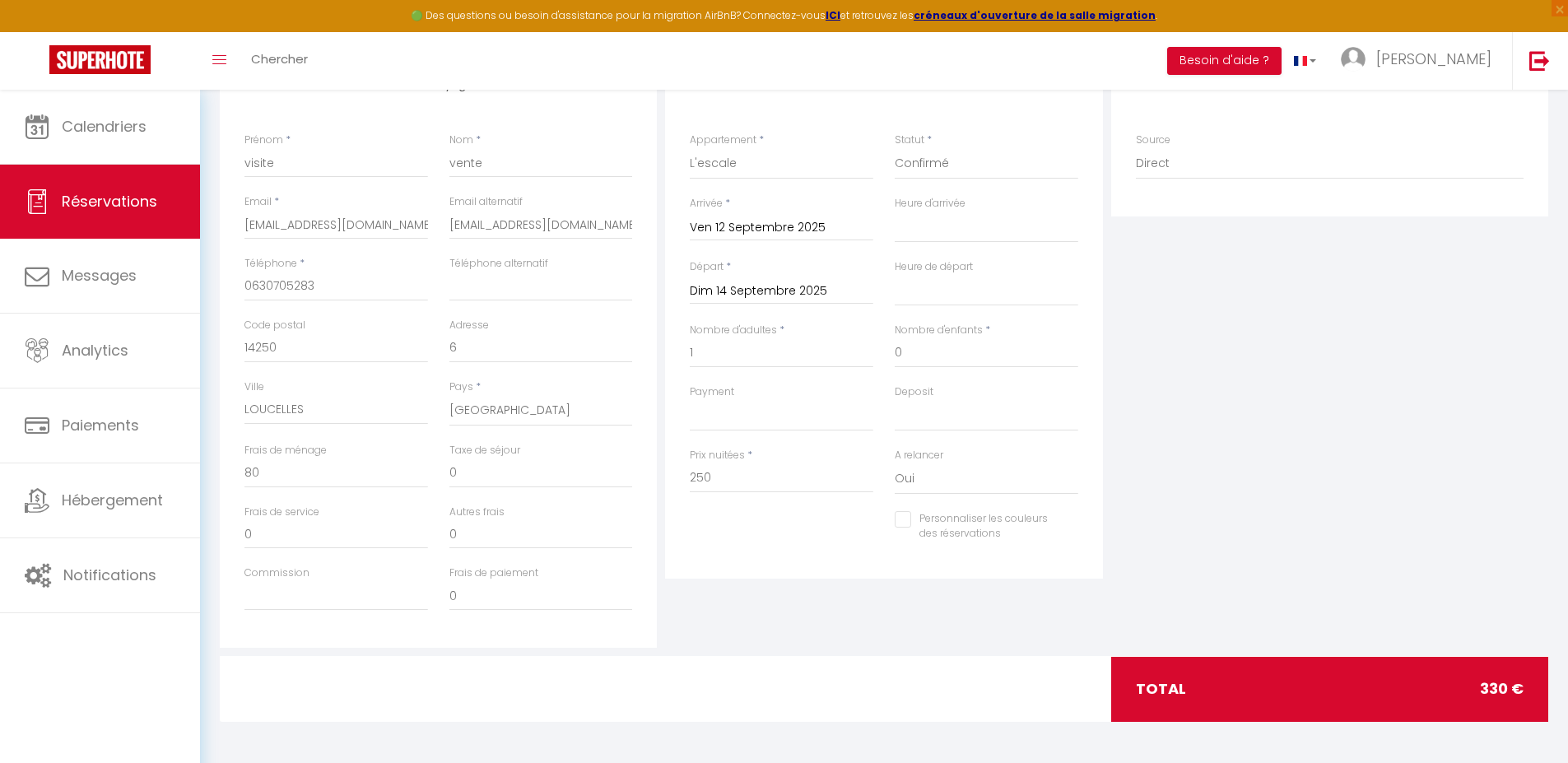
click at [1150, 404] on div "Plateformes Source Direct [DOMAIN_NAME] [DOMAIN_NAME] Chalet montagne Expedia G…" at bounding box center [1330, 353] width 445 height 589
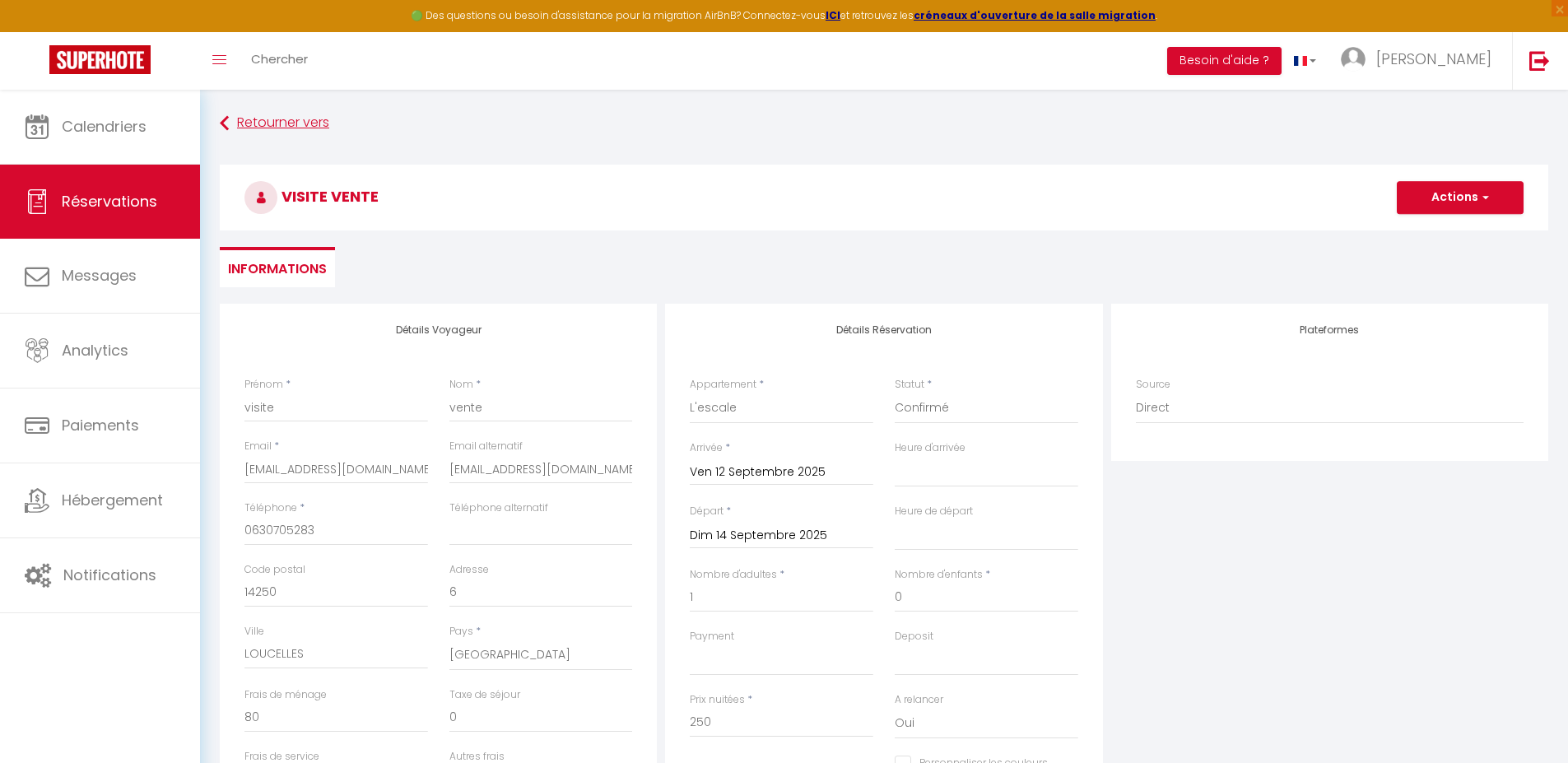
scroll to position [0, 0]
click at [1488, 199] on button "Actions" at bounding box center [1461, 198] width 127 height 33
click at [1453, 232] on link "Enregistrer" at bounding box center [1443, 235] width 130 height 21
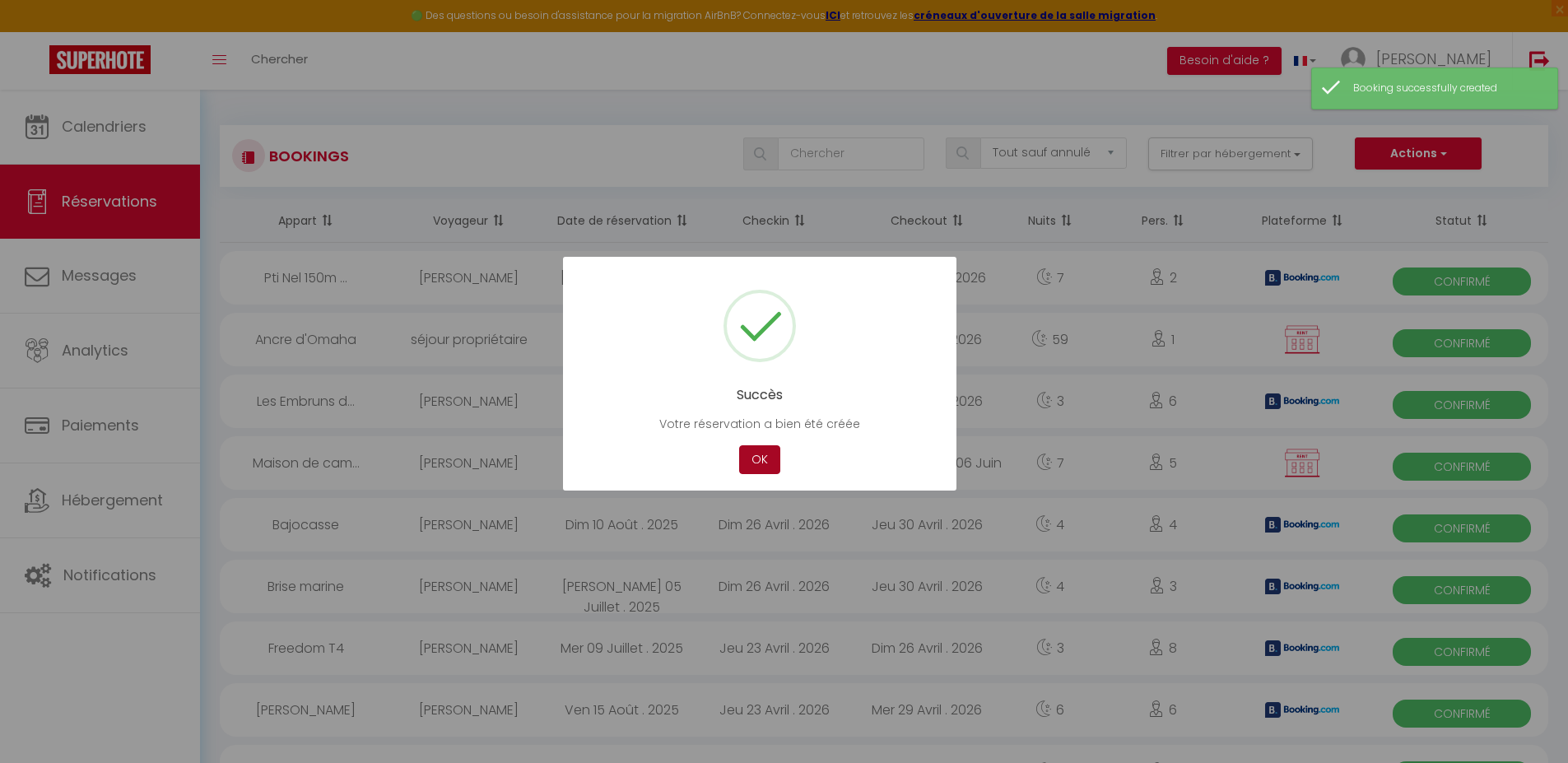
click at [755, 459] on button "OK" at bounding box center [760, 460] width 41 height 29
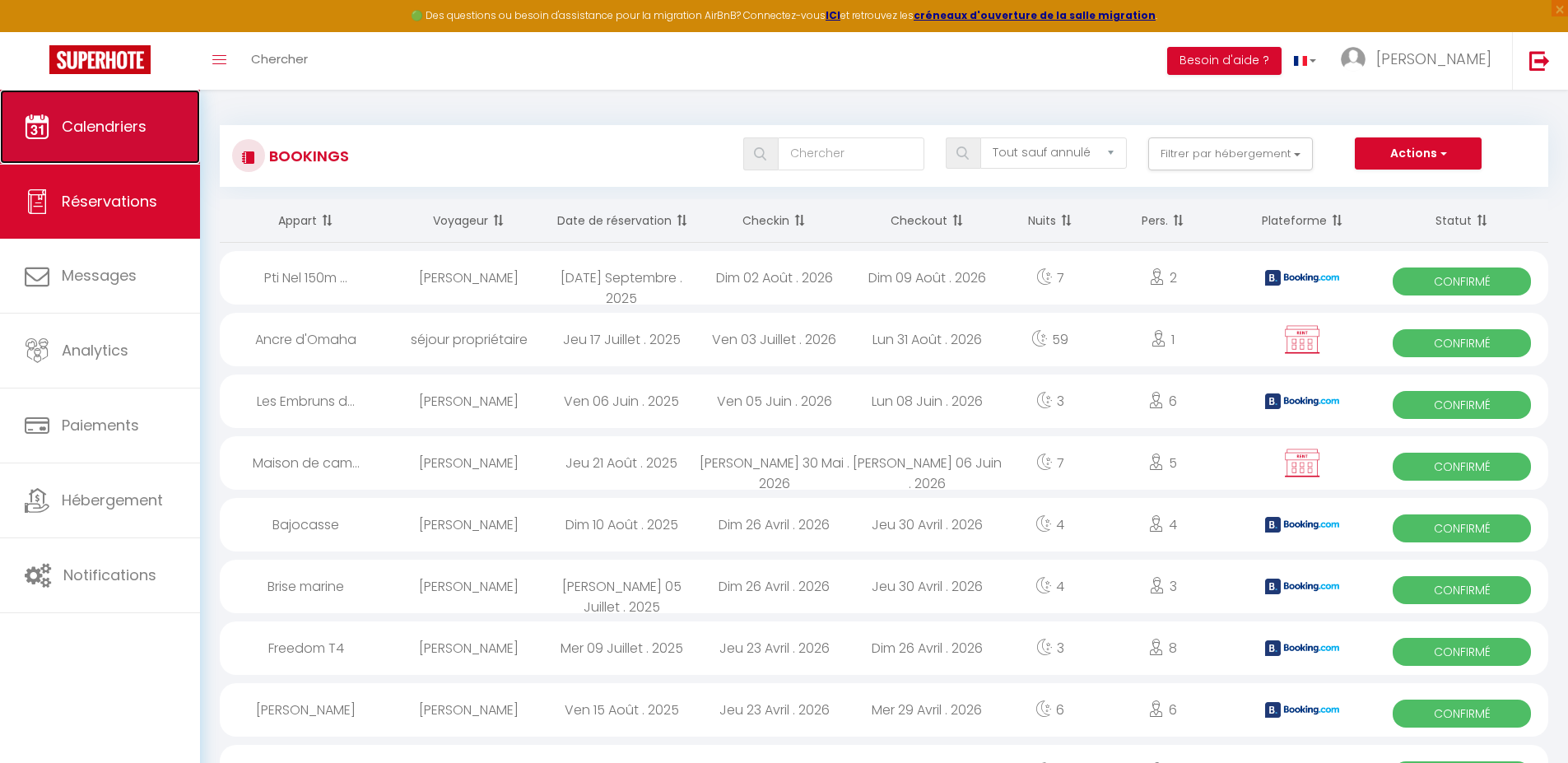
click at [142, 116] on span "Calendriers" at bounding box center [104, 126] width 85 height 21
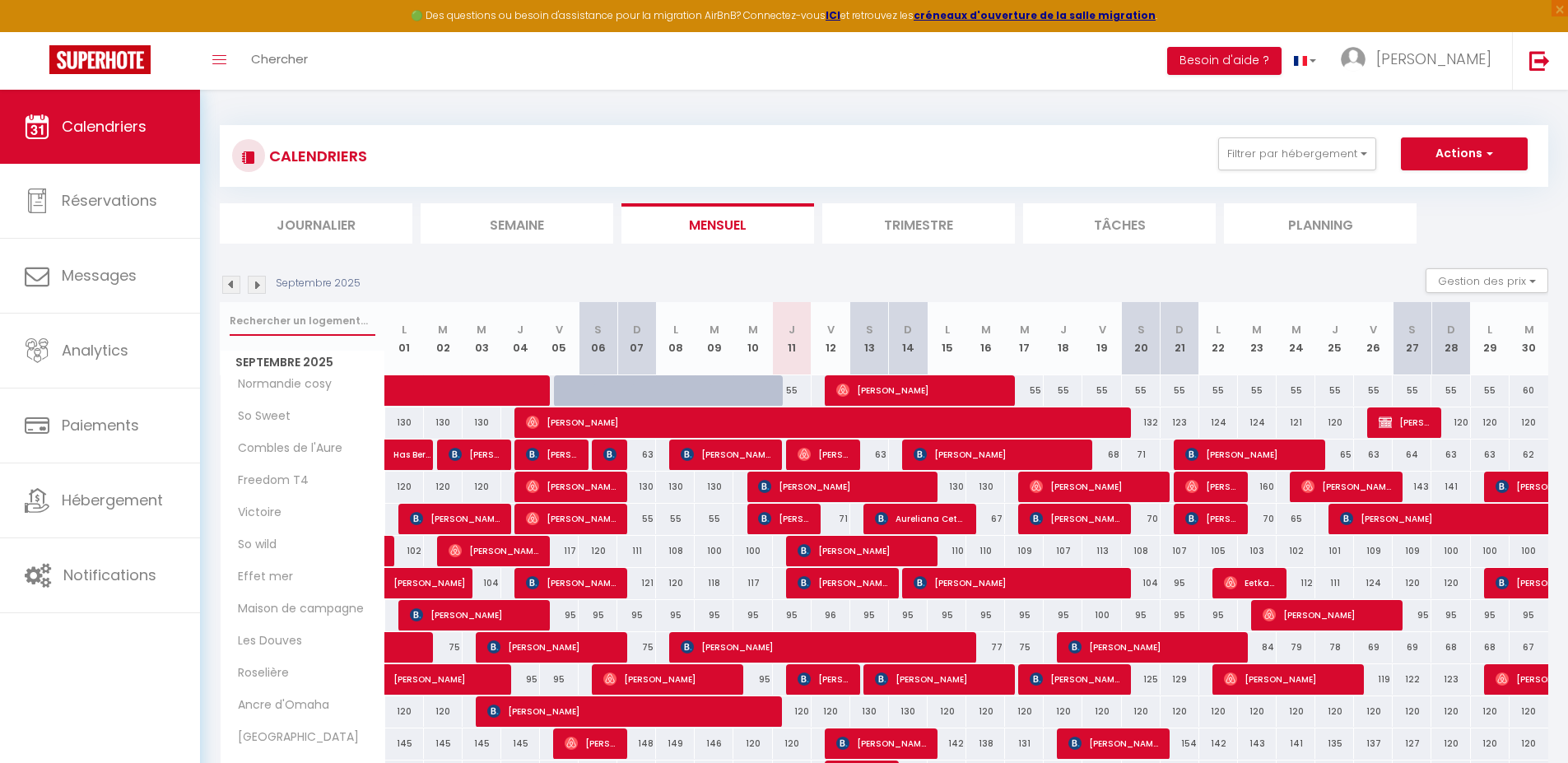
click at [284, 320] on input "text" at bounding box center [302, 320] width 146 height 29
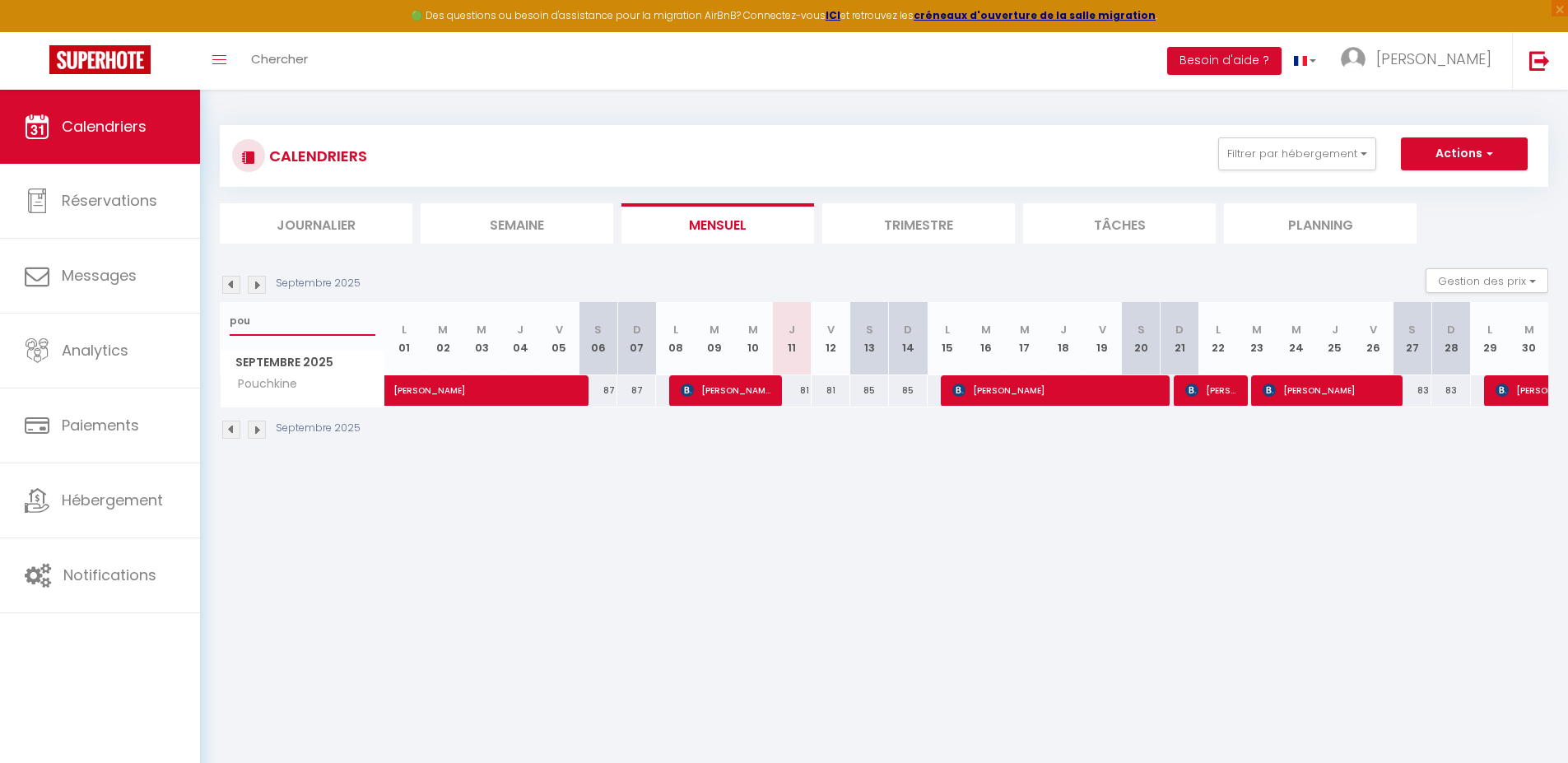
drag, startPoint x: 265, startPoint y: 325, endPoint x: 228, endPoint y: 325, distance: 37.0
click at [228, 325] on div "pou" at bounding box center [302, 321] width 164 height 38
click at [250, 326] on input "text" at bounding box center [302, 320] width 146 height 29
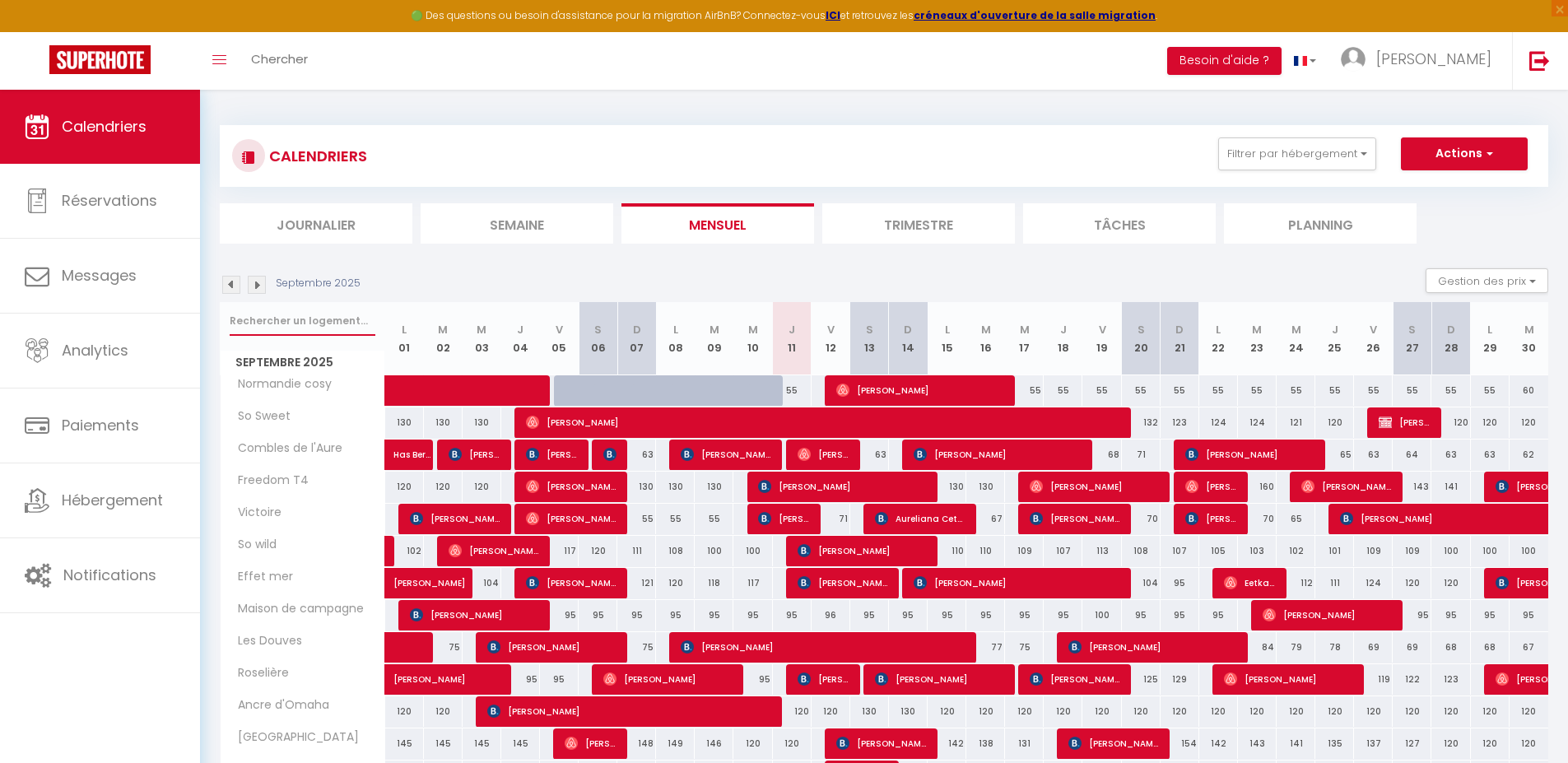
scroll to position [82, 0]
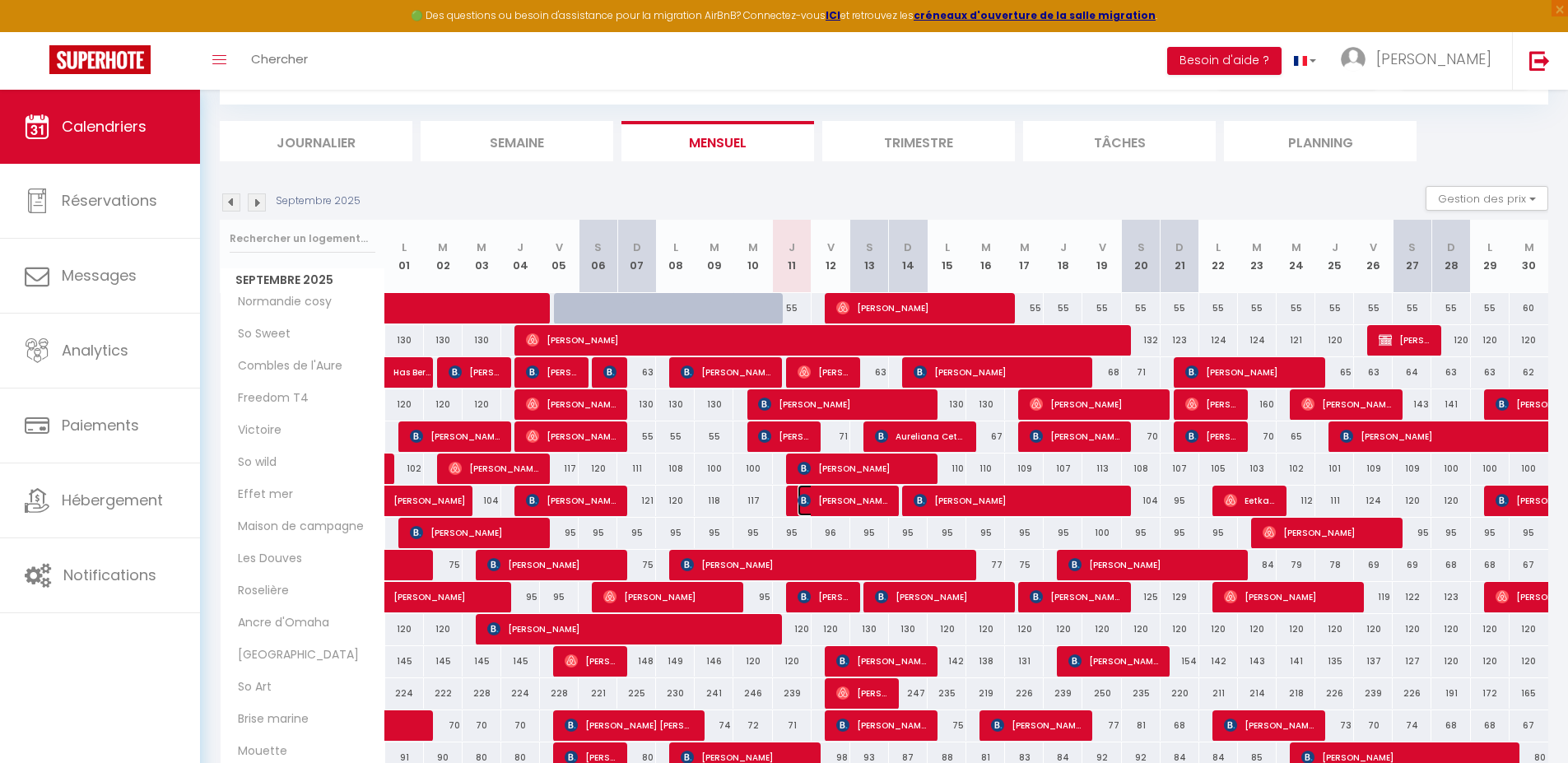
click at [821, 504] on span "[PERSON_NAME]" at bounding box center [842, 500] width 90 height 31
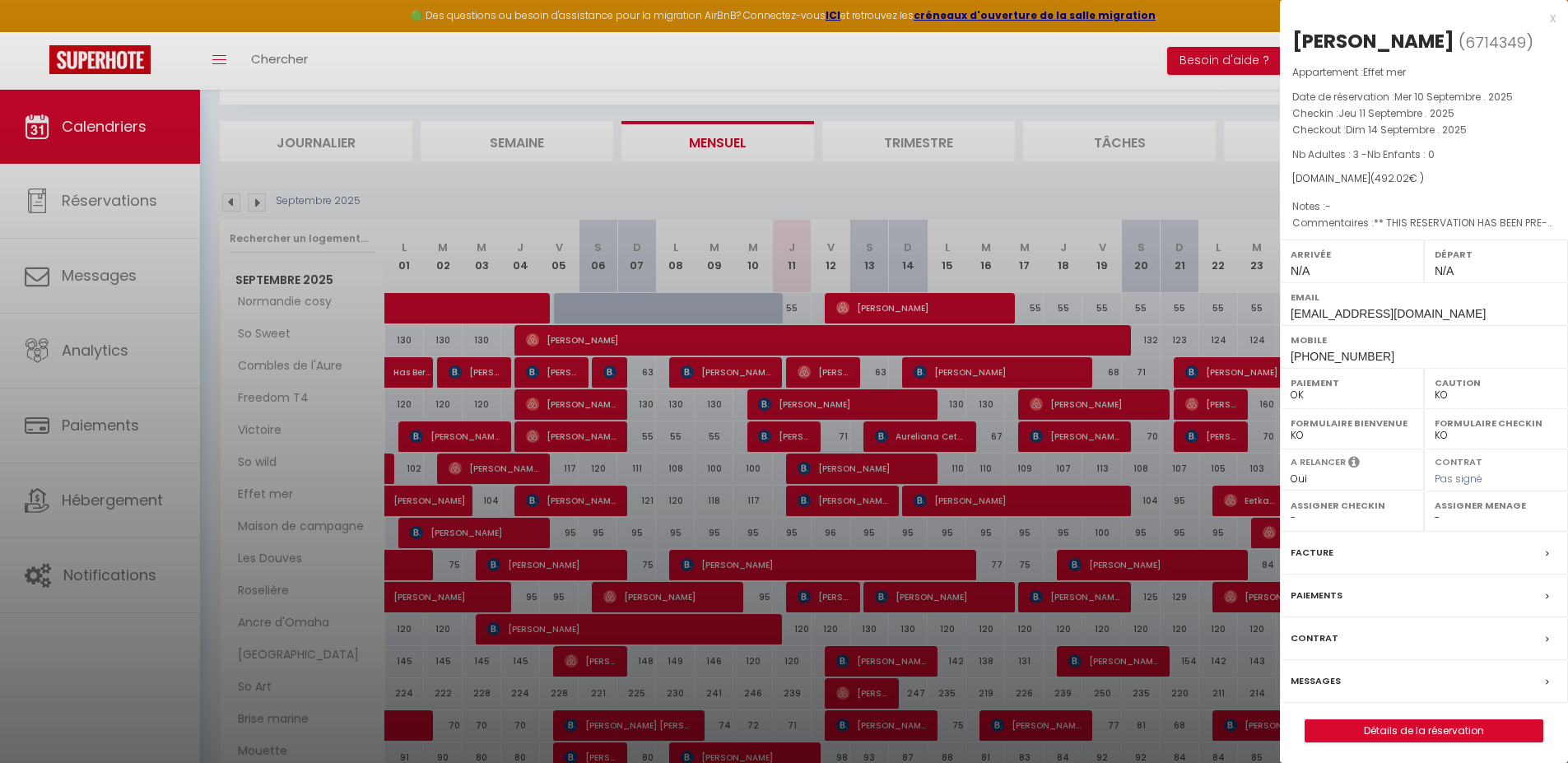
click at [1553, 20] on div "x" at bounding box center [1418, 18] width 276 height 20
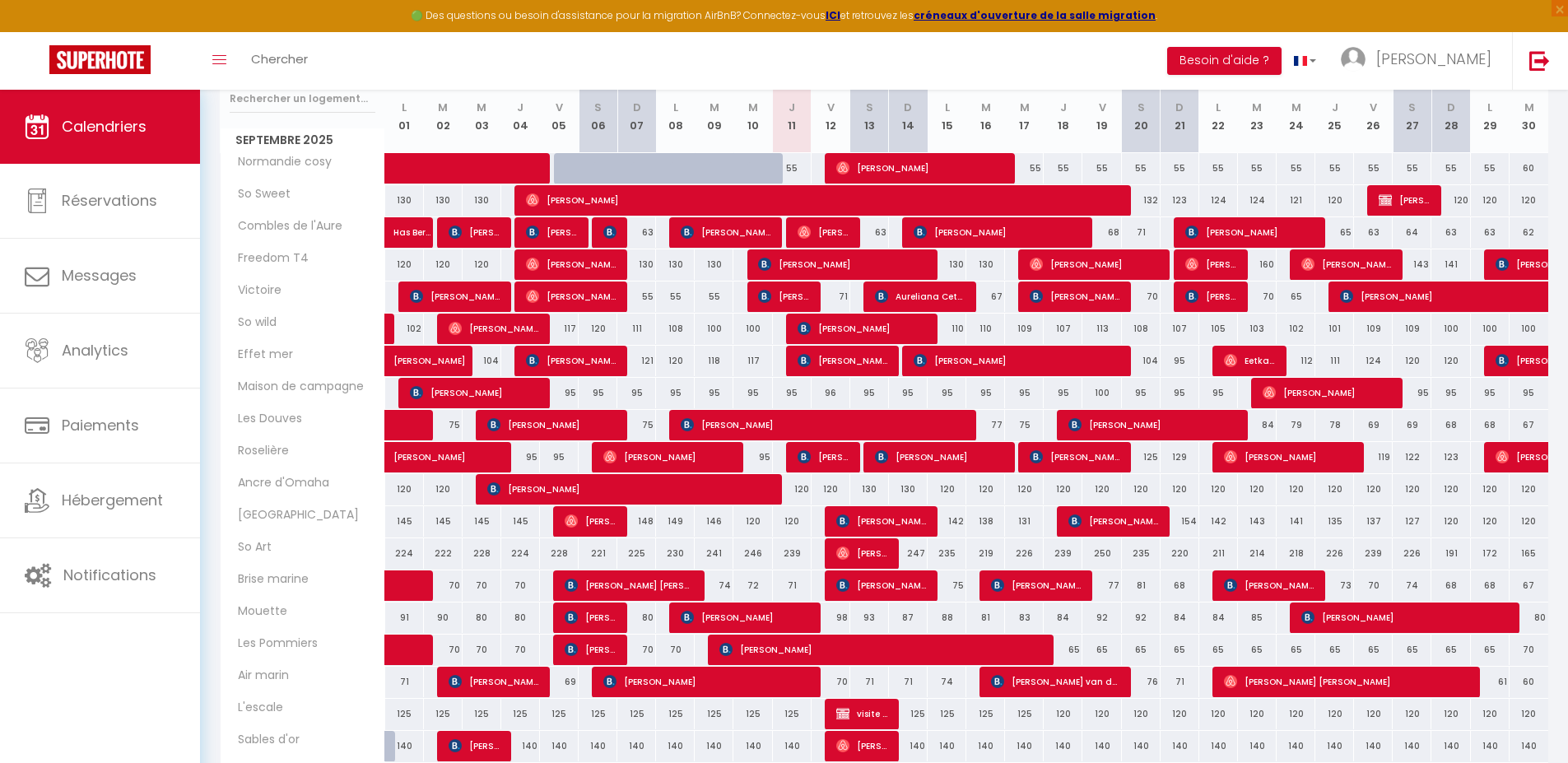
scroll to position [247, 0]
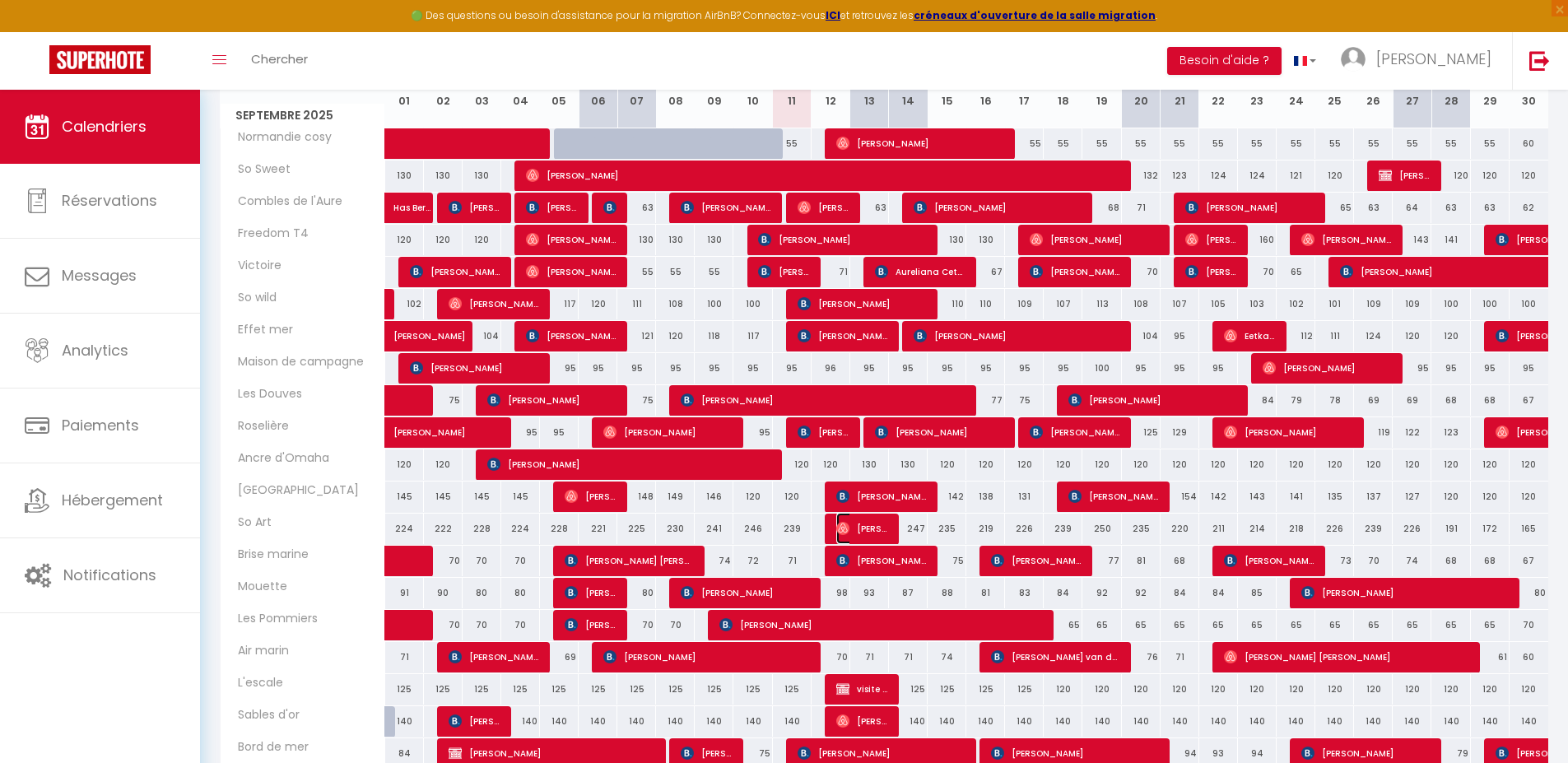
click at [853, 525] on span "[PERSON_NAME]" at bounding box center [862, 528] width 52 height 31
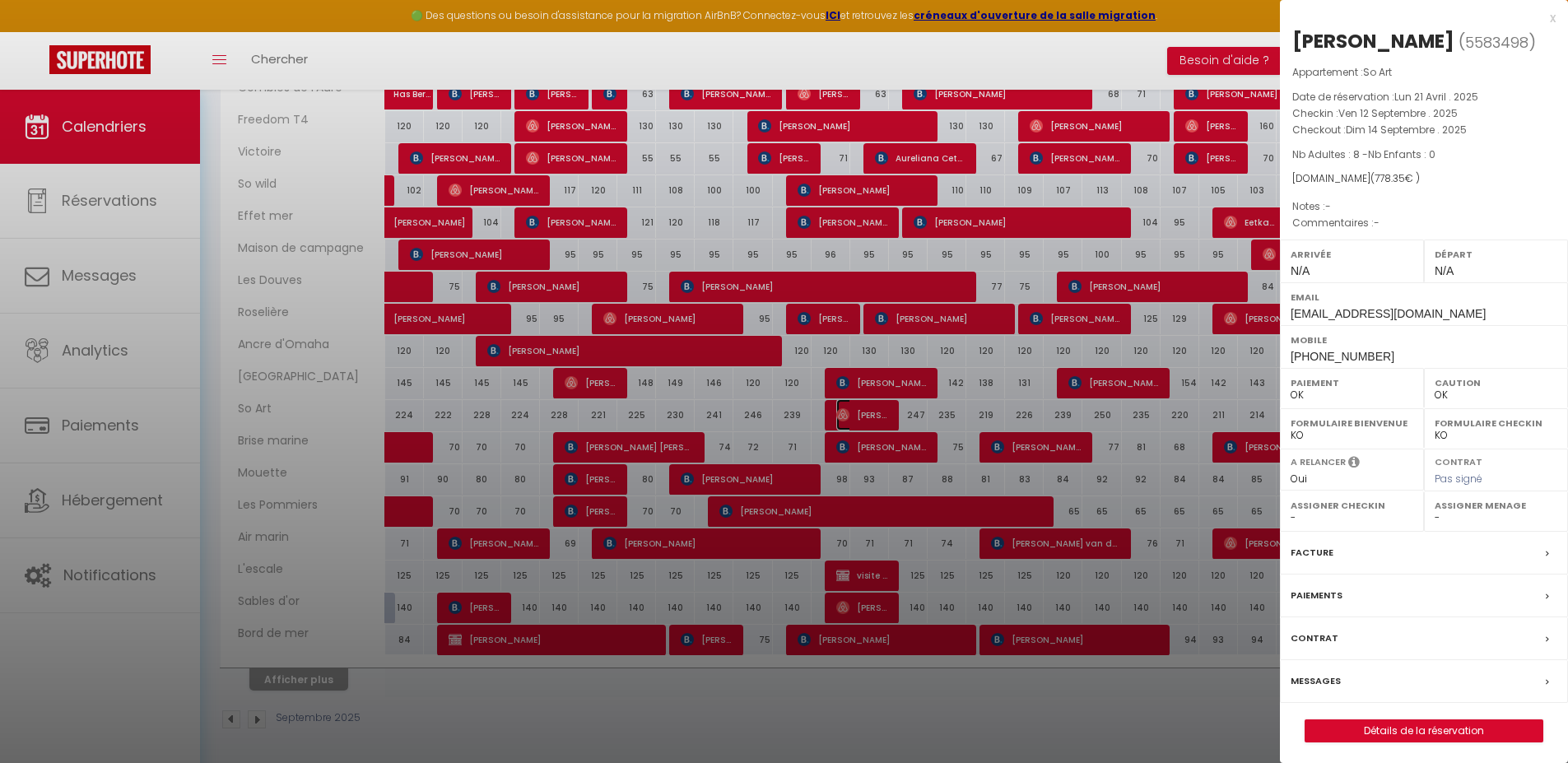
scroll to position [363, 0]
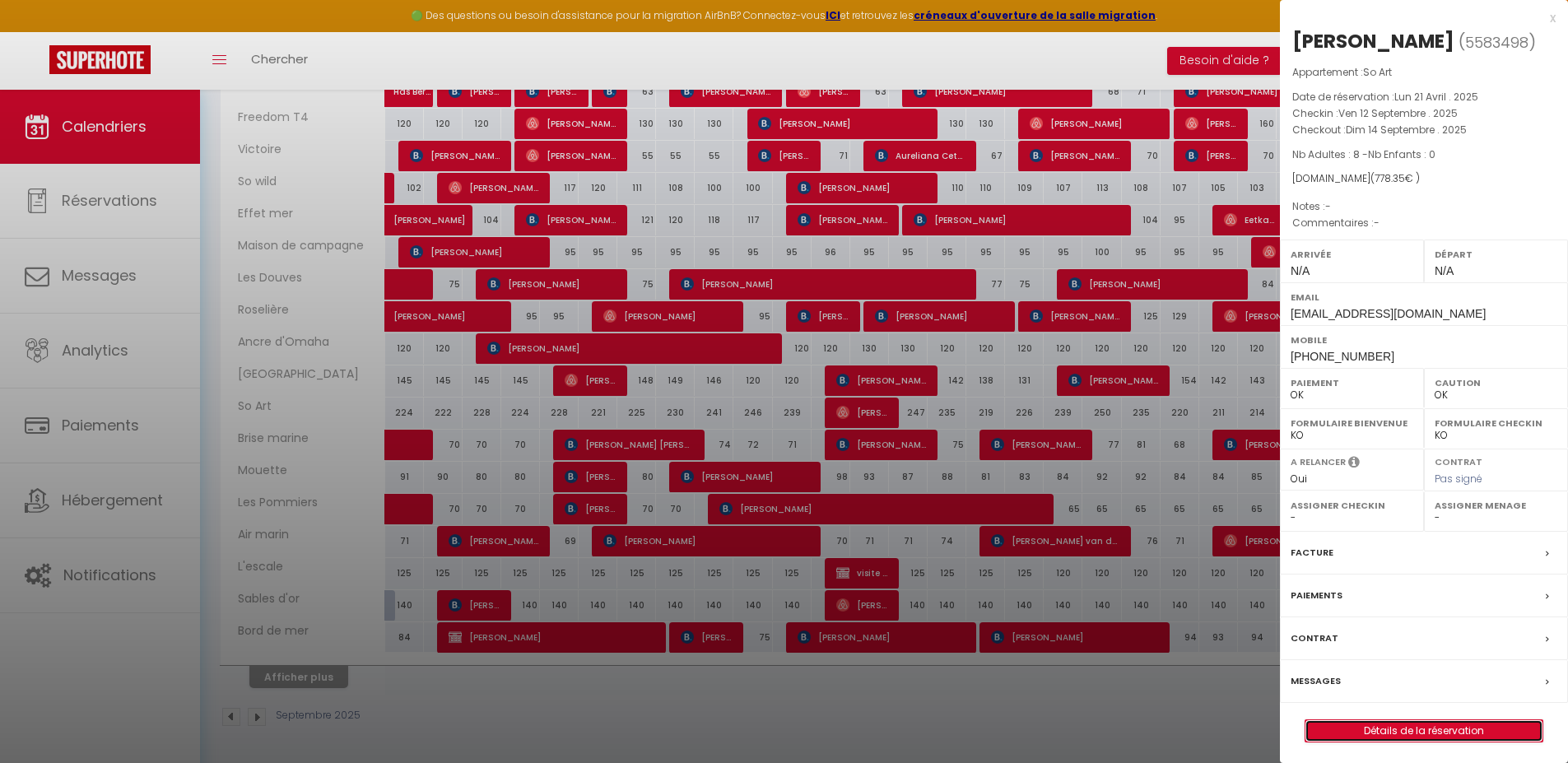
click at [1370, 730] on link "Détails de la réservation" at bounding box center [1425, 730] width 237 height 21
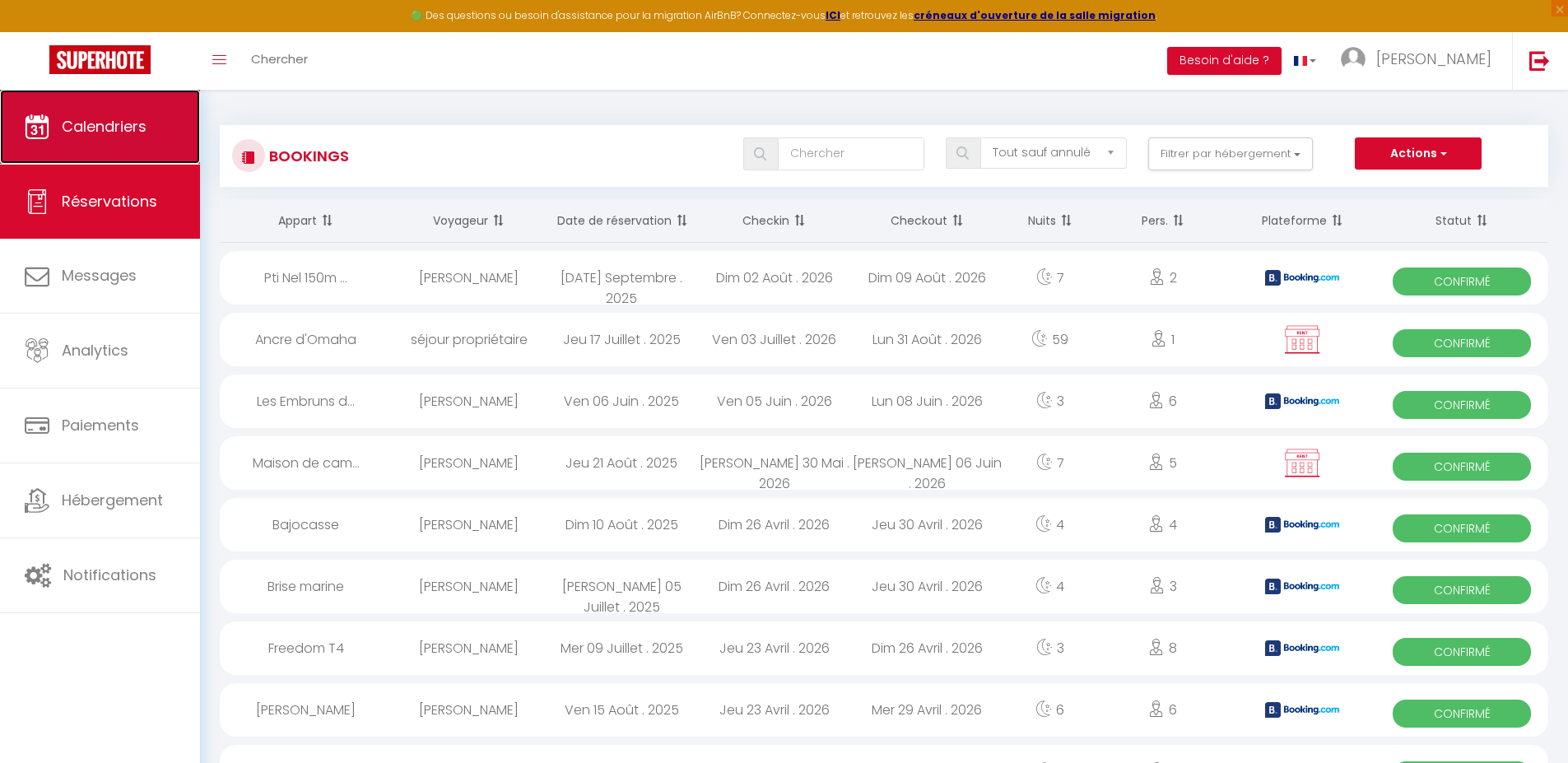
click at [136, 140] on link "Calendriers" at bounding box center [100, 126] width 200 height 74
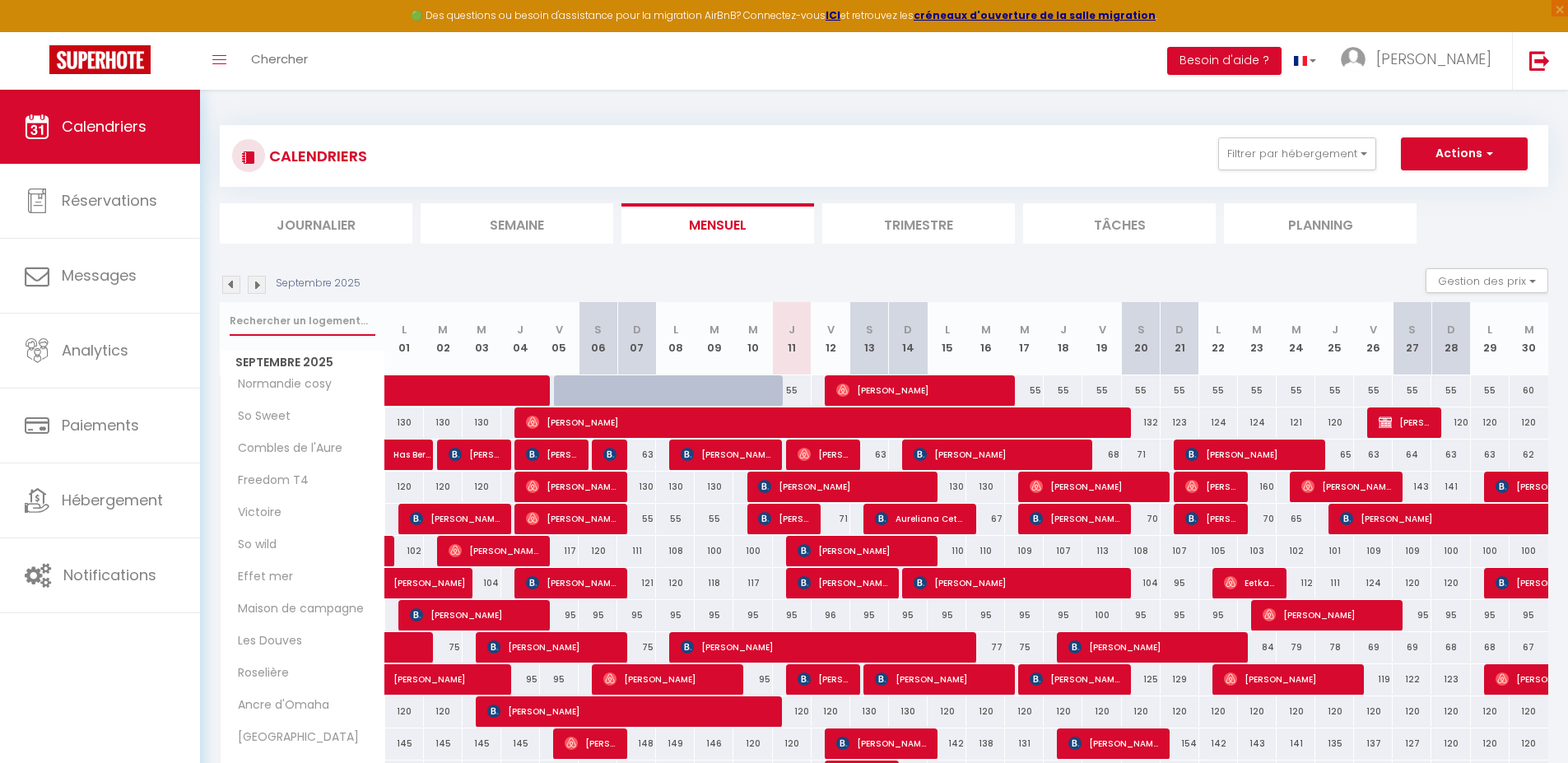
click at [259, 318] on input "text" at bounding box center [302, 320] width 146 height 29
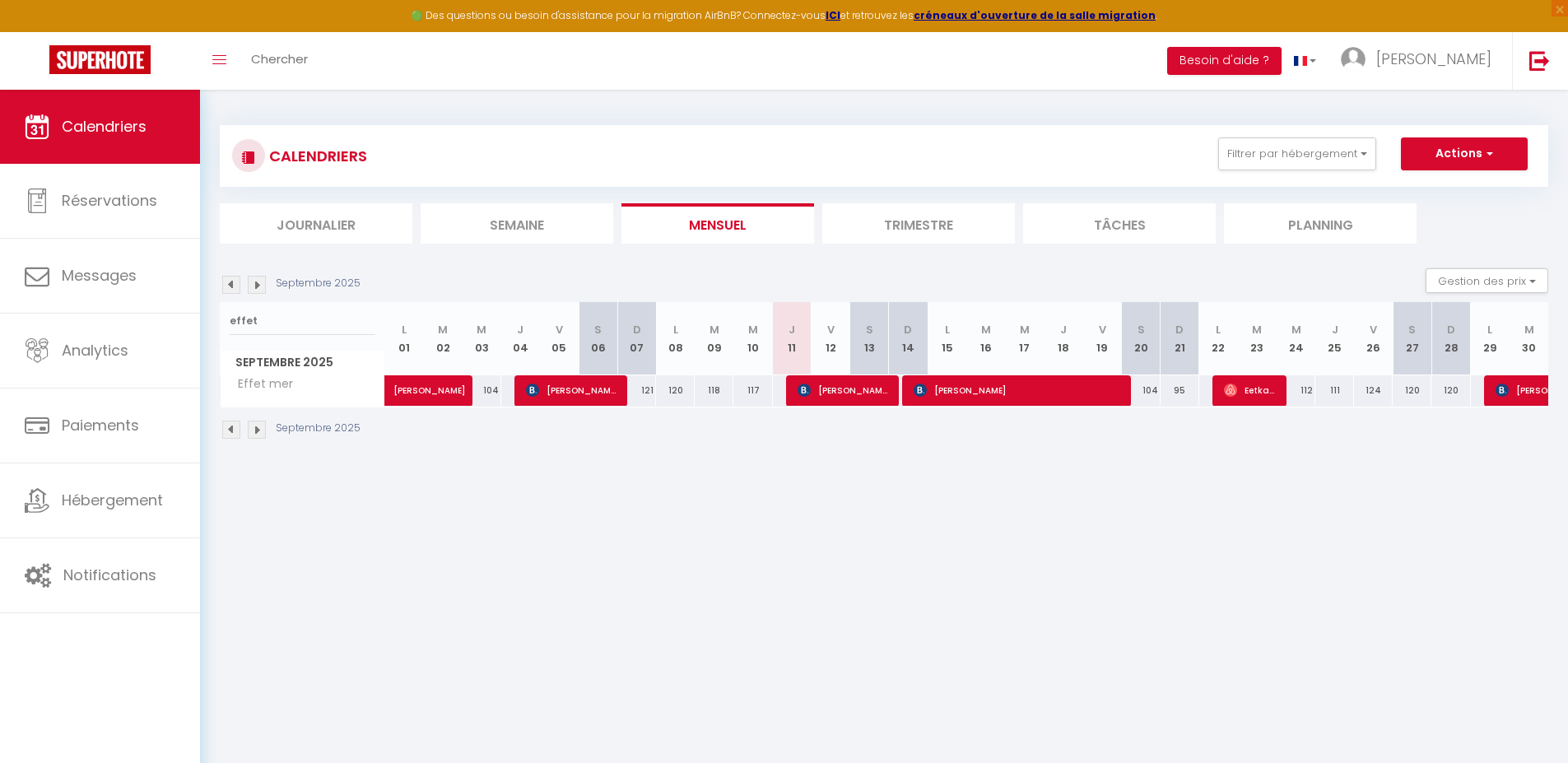
click at [257, 284] on img at bounding box center [256, 284] width 18 height 18
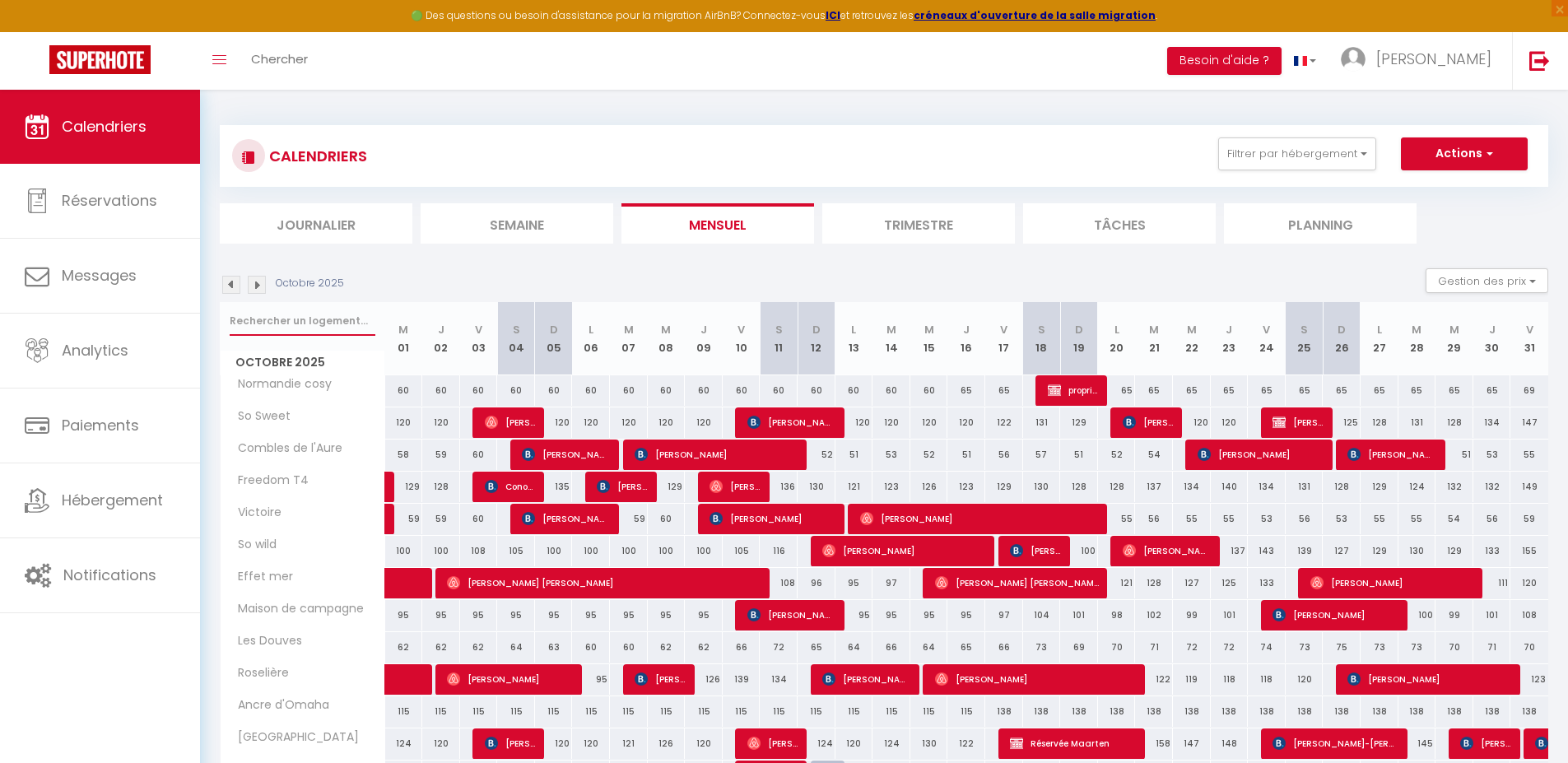
click at [305, 325] on input "text" at bounding box center [302, 320] width 146 height 29
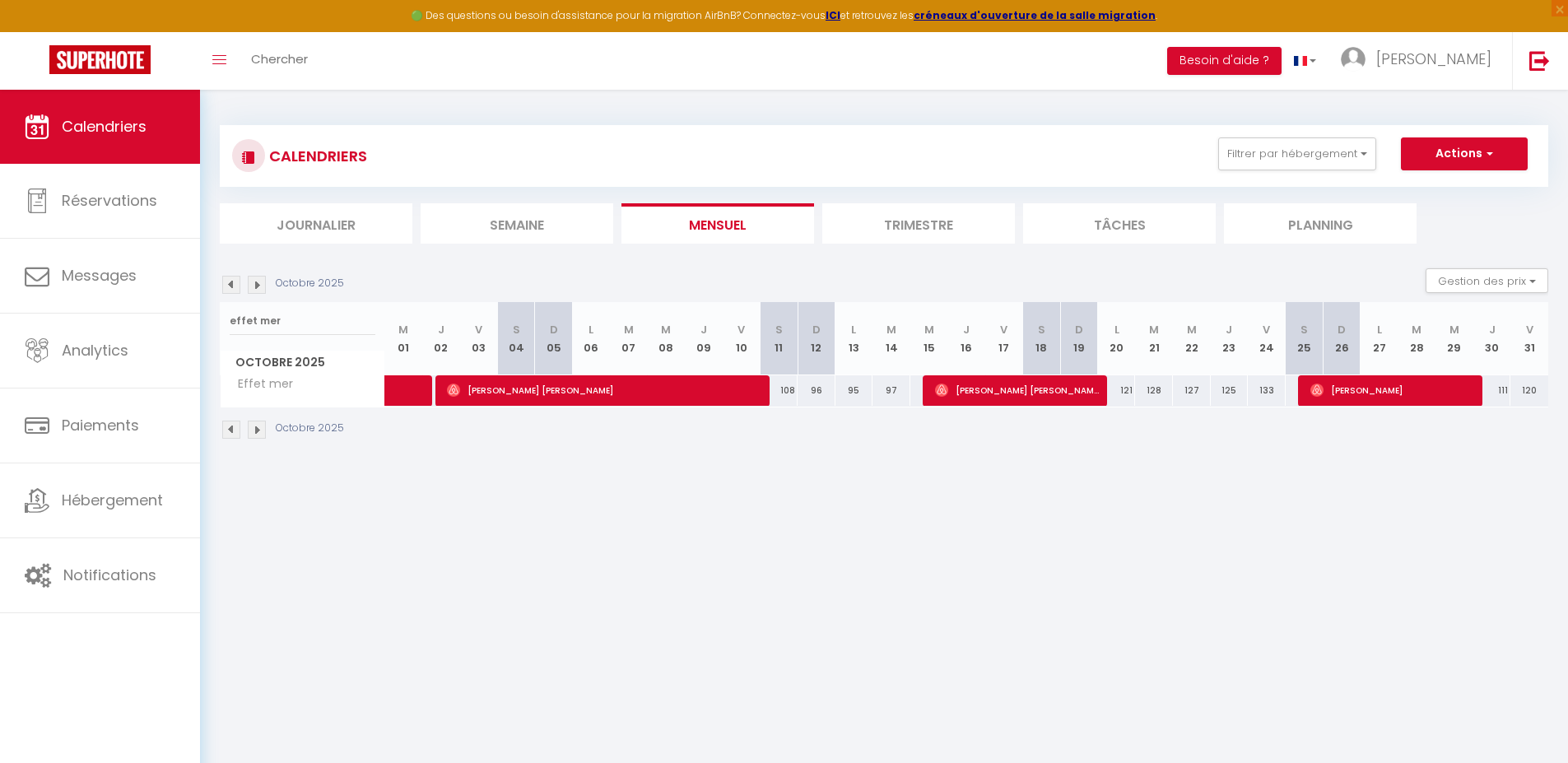
click at [260, 283] on img at bounding box center [256, 284] width 18 height 18
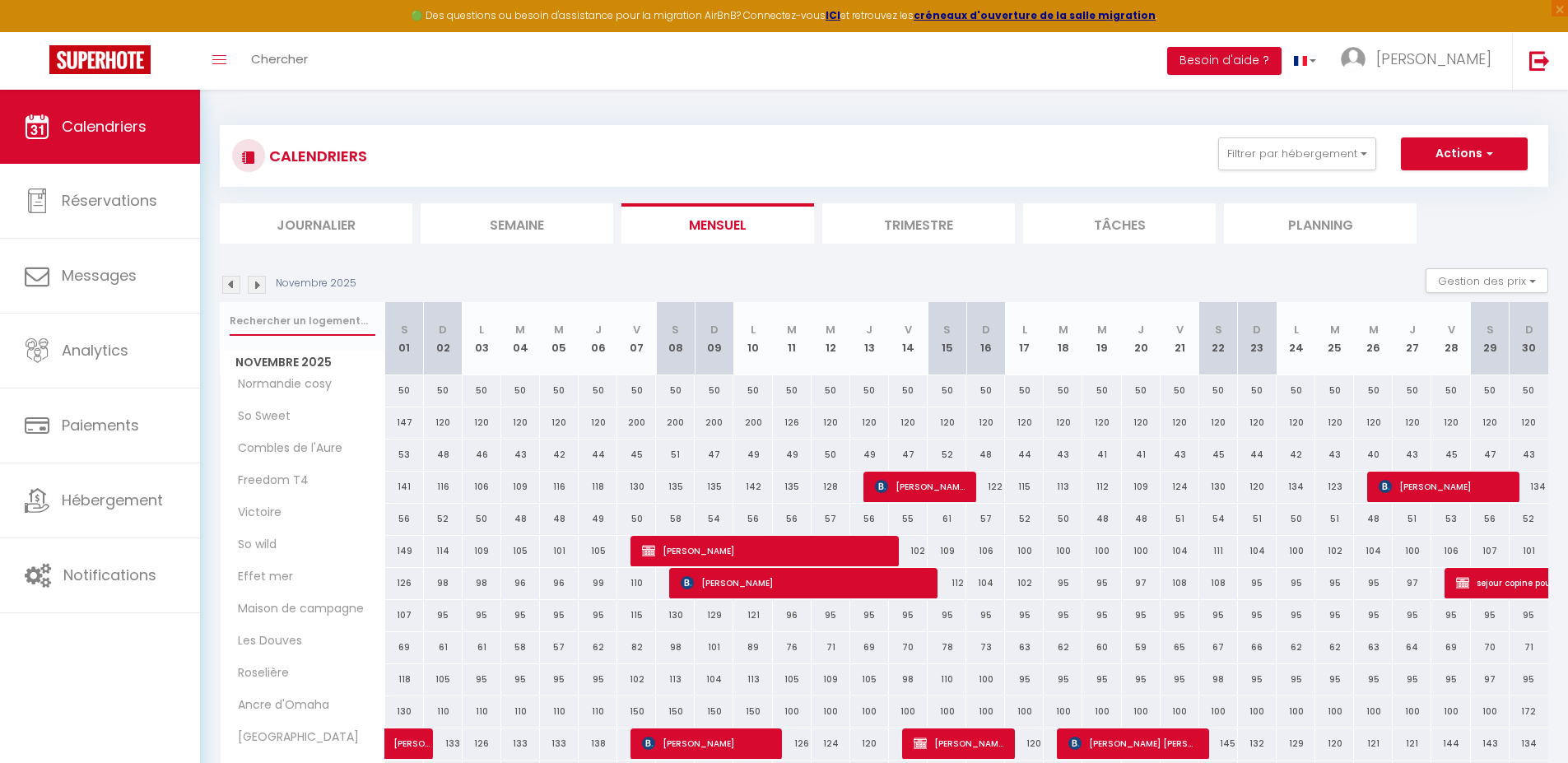
click at [284, 314] on input "text" at bounding box center [302, 320] width 146 height 29
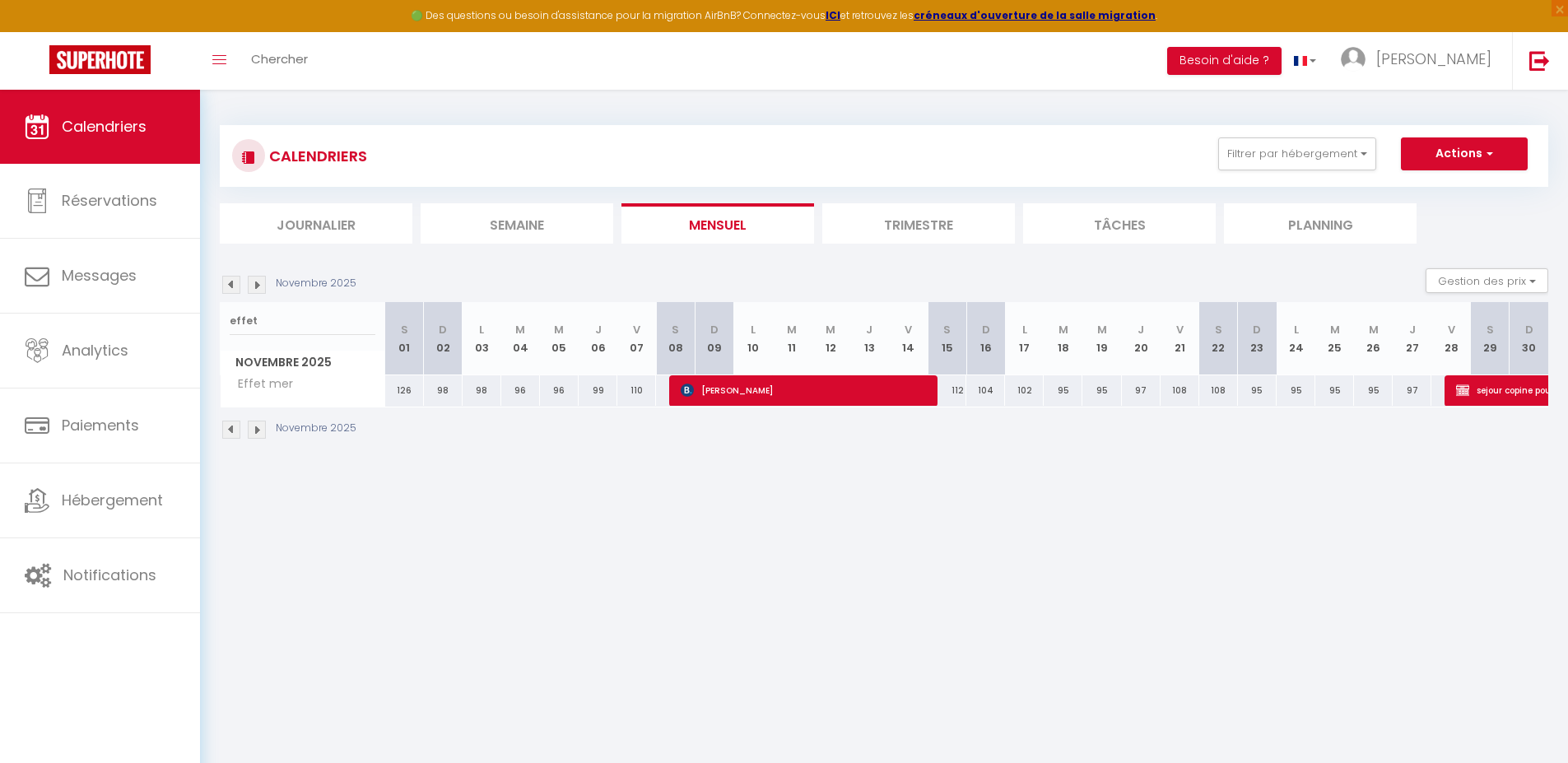
click at [258, 284] on img at bounding box center [256, 284] width 18 height 18
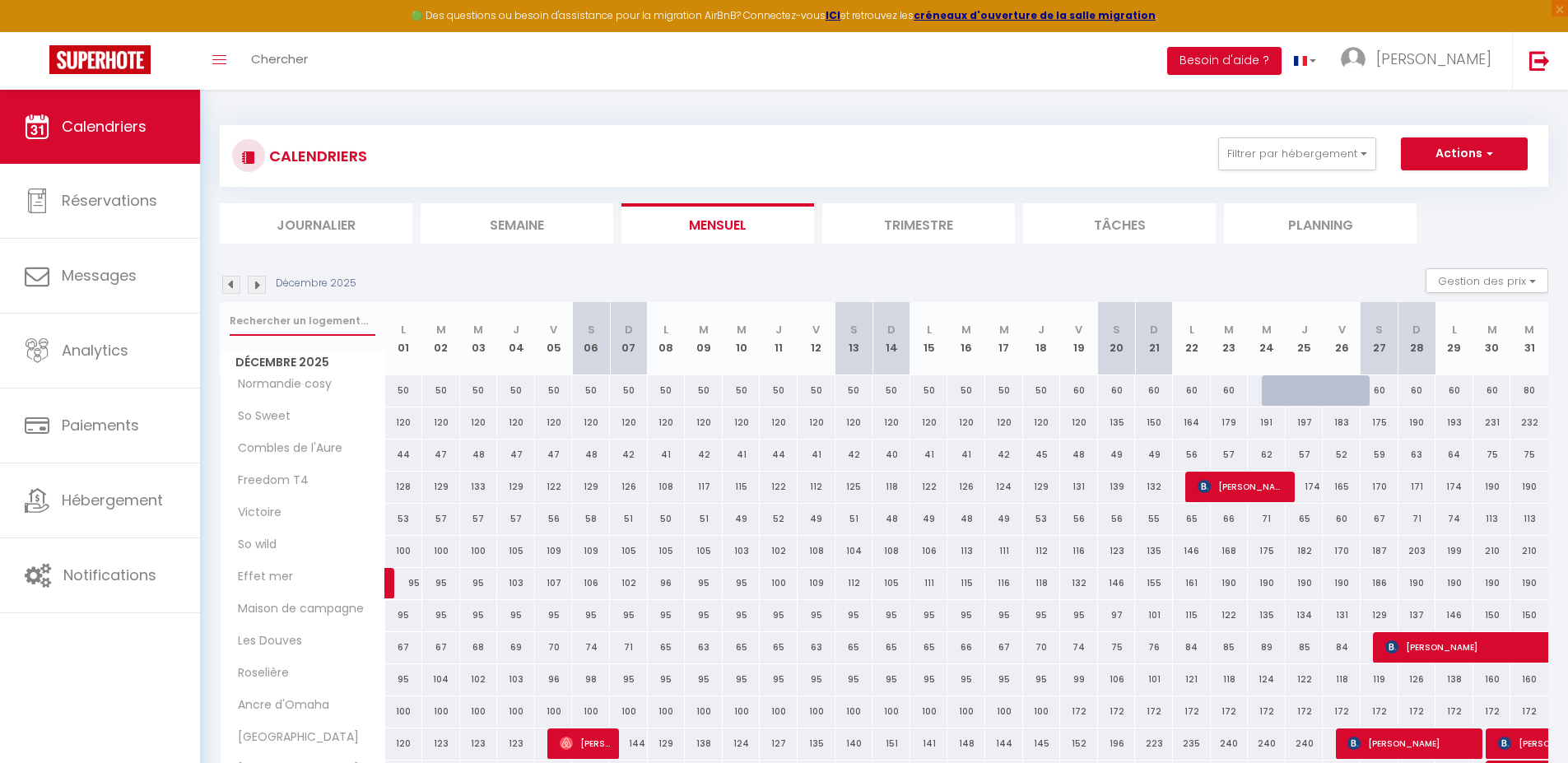
click at [261, 323] on input "text" at bounding box center [302, 320] width 146 height 29
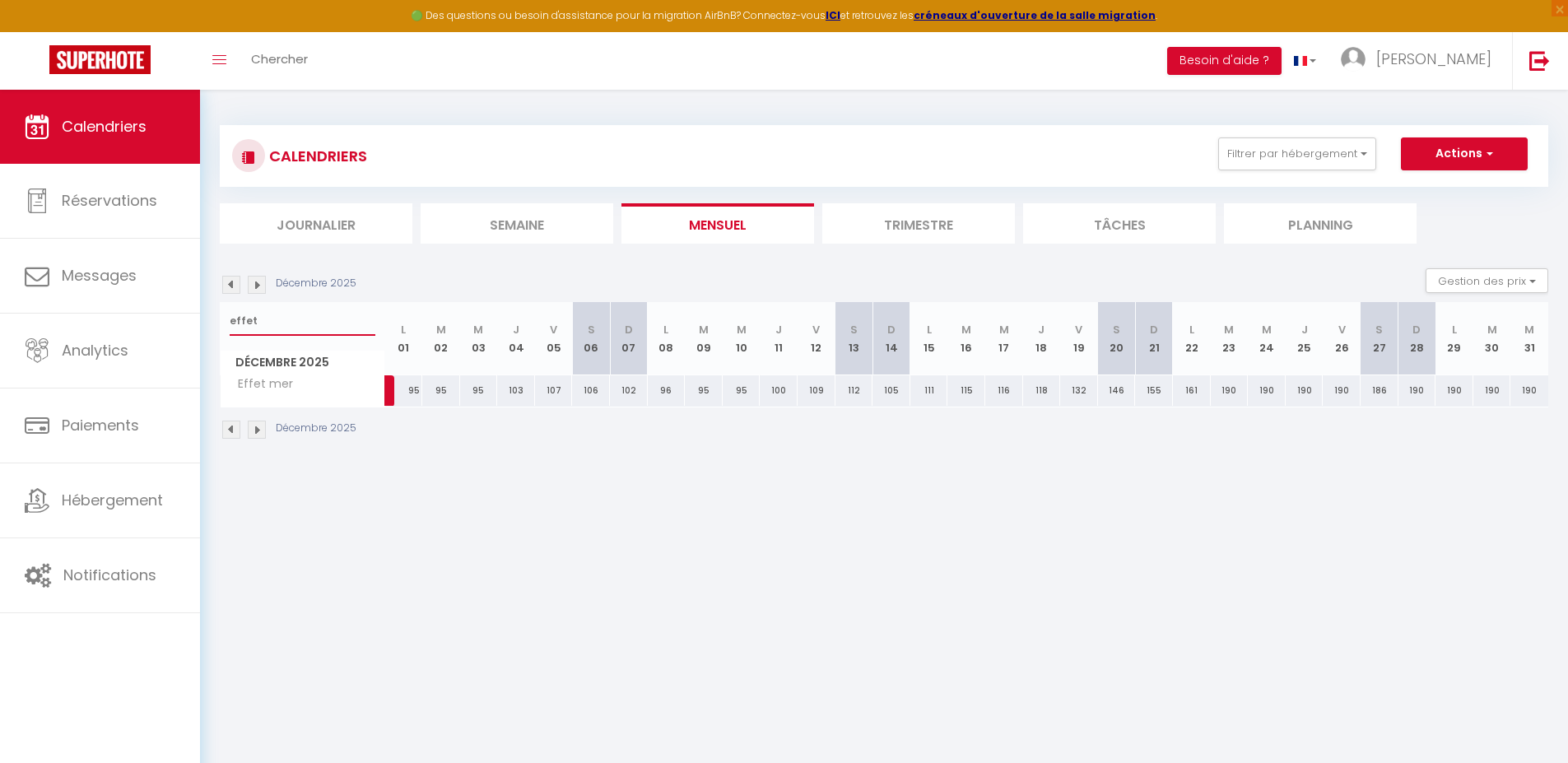
drag, startPoint x: 294, startPoint y: 327, endPoint x: 206, endPoint y: 317, distance: 88.6
click at [206, 317] on div "CALENDRIERS Filtrer par hébergement appart 1 nuit Normandie cosy Victoire Les D…" at bounding box center [884, 282] width 1368 height 386
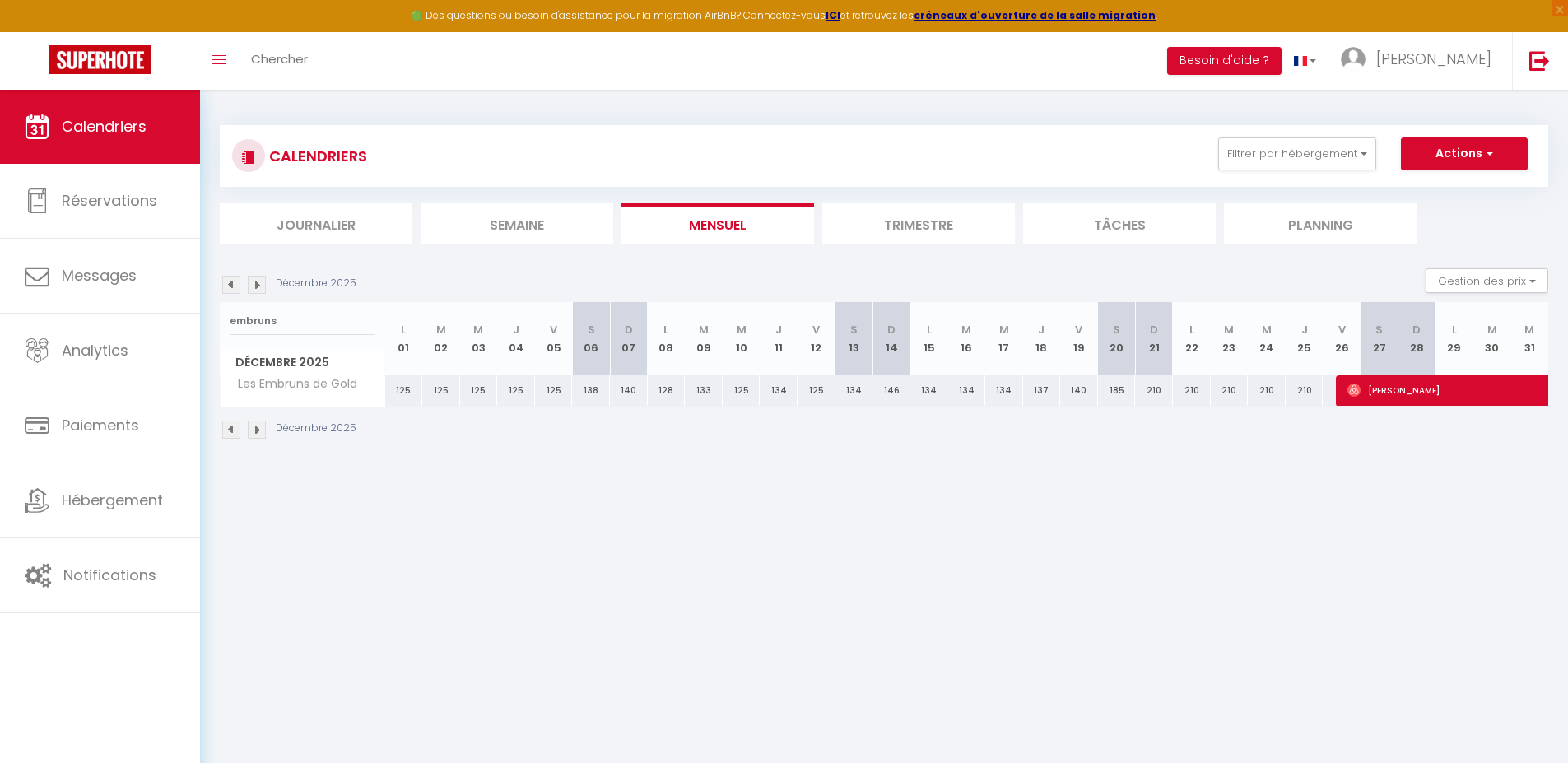
click at [227, 284] on img at bounding box center [231, 284] width 18 height 18
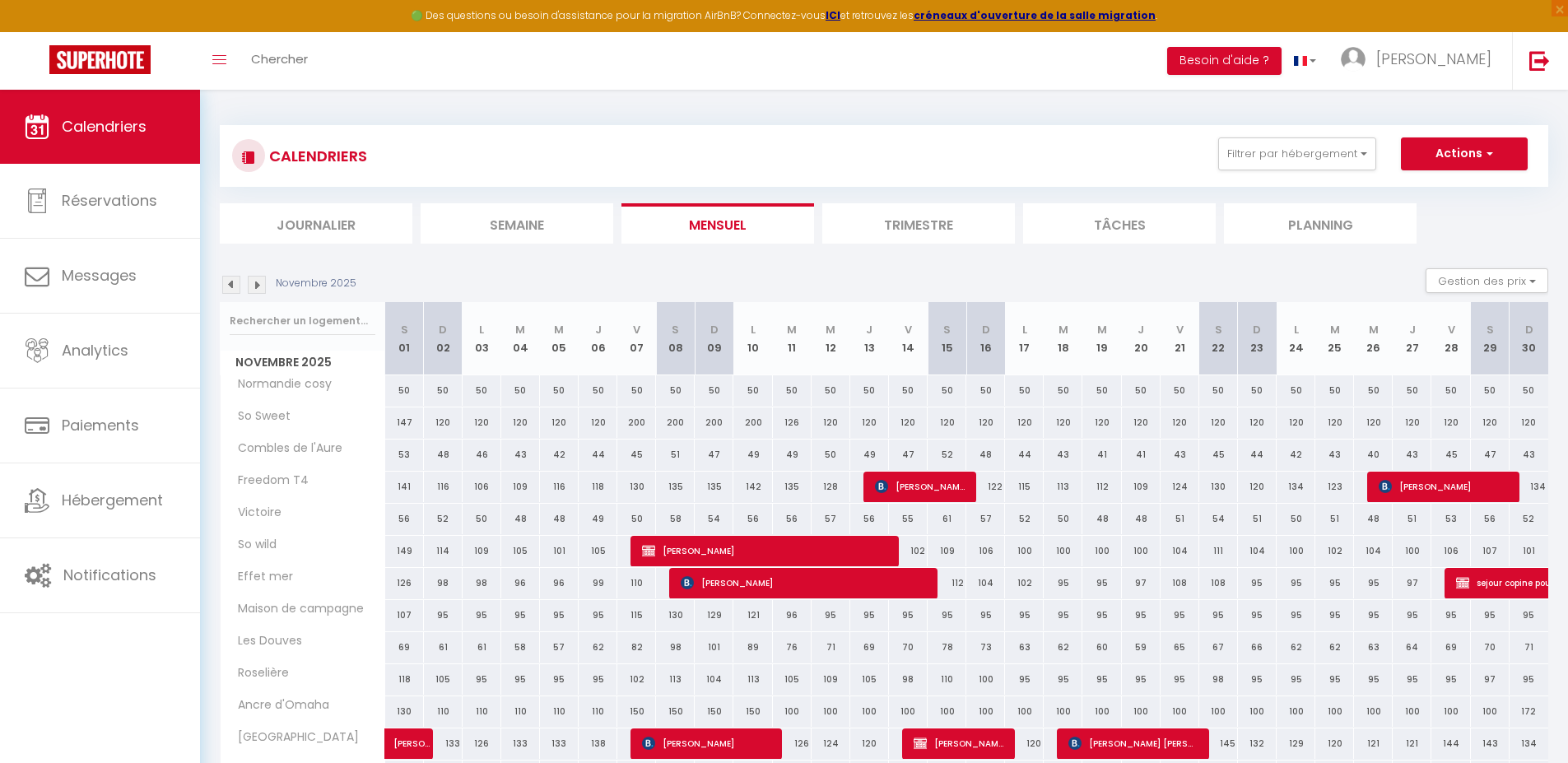
click at [226, 285] on img at bounding box center [231, 284] width 18 height 18
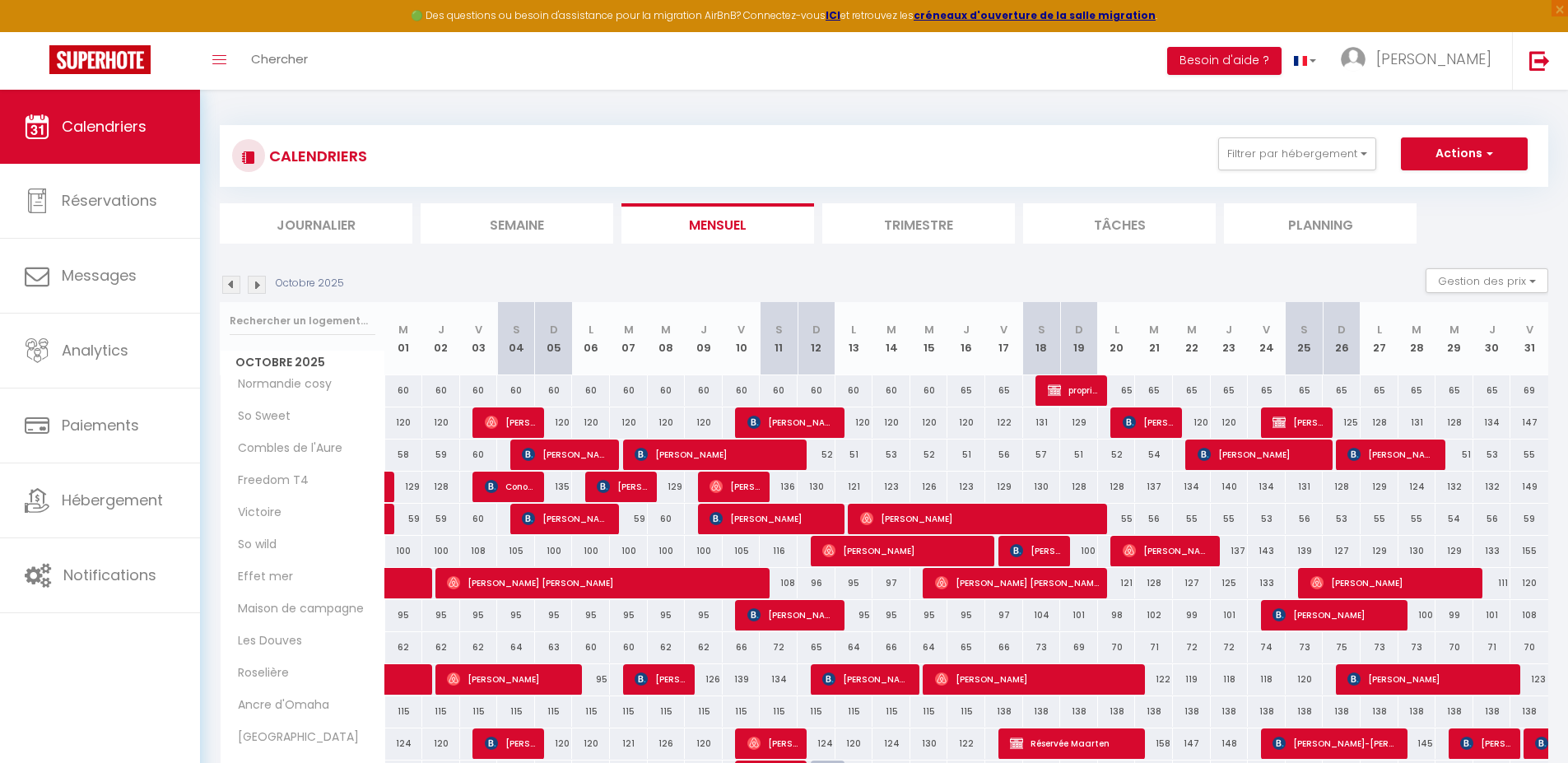
click at [226, 286] on img at bounding box center [231, 284] width 18 height 18
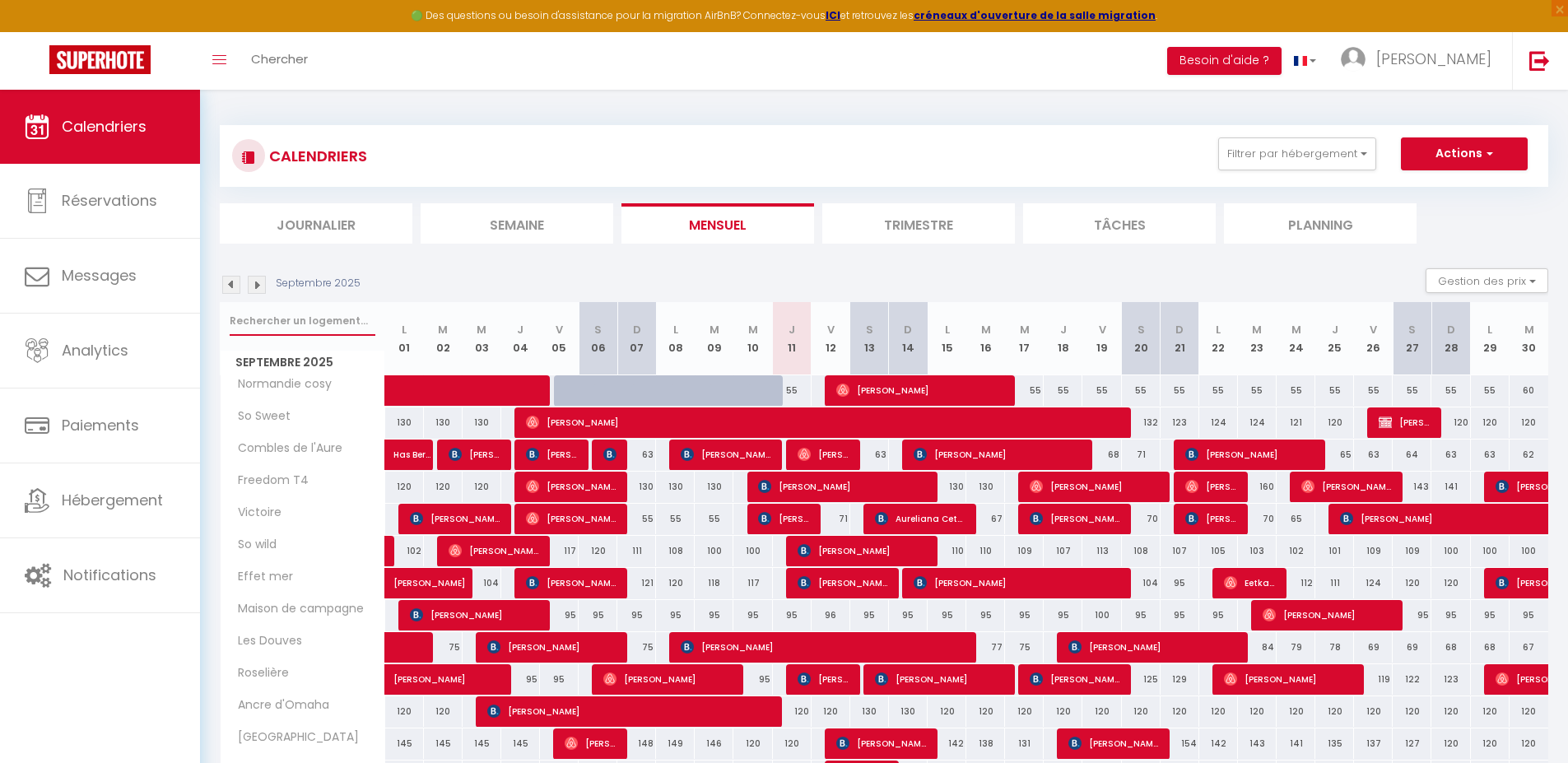
click at [269, 324] on input "text" at bounding box center [302, 320] width 146 height 29
